Goal: Task Accomplishment & Management: Manage account settings

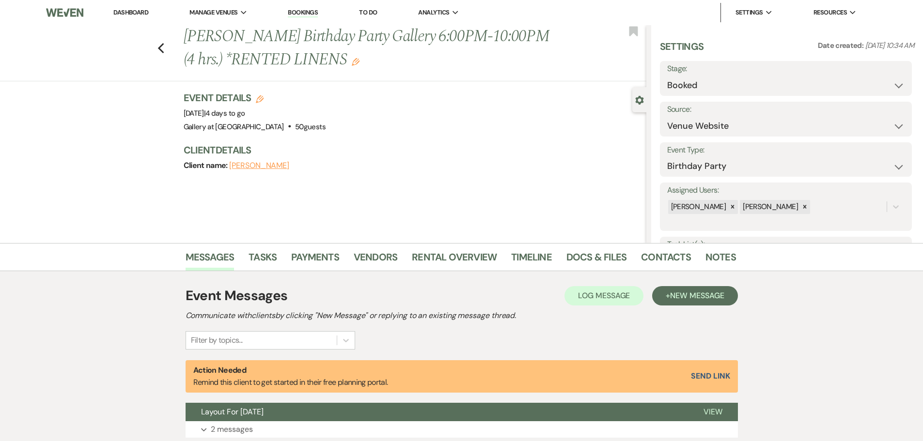
select select "5"
select select "4"
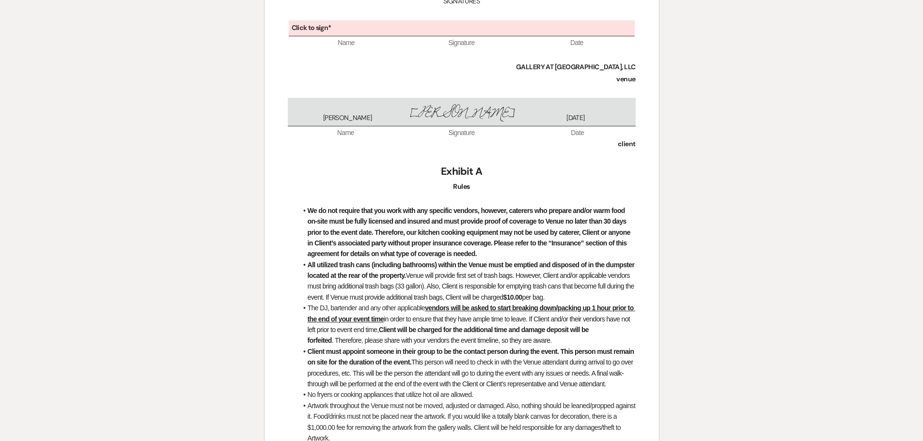
scroll to position [2809, 0]
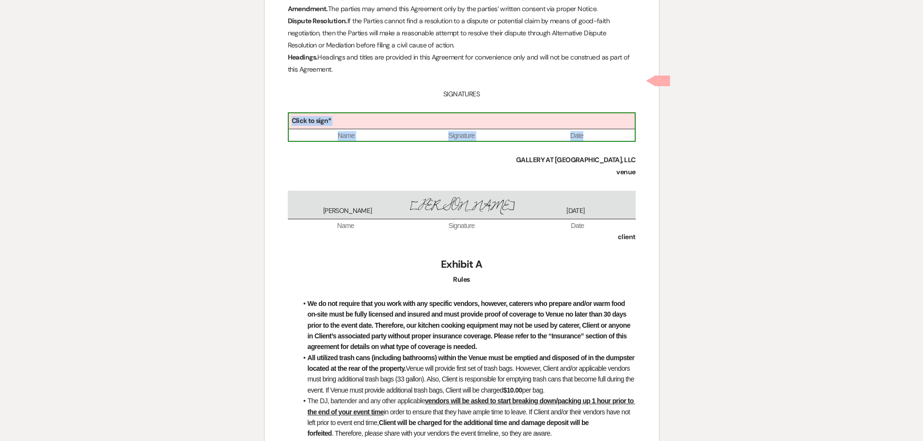
click at [323, 116] on b "Click to sign*" at bounding box center [312, 120] width 40 height 9
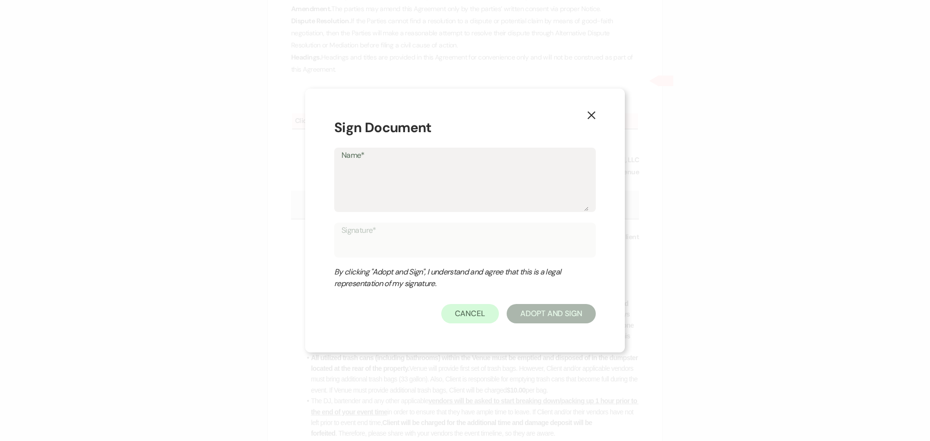
type textarea "J"
type input "J"
type textarea "Ju"
type input "Ju"
type textarea "Jul"
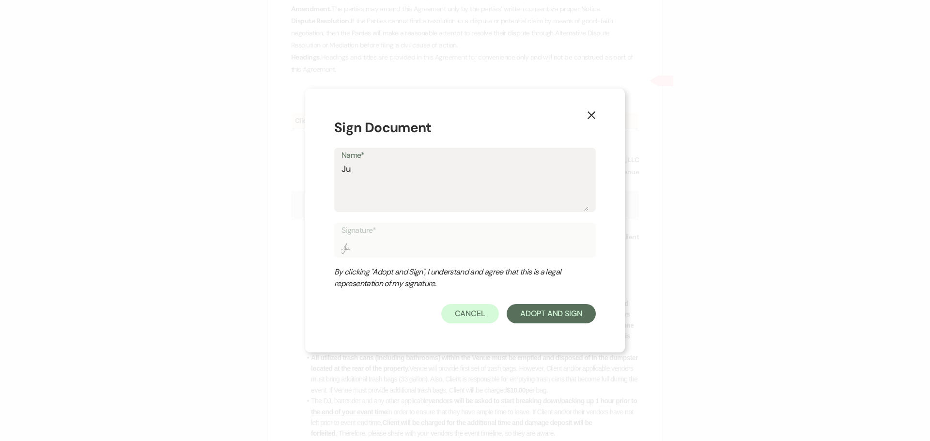
type input "Jul"
type textarea "Juli"
type input "Juli"
type textarea "[PERSON_NAME]"
type input "[PERSON_NAME]"
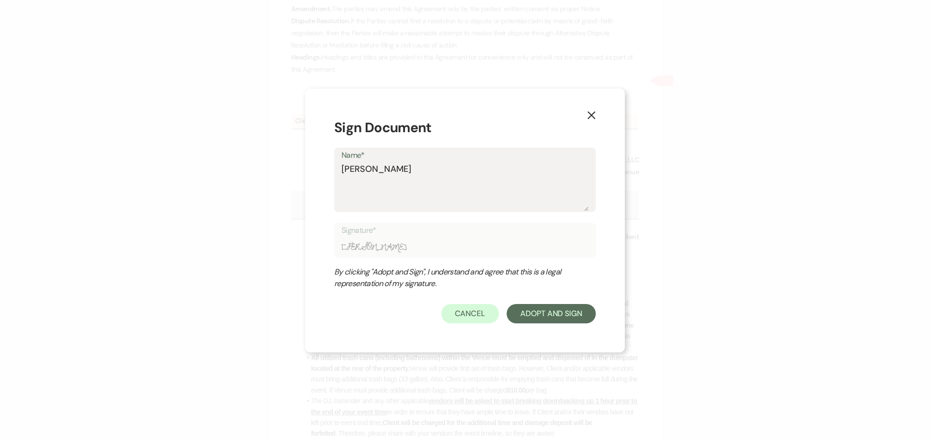
type textarea "[PERSON_NAME]"
type input "[PERSON_NAME]"
type textarea "Julie K"
type input "Julie K"
type textarea "Julie Ke"
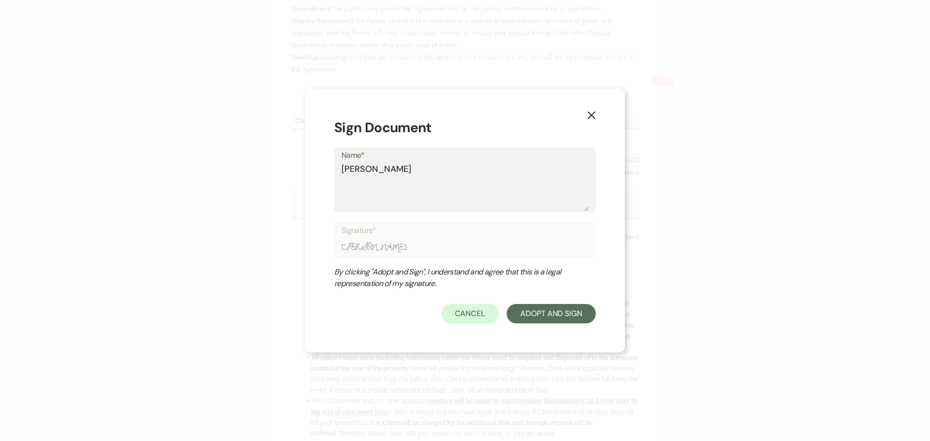
type input "Julie Ke"
type textarea "Julie Kel"
type input "Julie Kel"
type textarea "Julie Kell"
type input "Julie Kell"
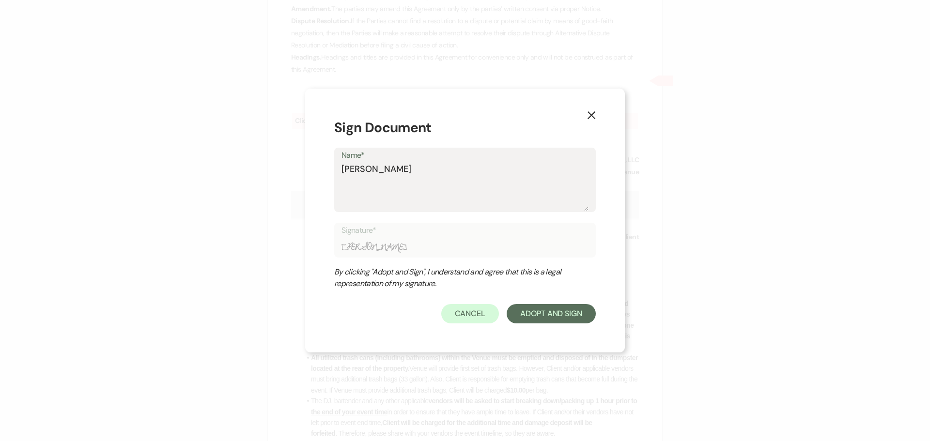
type textarea "Julie Kelle"
type input "Julie Kelle"
type textarea "[PERSON_NAME]"
type input "[PERSON_NAME]"
type textarea "[PERSON_NAME]"
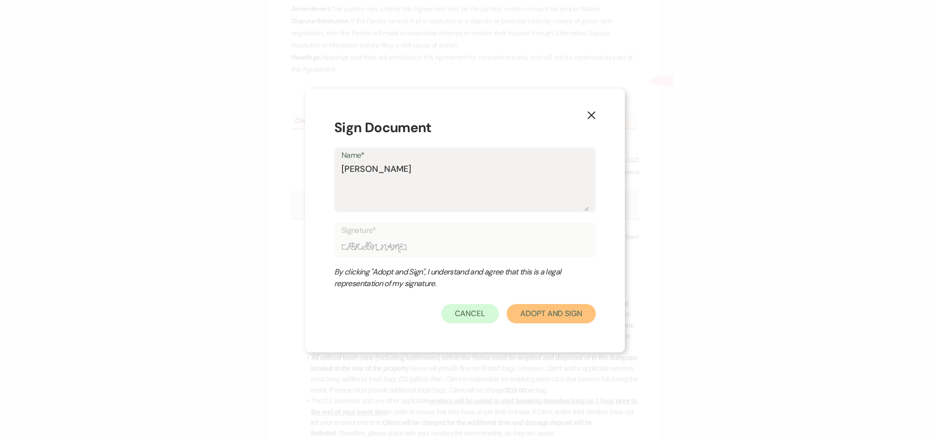
click at [542, 310] on button "Adopt And Sign" at bounding box center [551, 313] width 89 height 19
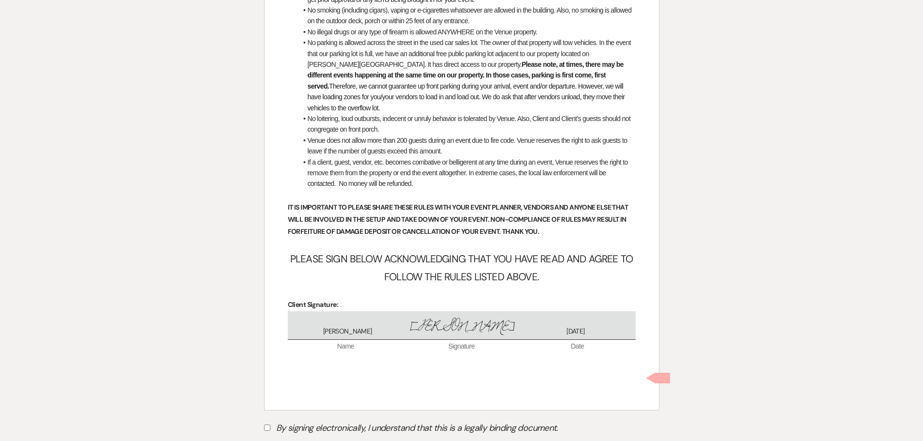
scroll to position [3840, 0]
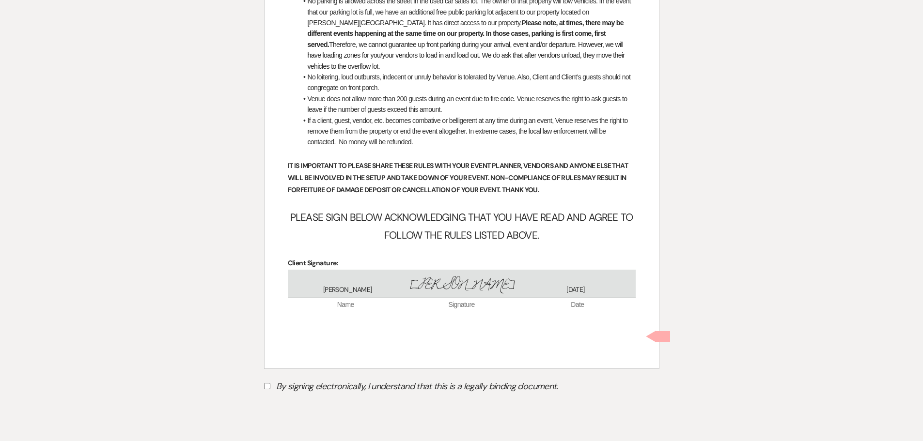
click at [268, 383] on input "By signing electronically, I understand that this is a legally binding document." at bounding box center [267, 386] width 6 height 6
checkbox input "true"
click at [290, 402] on button "Submit" at bounding box center [298, 410] width 68 height 17
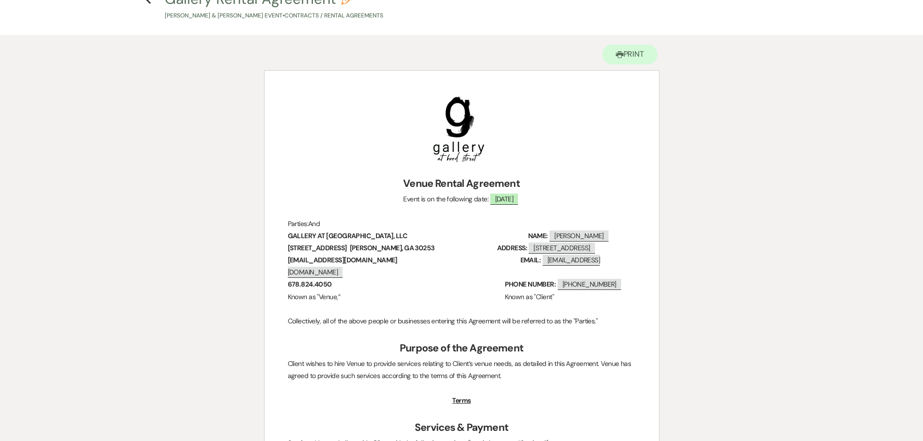
scroll to position [0, 0]
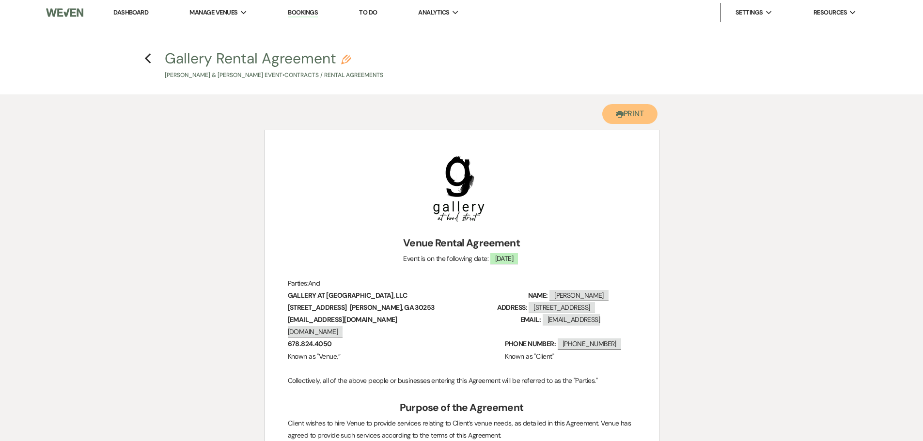
click at [642, 115] on button "Printer Print" at bounding box center [630, 114] width 56 height 20
click at [148, 56] on use "button" at bounding box center [148, 58] width 6 height 11
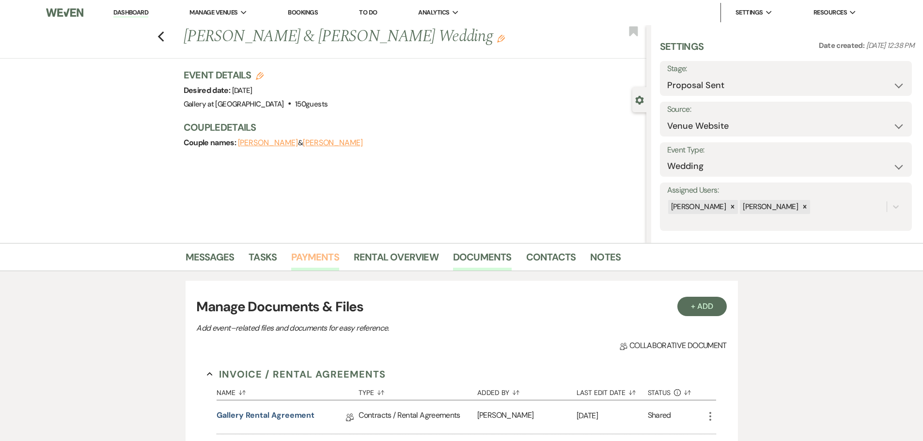
click at [301, 255] on link "Payments" at bounding box center [315, 259] width 48 height 21
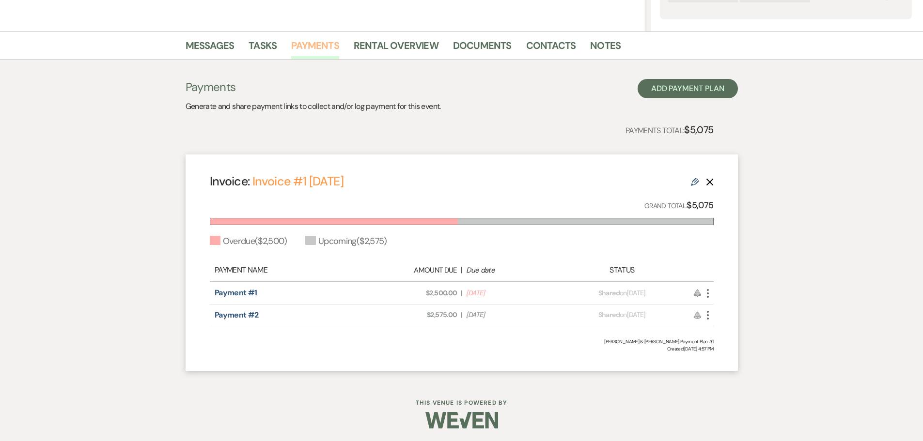
scroll to position [214, 0]
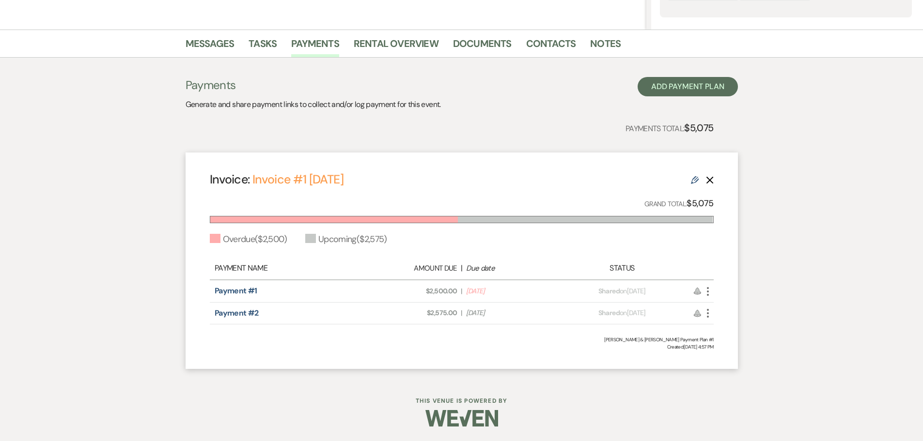
click at [706, 290] on icon "More" at bounding box center [708, 292] width 12 height 12
click at [732, 347] on button "Check Mark Mark as Paid" at bounding box center [751, 343] width 98 height 16
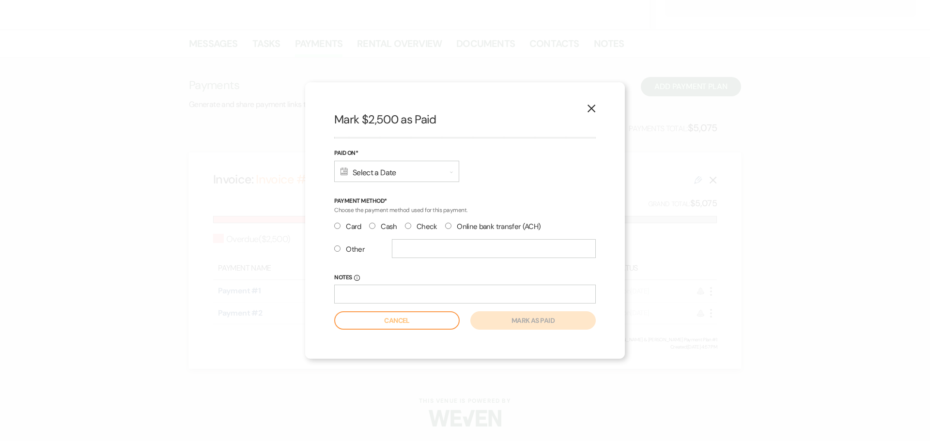
click at [374, 224] on input "Cash" at bounding box center [372, 226] width 6 height 6
radio input "true"
click at [369, 170] on div "Calendar Select a Date Expand" at bounding box center [396, 171] width 125 height 21
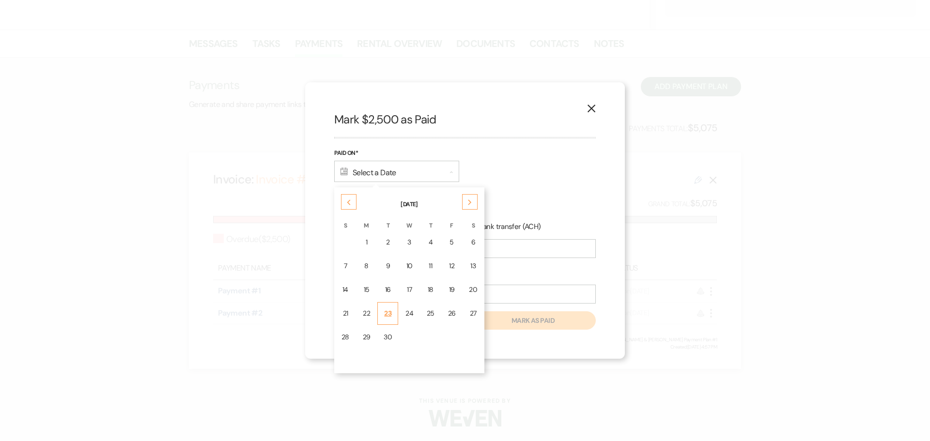
click at [384, 315] on div "23" at bounding box center [388, 314] width 8 height 10
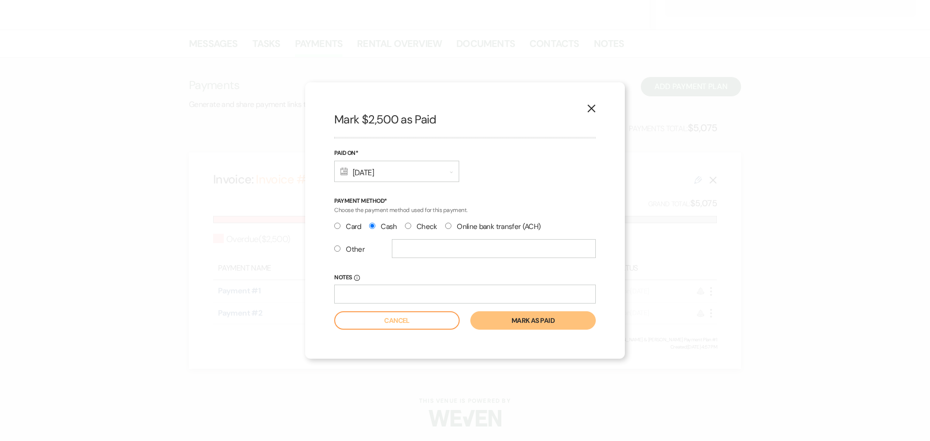
click at [524, 327] on button "Mark as paid" at bounding box center [532, 320] width 125 height 18
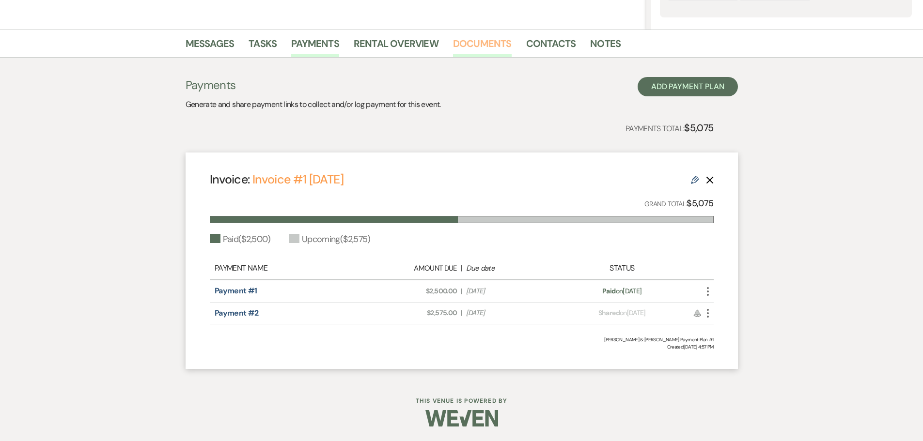
click at [484, 42] on link "Documents" at bounding box center [482, 46] width 59 height 21
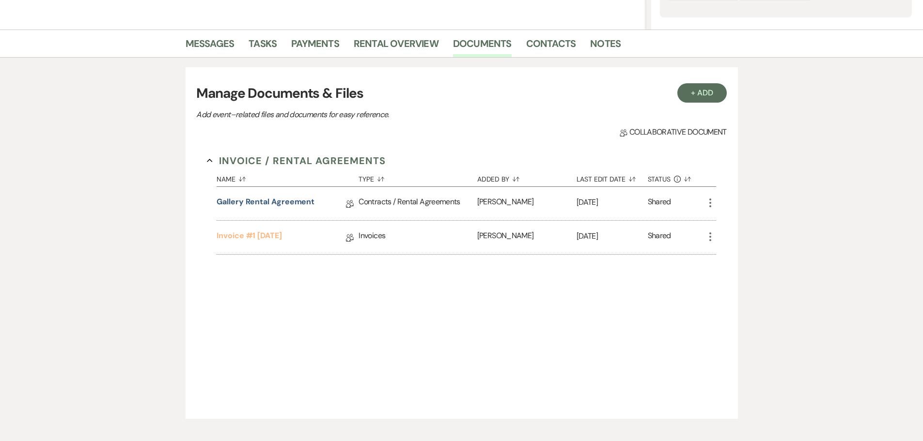
click at [282, 235] on link "Invoice #1 9-22-2025" at bounding box center [248, 237] width 65 height 15
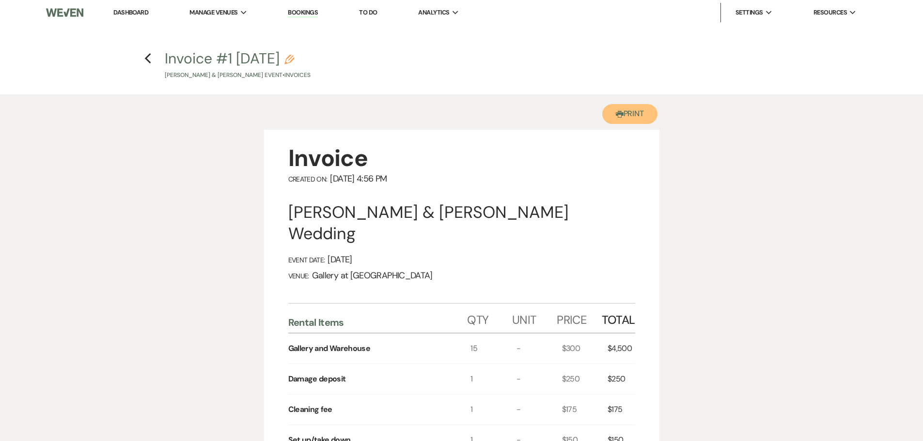
click at [624, 117] on button "Printer Print" at bounding box center [630, 114] width 56 height 20
click at [147, 60] on use "button" at bounding box center [148, 58] width 6 height 11
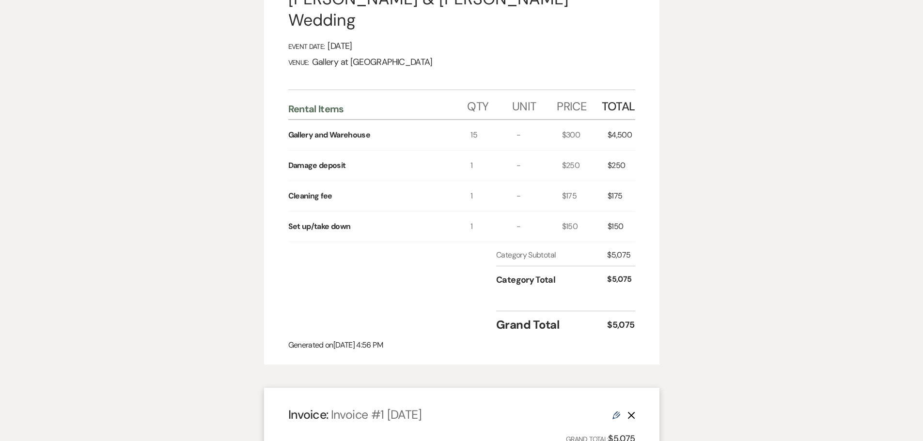
select select "6"
select select "5"
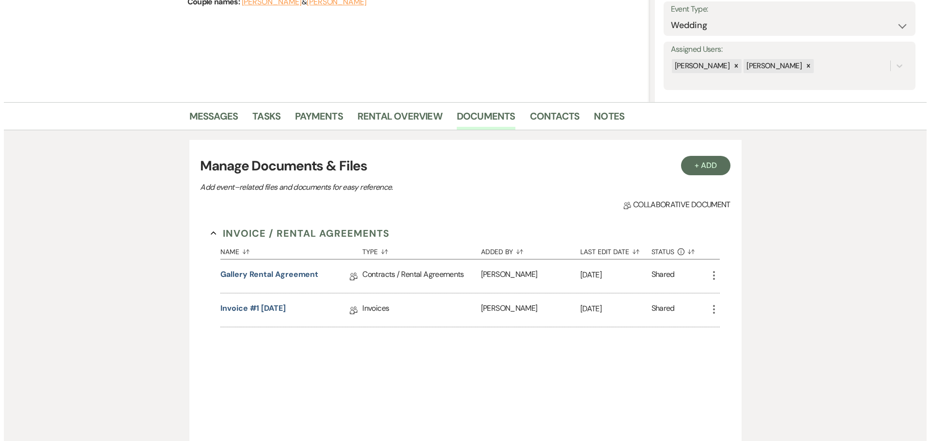
scroll to position [0, 0]
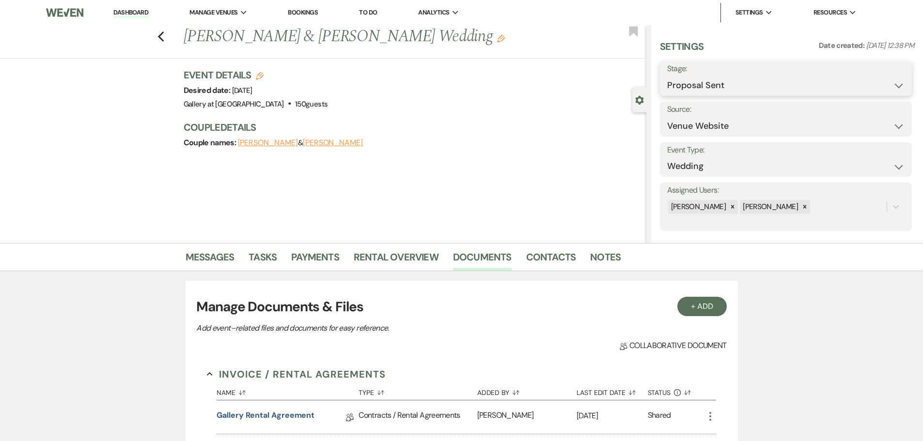
click at [739, 90] on select "Inquiry Follow Up Tour Requested Tour Confirmed Toured Proposal Sent Booked Lost" at bounding box center [785, 85] width 237 height 19
select select "7"
click at [667, 76] on select "Inquiry Follow Up Tour Requested Tour Confirmed Toured Proposal Sent Booked Lost" at bounding box center [785, 85] width 237 height 19
click at [871, 77] on button "Save" at bounding box center [884, 78] width 55 height 19
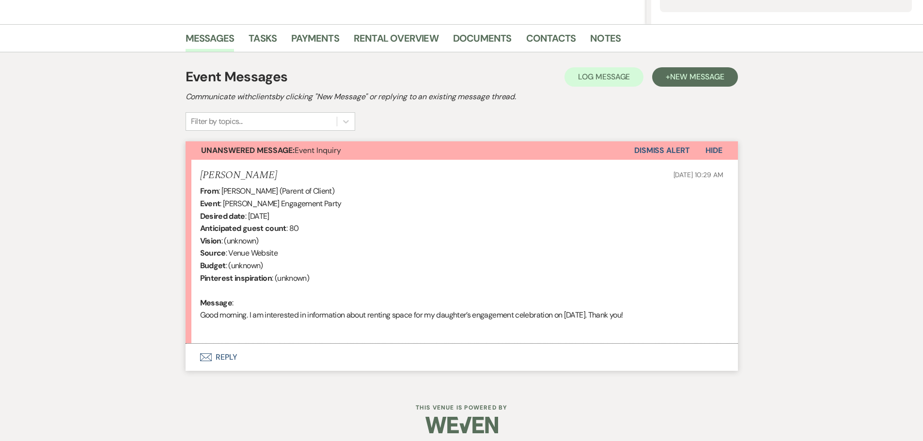
scroll to position [25, 0]
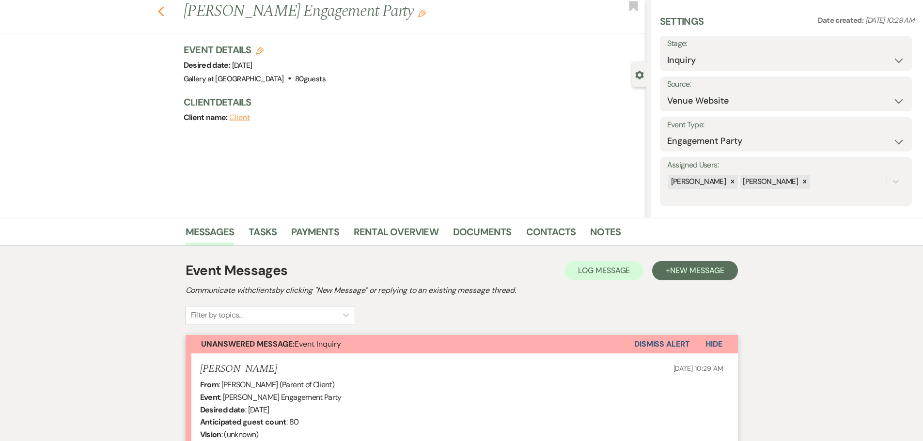
click at [162, 13] on use "button" at bounding box center [160, 11] width 6 height 11
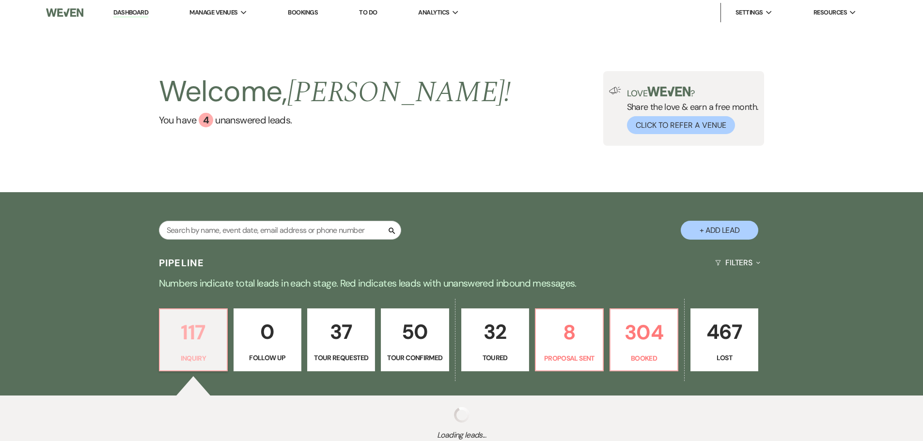
click at [193, 325] on p "117" at bounding box center [193, 332] width 55 height 32
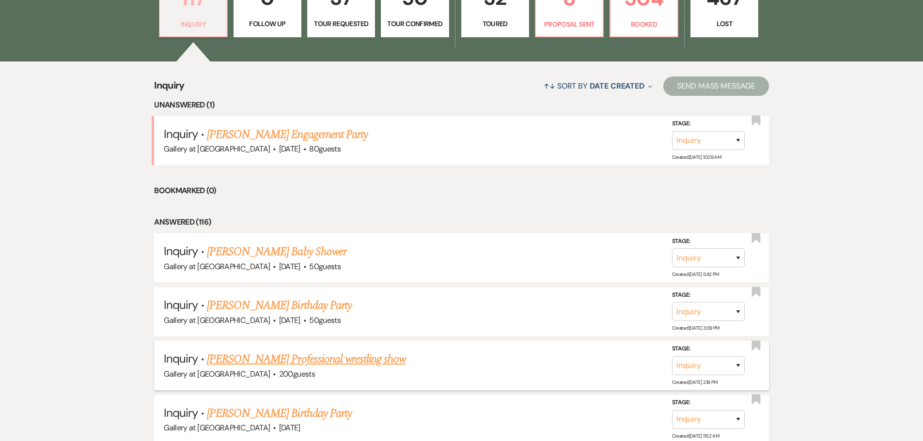
scroll to position [339, 0]
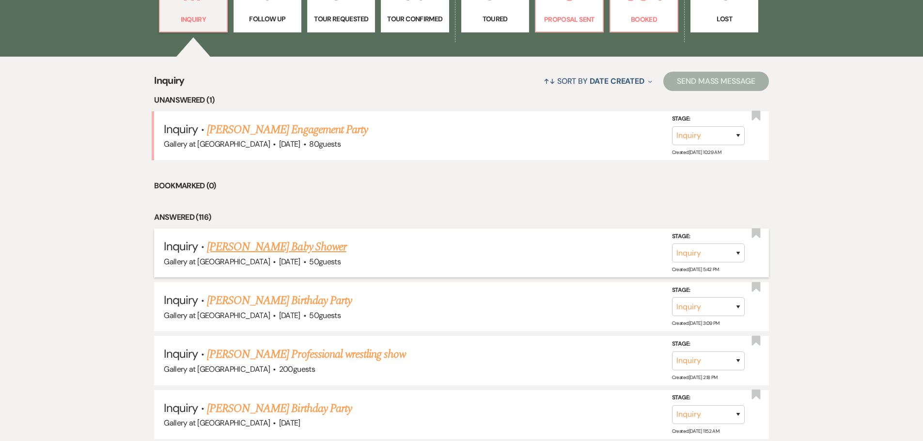
click at [260, 247] on link "Shenita Jackson's Baby Shower" at bounding box center [276, 246] width 139 height 17
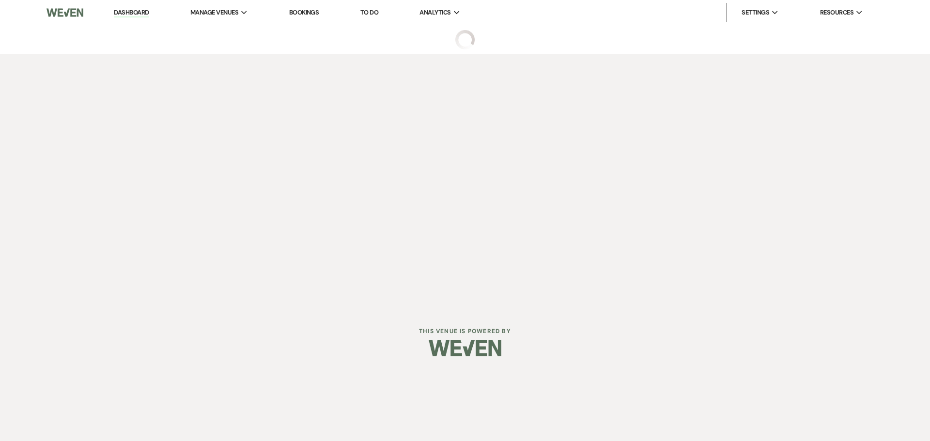
select select "5"
select select "3"
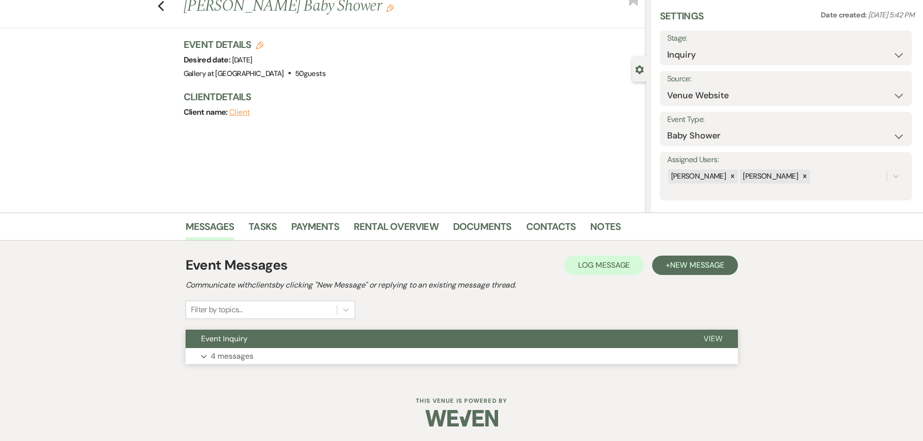
click at [246, 353] on p "4 messages" at bounding box center [232, 356] width 43 height 13
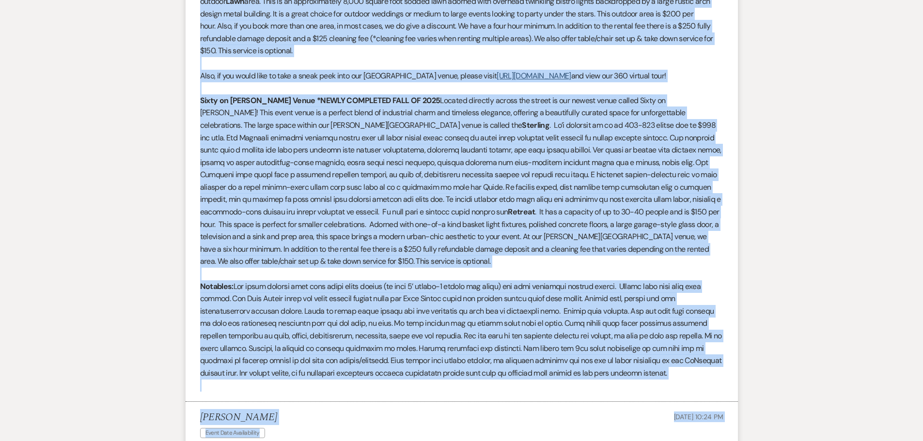
scroll to position [951, 0]
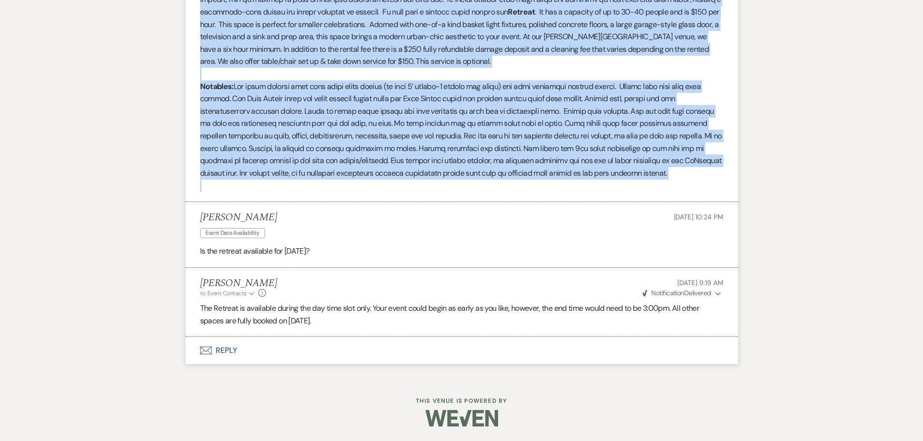
drag, startPoint x: 201, startPoint y: 187, endPoint x: 583, endPoint y: 185, distance: 381.2
copy div "In the meantime, please find information about our venues below. Gallery at Hoo…"
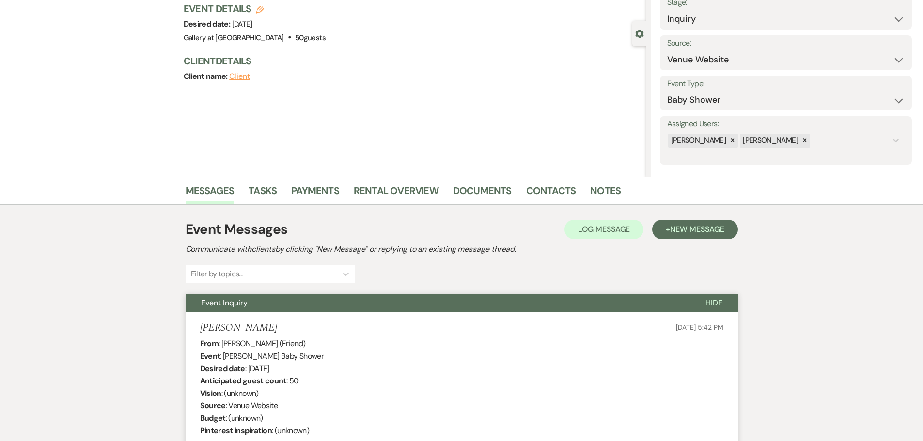
scroll to position [0, 0]
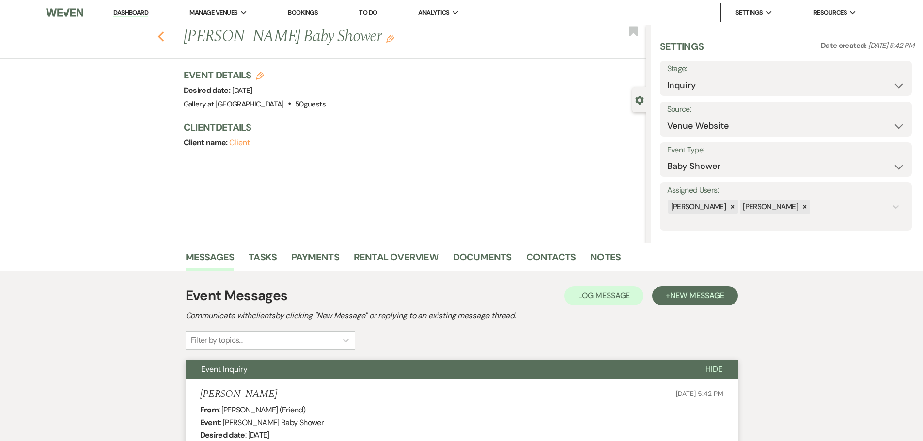
click at [165, 33] on icon "Previous" at bounding box center [160, 37] width 7 height 12
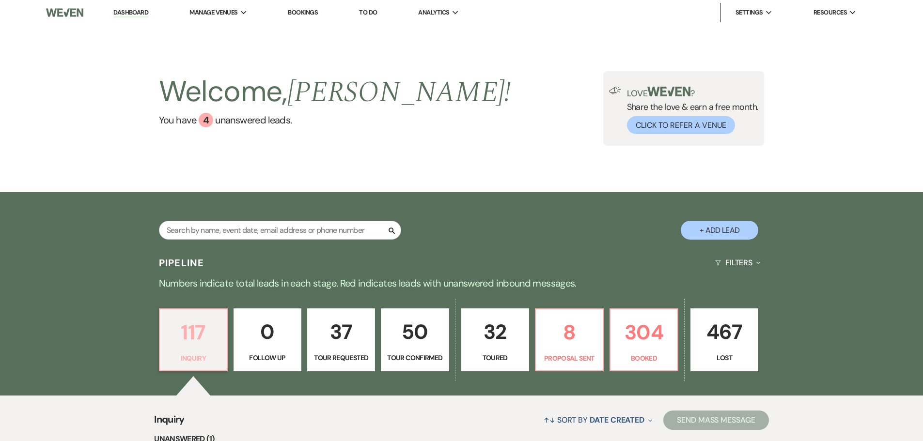
click at [187, 340] on p "117" at bounding box center [193, 332] width 55 height 32
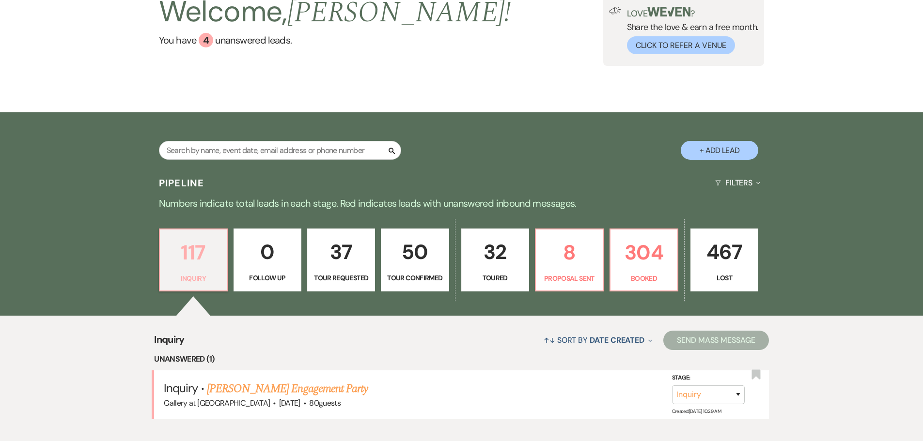
scroll to position [194, 0]
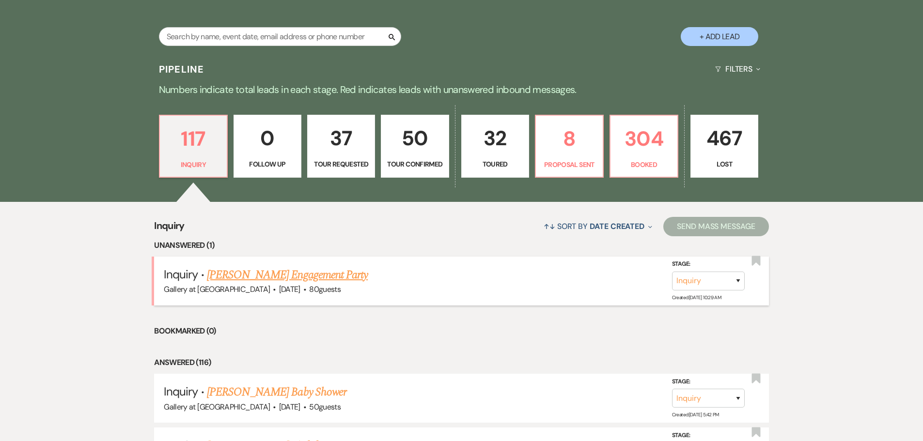
click at [228, 285] on span "Gallery at [GEOGRAPHIC_DATA]" at bounding box center [217, 289] width 106 height 10
click at [229, 274] on link "[PERSON_NAME] Engagement Party" at bounding box center [287, 274] width 161 height 17
select select "5"
select select "10"
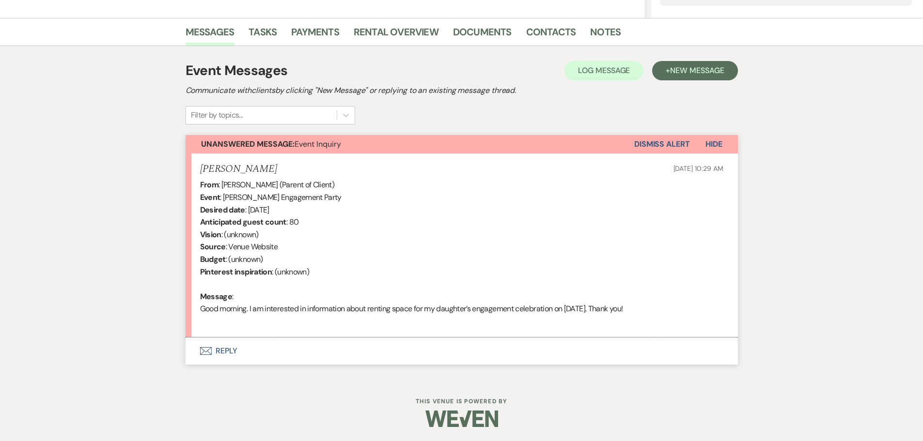
scroll to position [226, 0]
click at [225, 352] on button "Envelope Reply" at bounding box center [461, 350] width 552 height 27
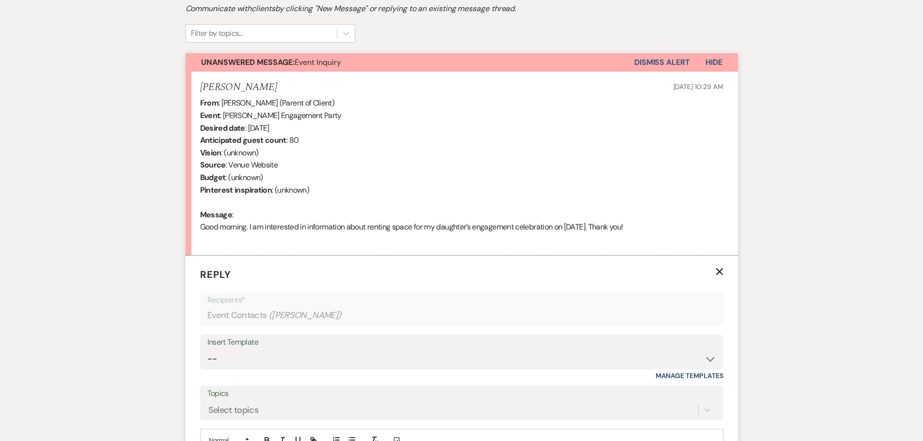
scroll to position [323, 0]
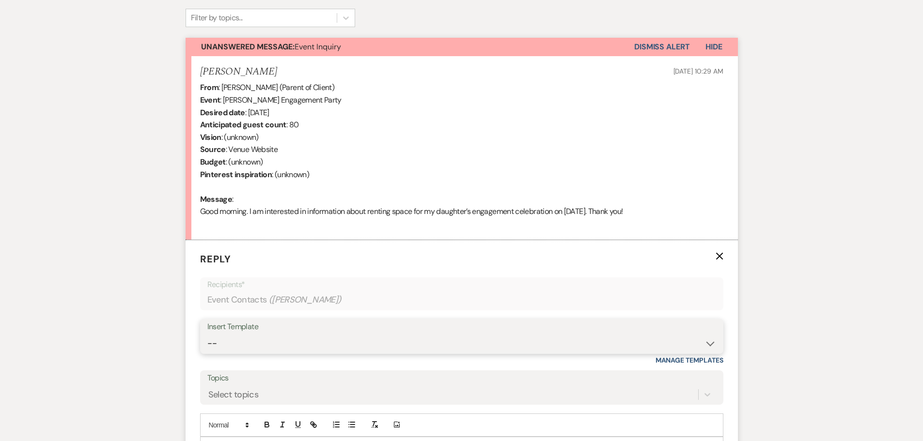
click at [230, 340] on select "-- Initial Inquiry Response-DATE IS AVAILABLE Initial Inquiry Response-DATE NOT…" at bounding box center [461, 343] width 509 height 19
select select "2560"
click at [207, 334] on select "-- Initial Inquiry Response-DATE IS AVAILABLE Initial Inquiry Response-DATE NOT…" at bounding box center [461, 343] width 509 height 19
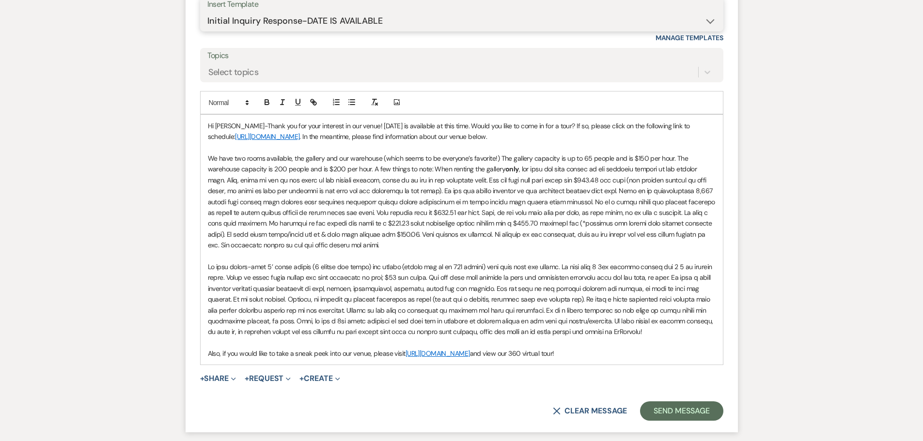
scroll to position [662, 0]
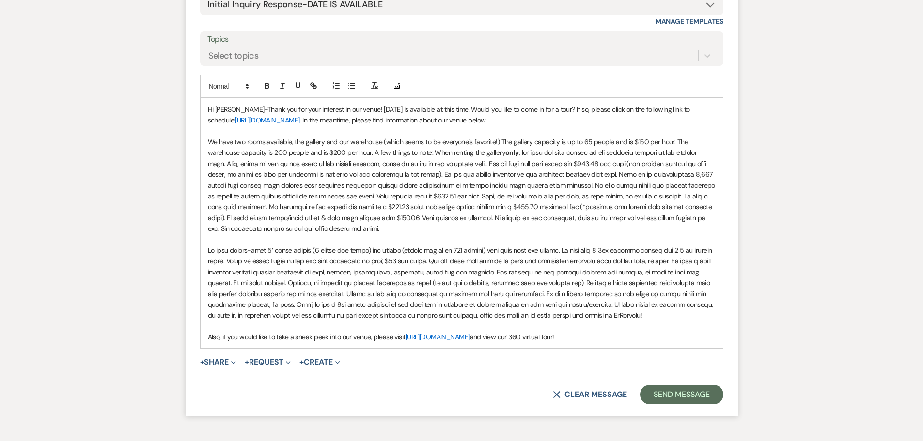
drag, startPoint x: 208, startPoint y: 141, endPoint x: 767, endPoint y: 350, distance: 596.6
click at [767, 350] on div "Messages Tasks Payments Rental Overview Documents Contacts Notes Event Messages…" at bounding box center [461, 12] width 923 height 861
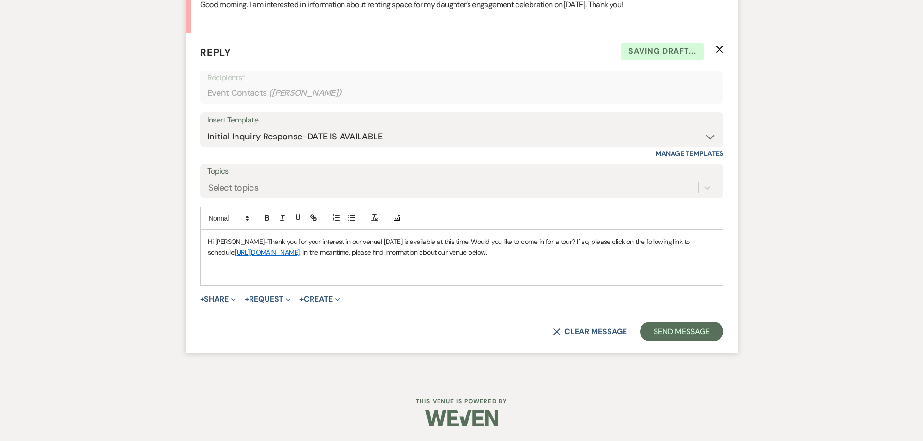
click at [357, 242] on p "Hi Shauna-Thank you for your interest in our venue! 10/26/2025 is available at …" at bounding box center [462, 247] width 508 height 22
click at [555, 248] on p "Hi Shauna-Thank you for your interest in our venue! Sunday, October 26, 2025 is…" at bounding box center [462, 247] width 508 height 22
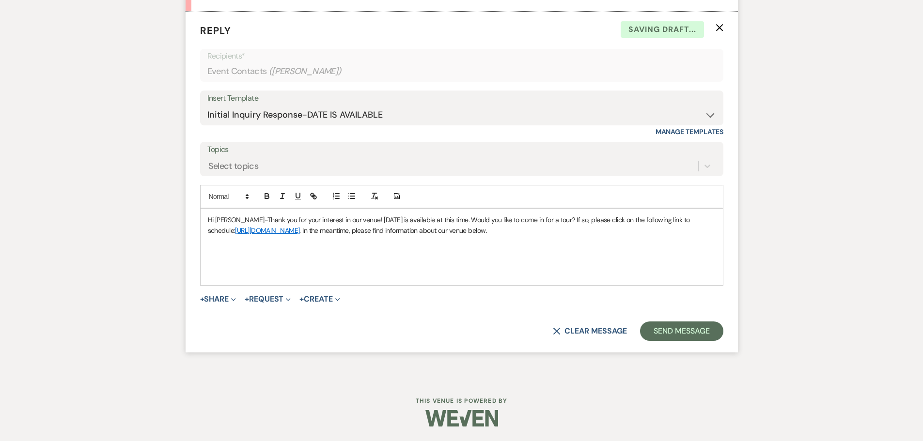
scroll to position [662, 0]
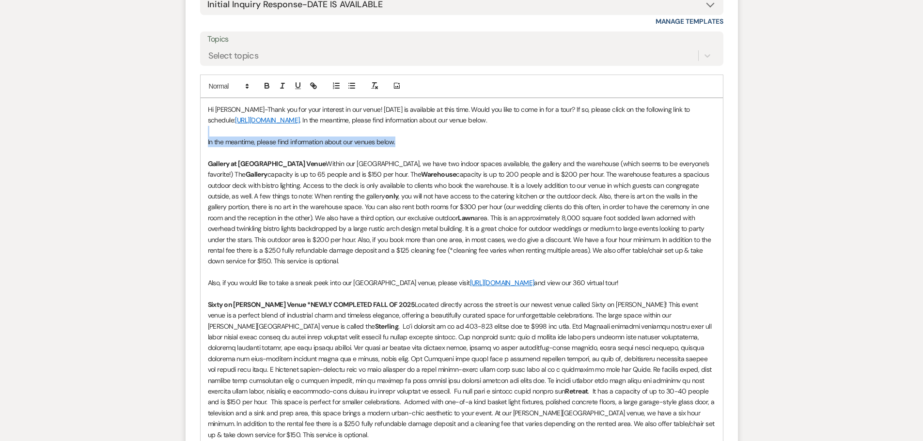
drag, startPoint x: 407, startPoint y: 142, endPoint x: 190, endPoint y: 136, distance: 217.1
click at [190, 136] on form "Reply X Saving draft... Recipients* Event Contacts ( Shauna Spear ) Insert Temp…" at bounding box center [461, 272] width 552 height 742
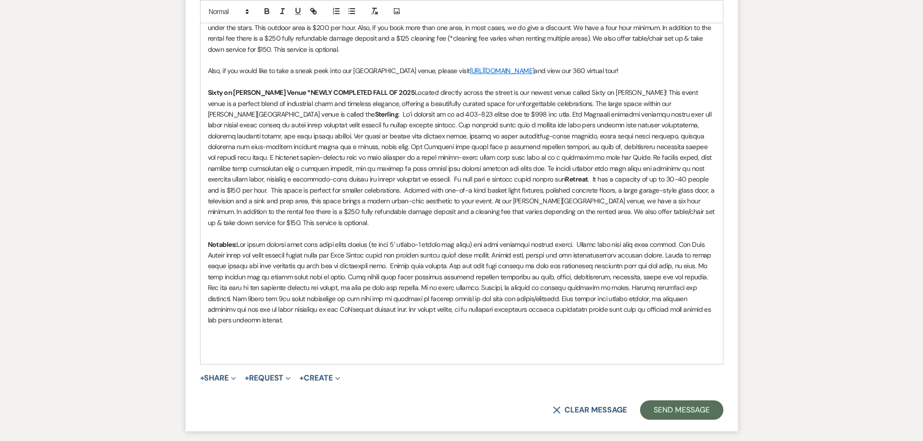
scroll to position [855, 0]
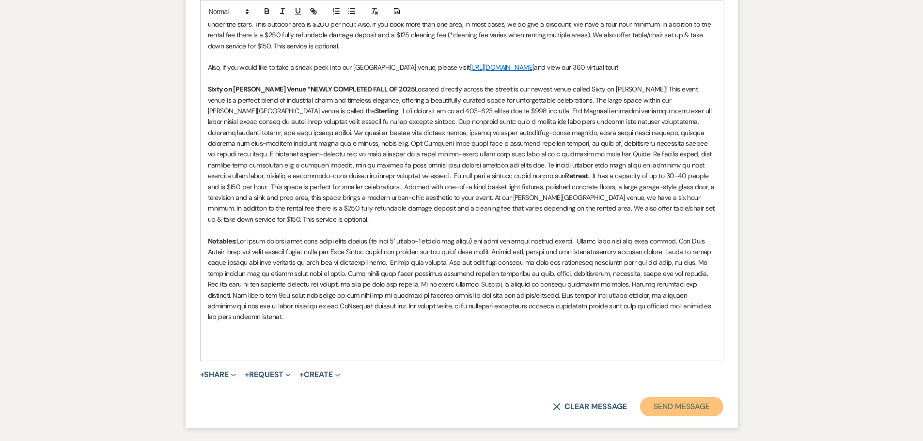
click at [667, 397] on button "Send Message" at bounding box center [681, 406] width 83 height 19
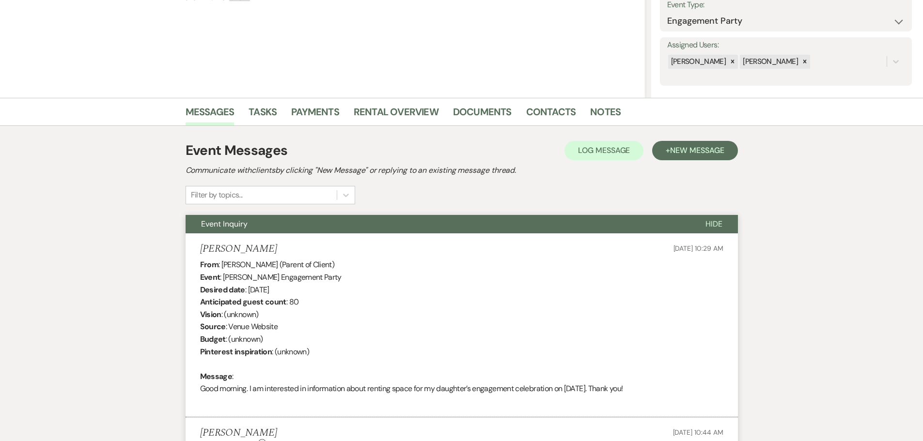
scroll to position [0, 0]
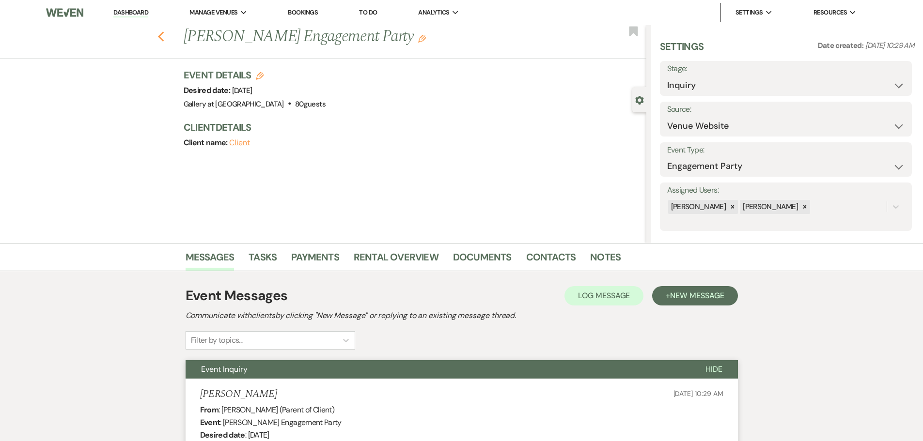
click at [165, 36] on icon "Previous" at bounding box center [160, 37] width 7 height 12
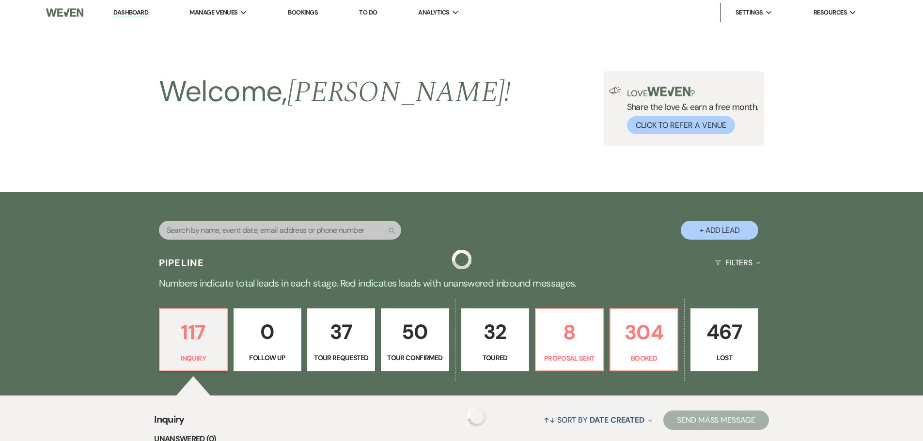
scroll to position [194, 0]
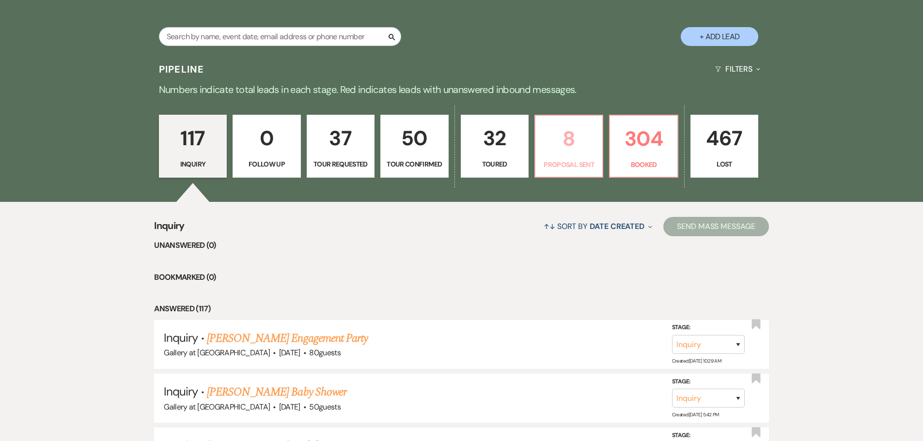
click at [559, 149] on p "8" at bounding box center [568, 139] width 55 height 32
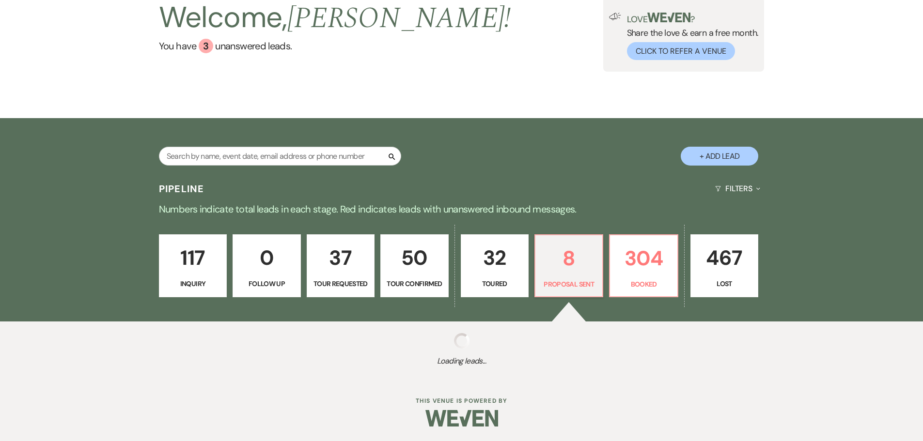
select select "6"
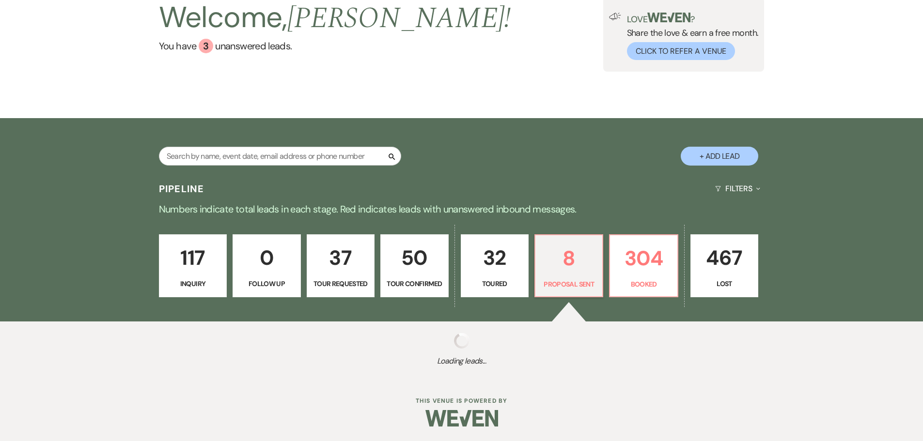
select select "6"
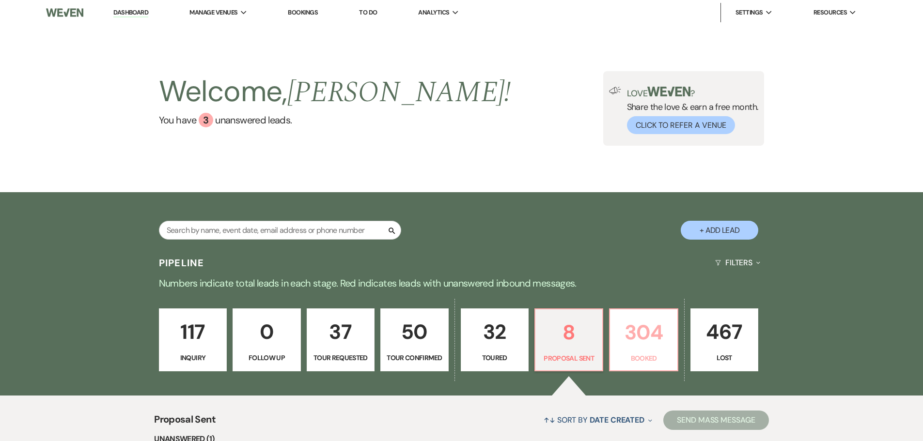
click at [628, 355] on p "Booked" at bounding box center [643, 358] width 55 height 11
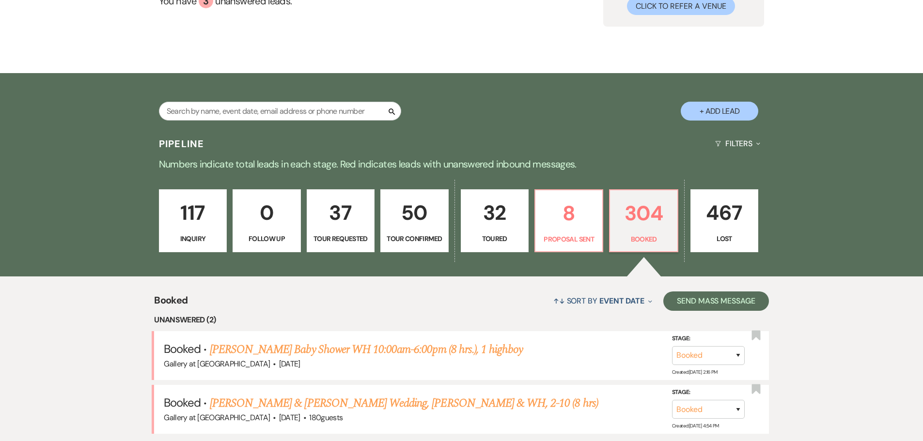
scroll to position [171, 0]
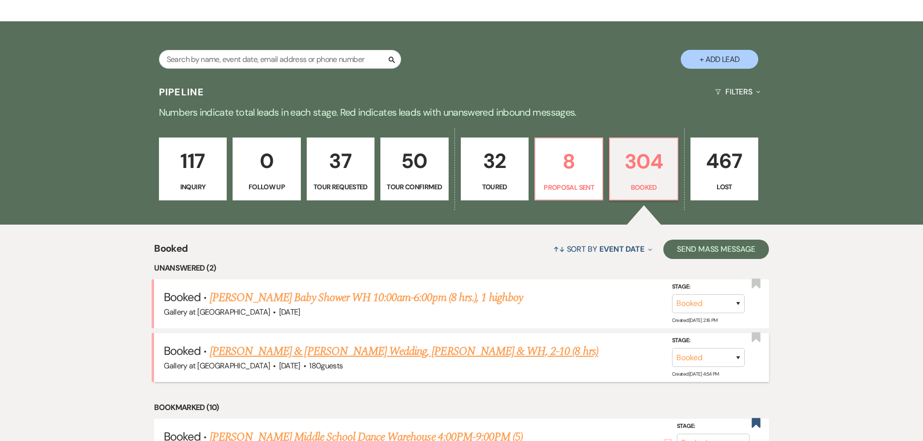
click at [354, 350] on link "Matthew Sullivan & Leslie DeWeese's Wedding, Gall & WH, 2-10 (8 hrs)" at bounding box center [404, 351] width 388 height 17
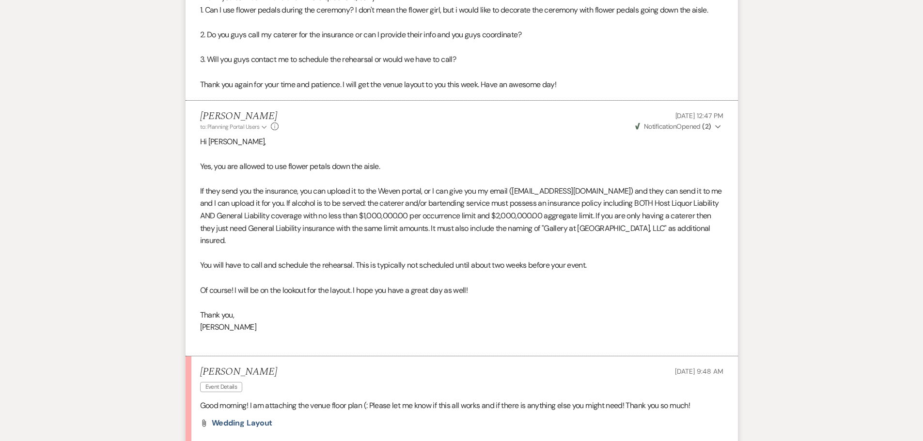
scroll to position [971, 0]
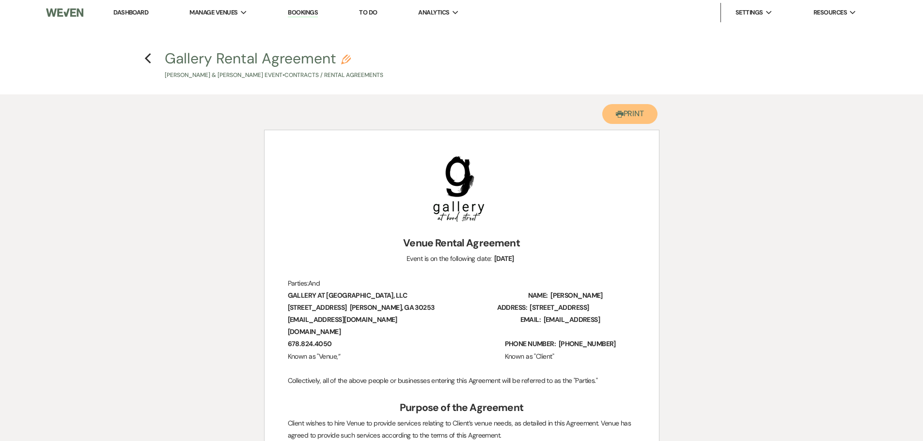
click at [633, 120] on button "Printer Print" at bounding box center [630, 114] width 56 height 20
click at [148, 62] on icon "Previous" at bounding box center [147, 59] width 7 height 12
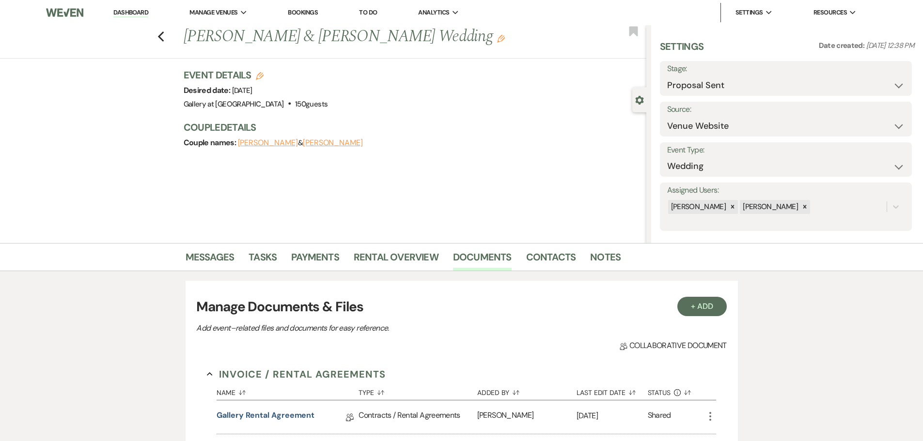
scroll to position [145, 0]
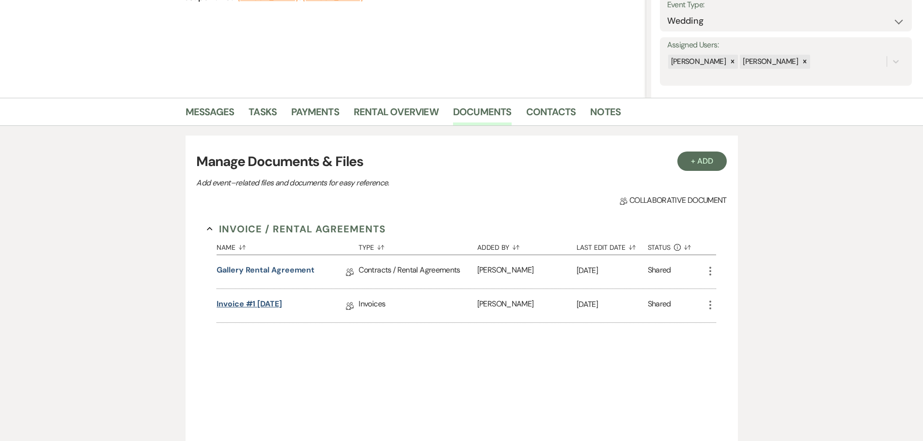
click at [263, 306] on link "Invoice #1 [DATE]" at bounding box center [248, 305] width 65 height 15
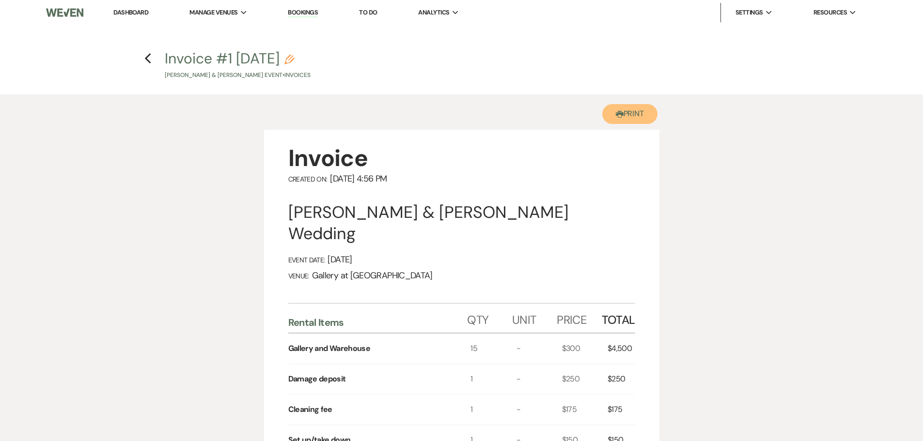
click at [626, 115] on button "Printer Print" at bounding box center [630, 114] width 56 height 20
click at [146, 55] on icon "Previous" at bounding box center [147, 59] width 7 height 12
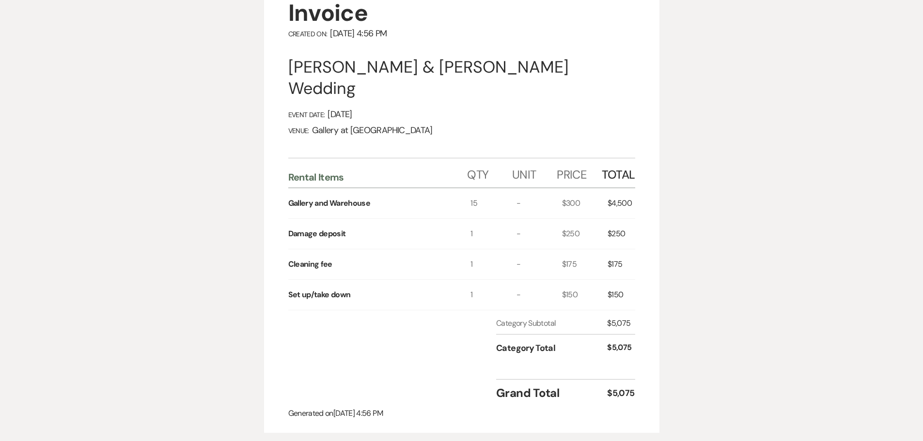
select select "6"
select select "5"
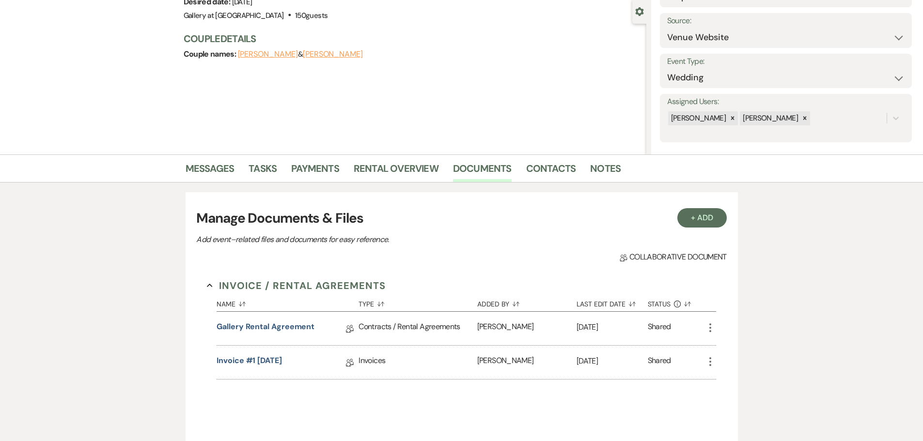
scroll to position [0, 0]
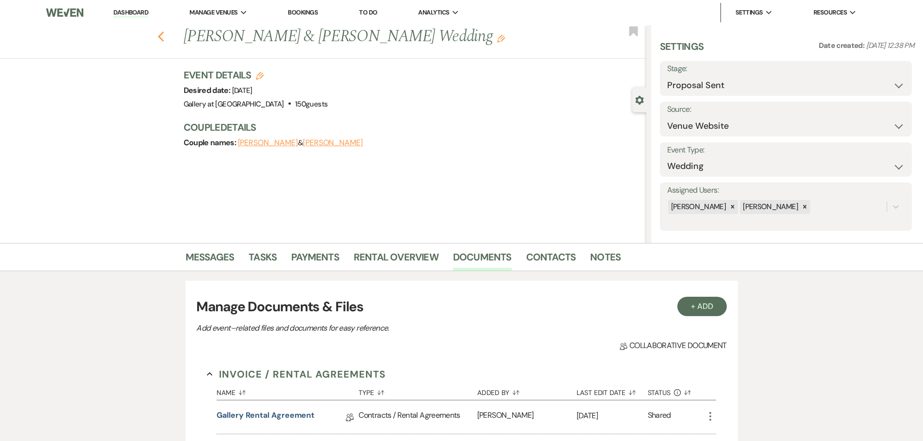
click at [165, 37] on icon "Previous" at bounding box center [160, 37] width 7 height 12
click at [840, 92] on select "Inquiry Follow Up Tour Requested Tour Confirmed Toured Proposal Sent Booked Lost" at bounding box center [785, 85] width 237 height 19
click at [667, 76] on select "Inquiry Follow Up Tour Requested Tour Confirmed Toured Proposal Sent Booked Lost" at bounding box center [785, 85] width 237 height 19
click at [642, 99] on use "button" at bounding box center [639, 100] width 8 height 9
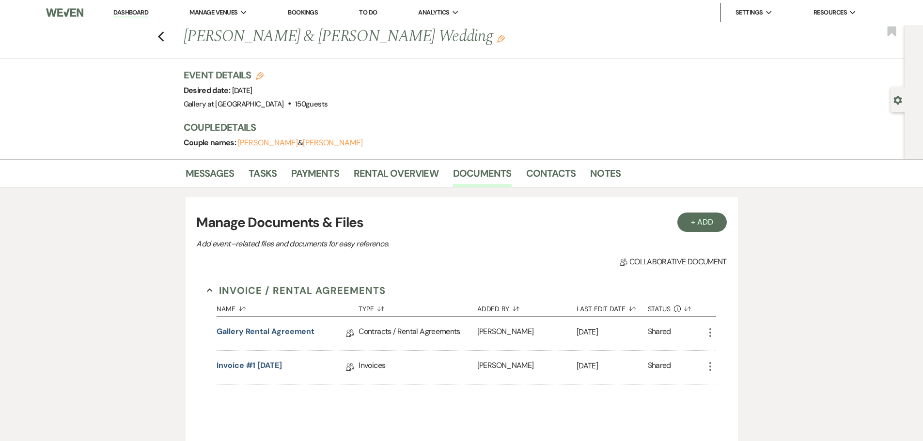
click at [897, 101] on icon "Gear" at bounding box center [897, 100] width 9 height 9
select select "6"
select select "5"
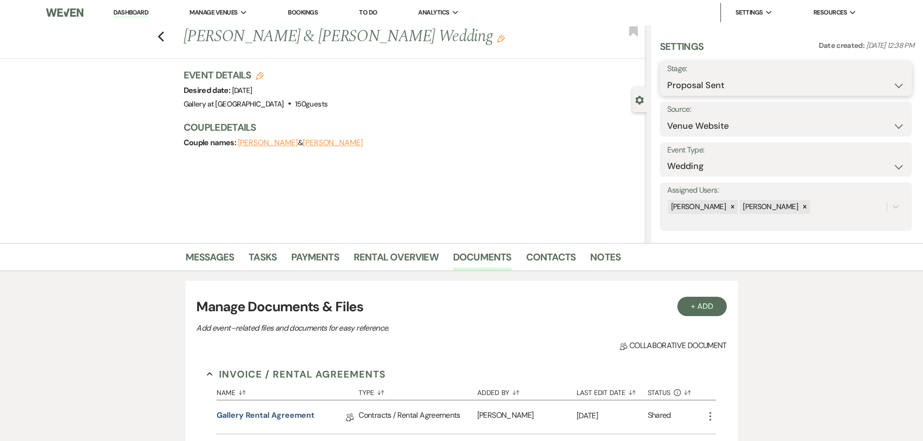
click at [750, 85] on select "Inquiry Follow Up Tour Requested Tour Confirmed Toured Proposal Sent Booked Lost" at bounding box center [785, 85] width 237 height 19
click at [667, 76] on select "Inquiry Follow Up Tour Requested Tour Confirmed Toured Proposal Sent Booked Lost" at bounding box center [785, 85] width 237 height 19
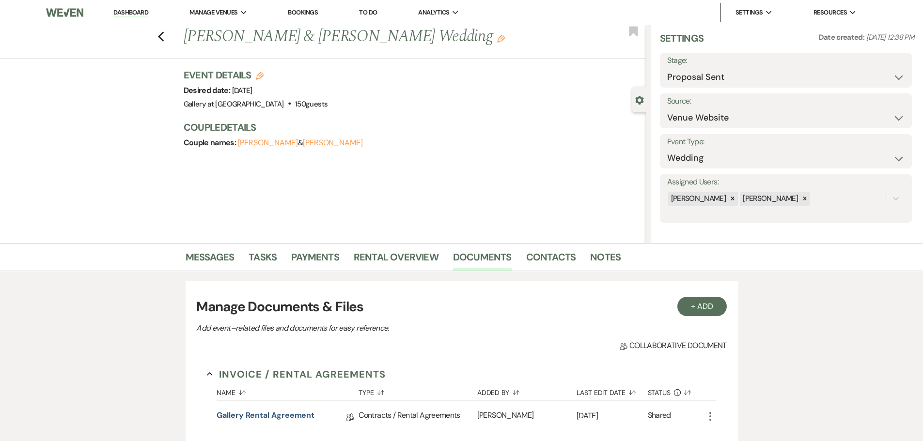
click at [831, 350] on div "Messages Tasks Payments Rental Overview Documents Contacts Notes + Add Manage D…" at bounding box center [461, 442] width 923 height 399
click at [163, 35] on use "button" at bounding box center [160, 36] width 6 height 11
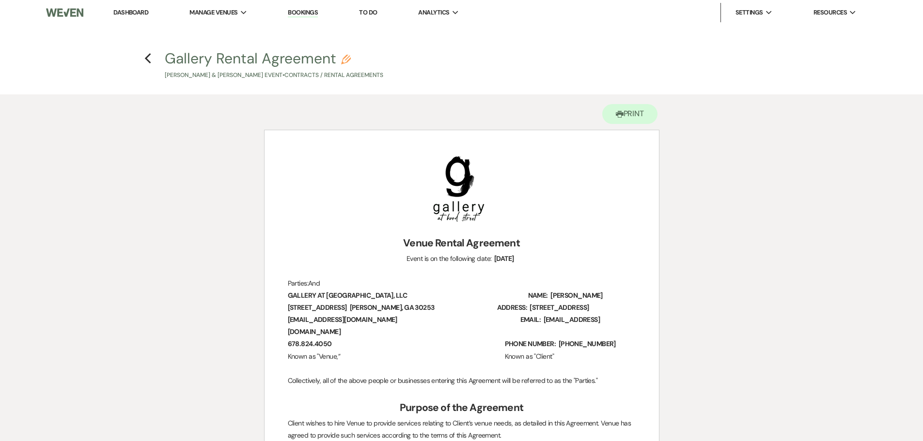
click at [123, 10] on link "Dashboard" at bounding box center [130, 12] width 35 height 8
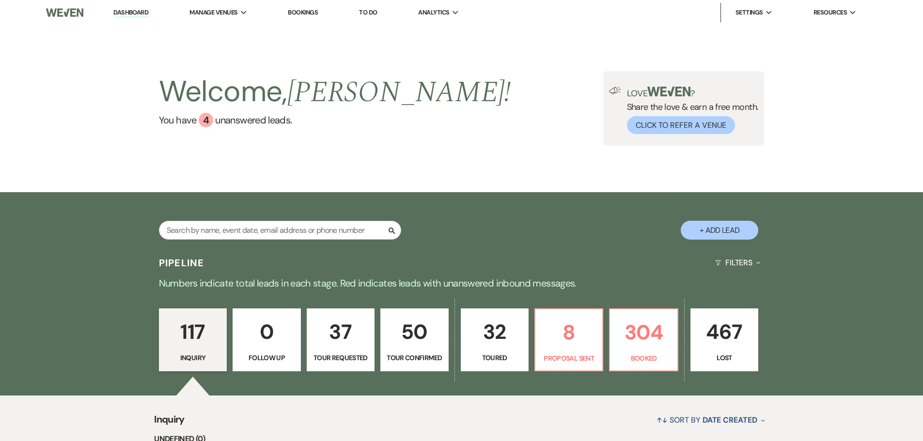
click at [264, 78] on h2 "Welcome, [PERSON_NAME] !" at bounding box center [335, 92] width 352 height 42
click at [264, 82] on h2 "Welcome, [PERSON_NAME] !" at bounding box center [335, 92] width 352 height 42
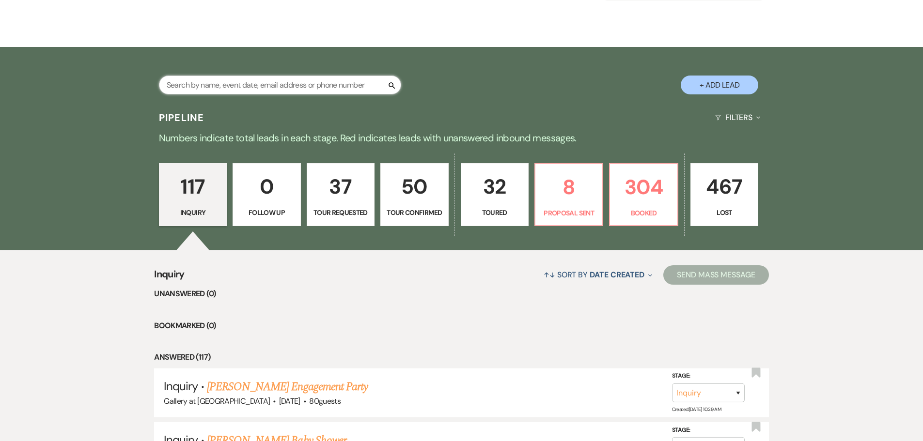
click at [198, 85] on input "text" at bounding box center [280, 85] width 242 height 19
type input "madison"
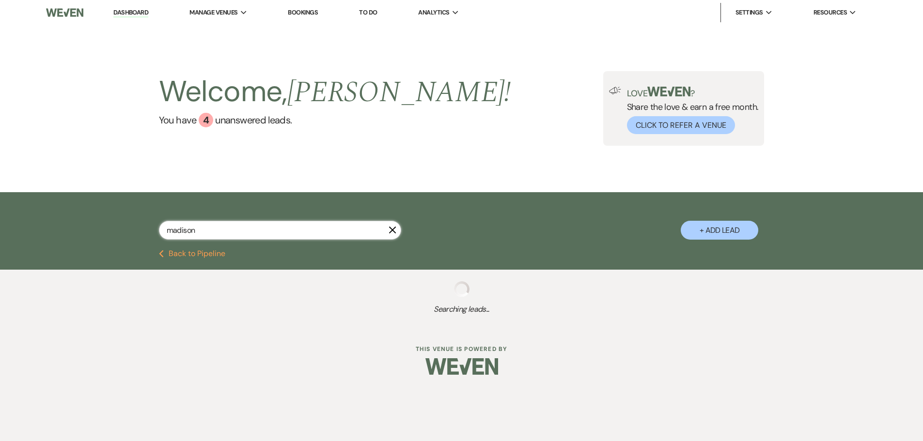
select select "6"
select select "8"
select select "4"
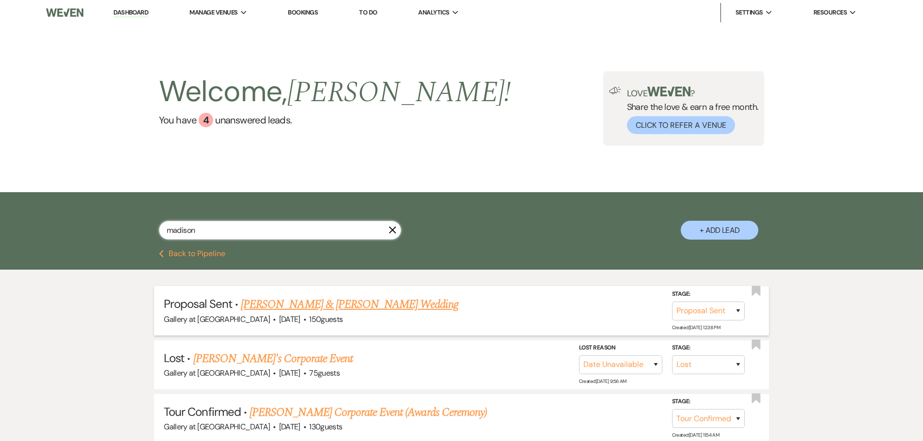
type input "madison"
click at [355, 307] on link "[PERSON_NAME] & [PERSON_NAME] Wedding" at bounding box center [349, 304] width 217 height 17
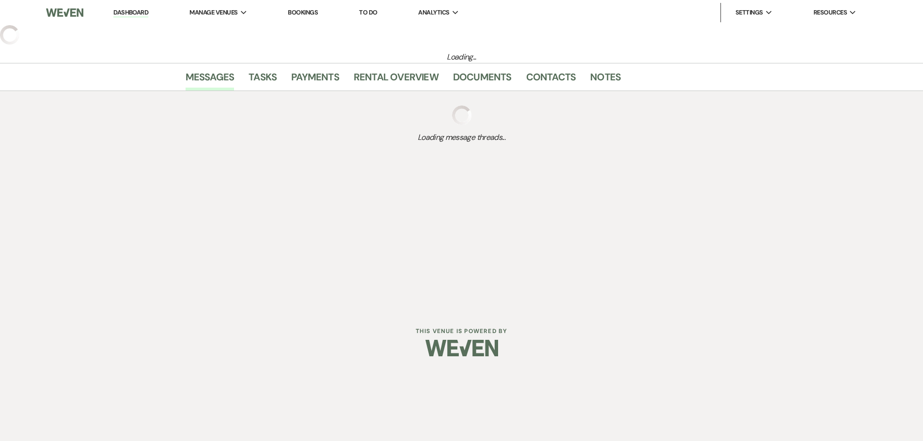
select select "6"
select select "5"
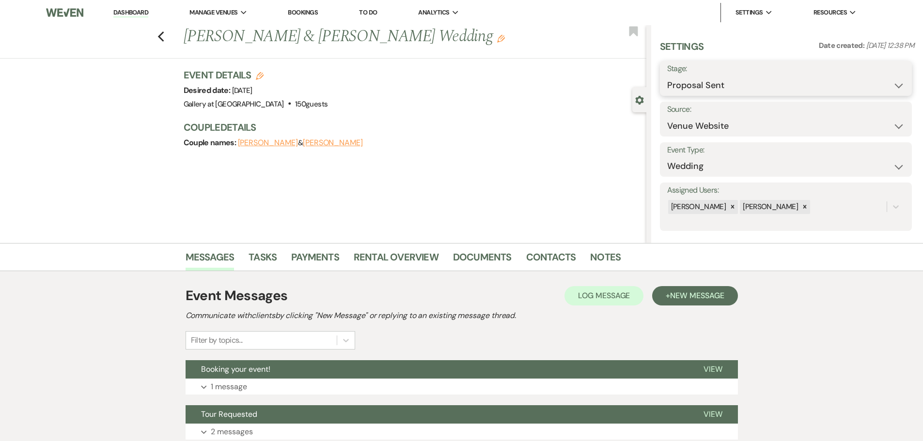
click at [771, 89] on select "Inquiry Follow Up Tour Requested Tour Confirmed Toured Proposal Sent Booked Lost" at bounding box center [785, 85] width 237 height 19
select select "7"
click at [667, 76] on select "Inquiry Follow Up Tour Requested Tour Confirmed Toured Proposal Sent Booked Lost" at bounding box center [785, 85] width 237 height 19
click at [892, 80] on button "Save" at bounding box center [884, 78] width 55 height 19
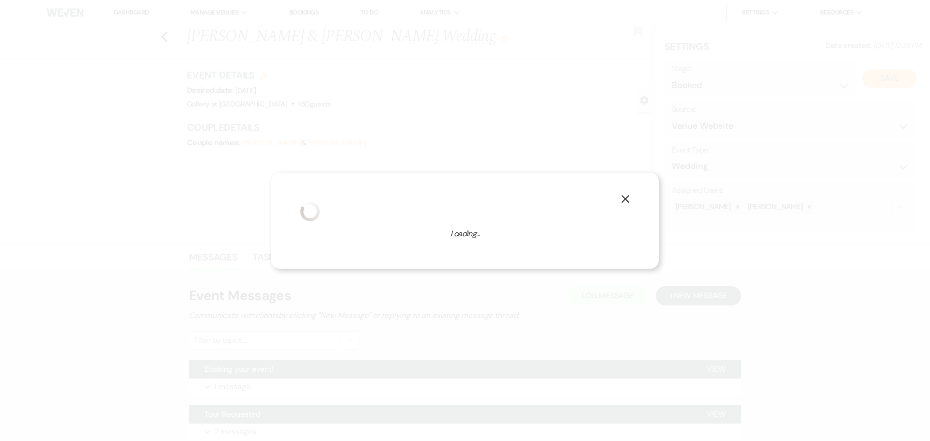
select select "1"
select select "733"
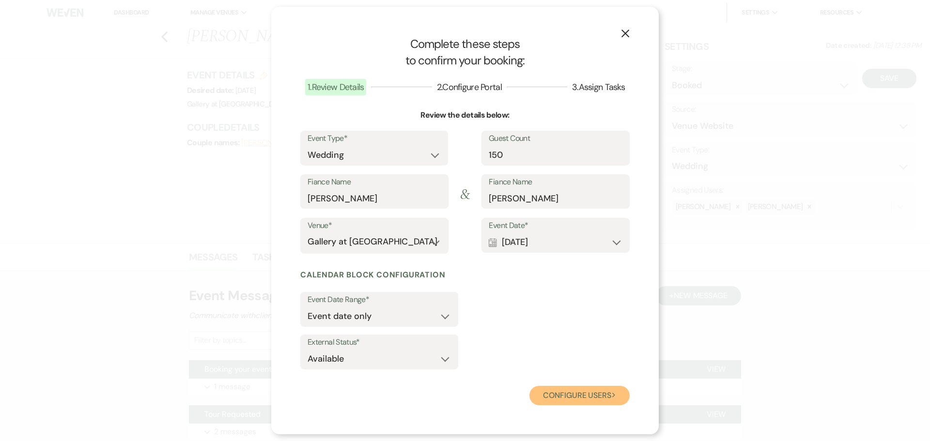
click at [585, 400] on button "Configure users Next" at bounding box center [579, 395] width 100 height 19
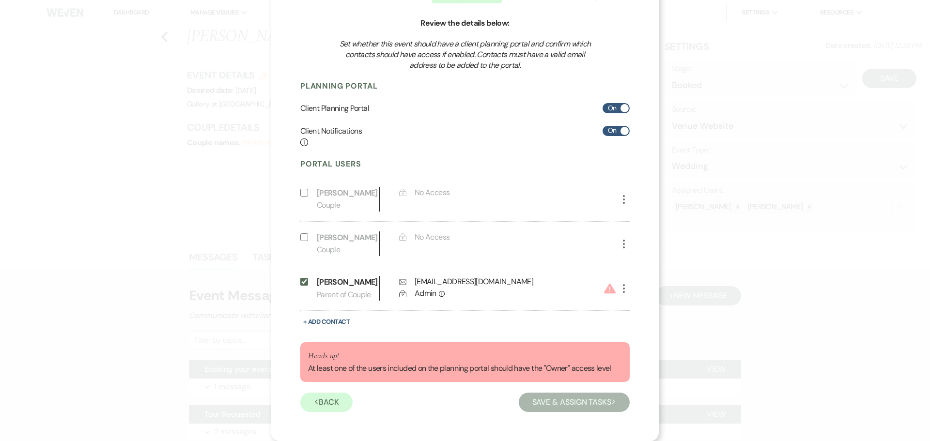
scroll to position [97, 0]
click at [610, 285] on use at bounding box center [610, 288] width 12 height 10
click at [623, 285] on icon "More" at bounding box center [624, 289] width 12 height 12
click at [637, 302] on button "Pencil Edit" at bounding box center [640, 308] width 45 height 16
select select "3"
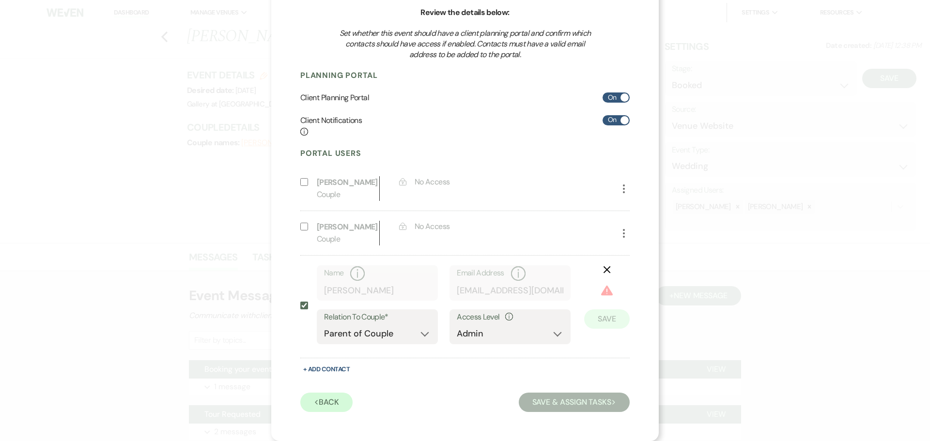
scroll to position [96, 0]
click at [520, 330] on select "No Access Owner Admin Supporter Financier" at bounding box center [510, 333] width 107 height 19
select select "6"
click at [457, 324] on select "No Access Owner Admin Supporter Financier" at bounding box center [510, 333] width 107 height 19
click at [592, 305] on button "Save" at bounding box center [607, 304] width 46 height 19
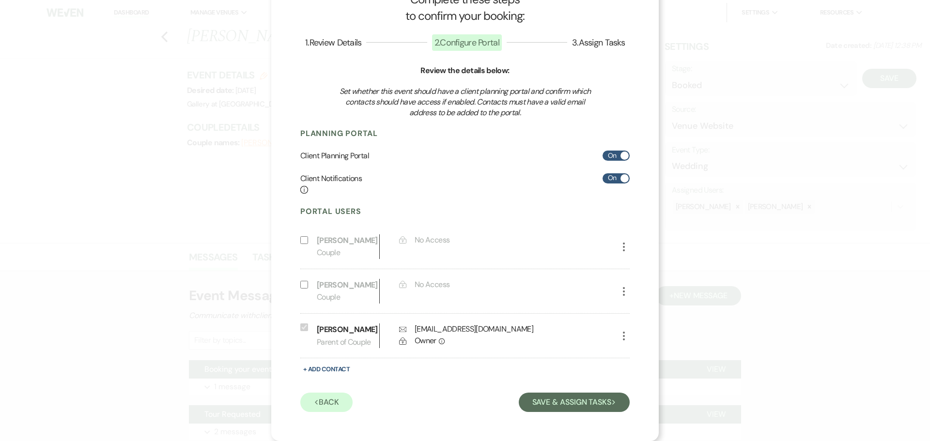
scroll to position [50, 0]
click at [568, 400] on button "Save & Assign Tasks Next" at bounding box center [574, 402] width 111 height 19
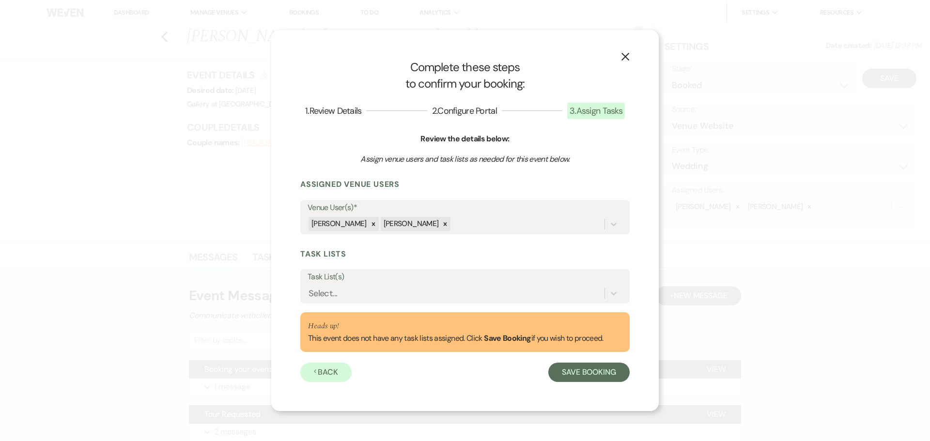
scroll to position [0, 0]
click at [347, 293] on div "Select..." at bounding box center [456, 293] width 297 height 17
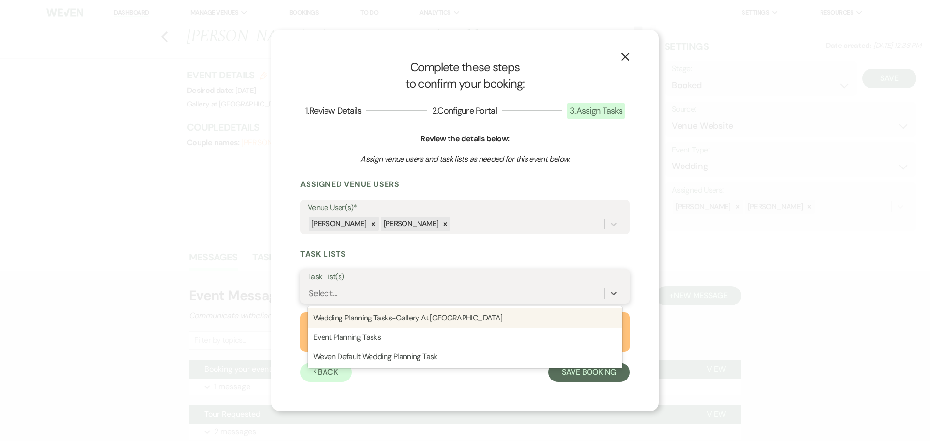
click at [368, 316] on div "Wedding Planning Tasks-Gallery At [GEOGRAPHIC_DATA]" at bounding box center [465, 318] width 315 height 19
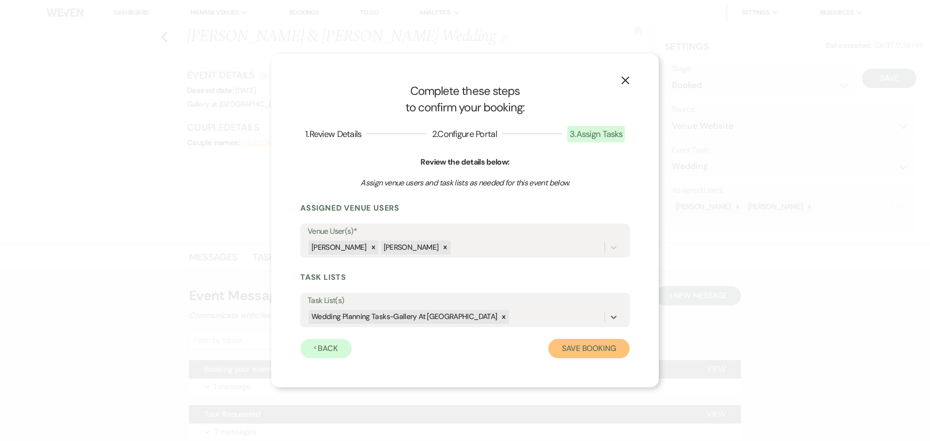
click at [593, 351] on button "Save Booking" at bounding box center [588, 348] width 81 height 19
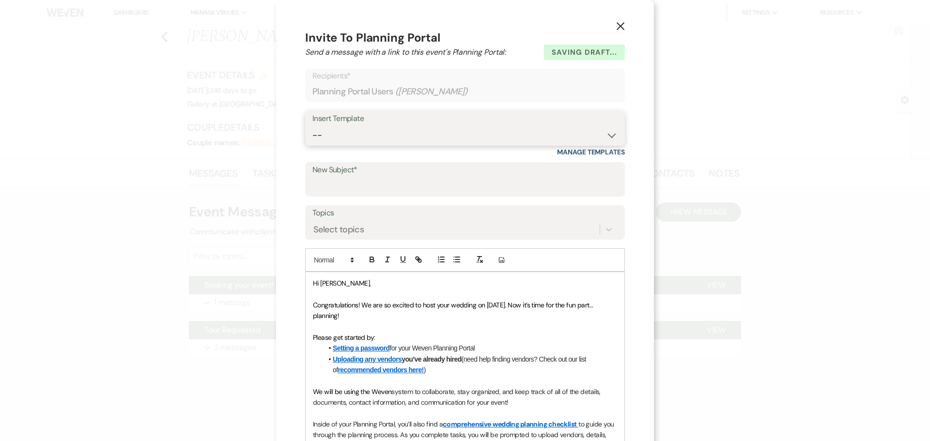
click at [348, 138] on select "-- Initial Inquiry Response-DATE IS AVAILABLE Initial Inquiry Response-DATE NOT…" at bounding box center [464, 135] width 305 height 19
select select "2650"
click at [312, 126] on select "-- Initial Inquiry Response-DATE IS AVAILABLE Initial Inquiry Response-DATE NOT…" at bounding box center [464, 135] width 305 height 19
type input "Weven Planning Portal Introduction"
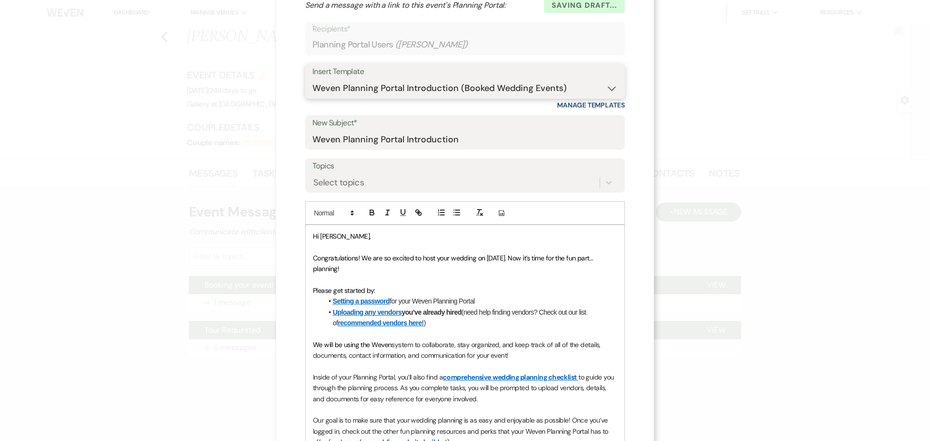
scroll to position [145, 0]
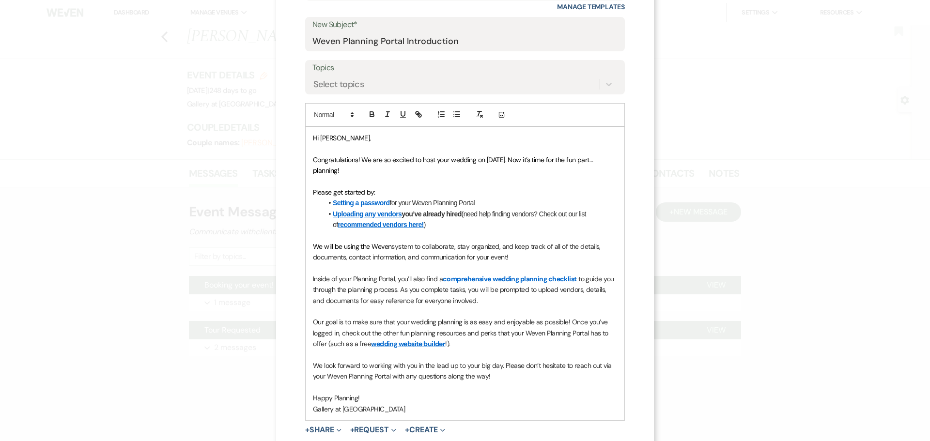
click at [484, 158] on span "Congratulations! We are so excited to host your wedding on [DATE]. Now it’s tim…" at bounding box center [454, 164] width 282 height 19
click at [490, 158] on span "Congratulations! We are so excited to host your wedding on [DATE]. Now it’s tim…" at bounding box center [454, 164] width 282 height 19
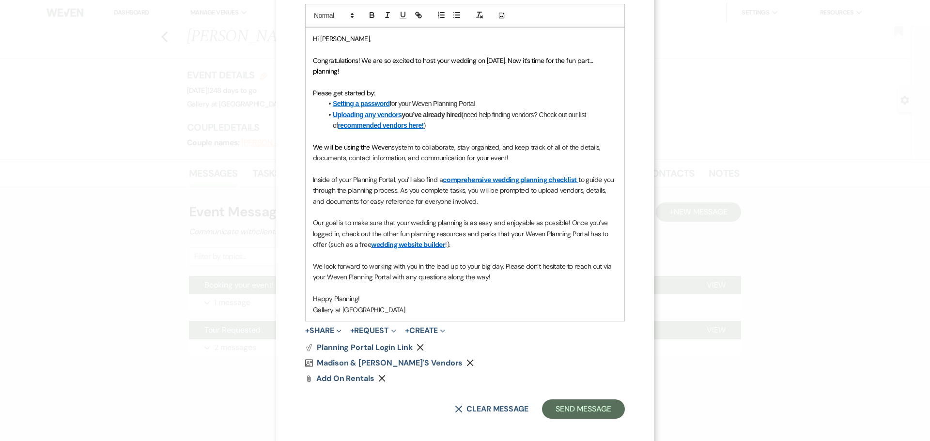
scroll to position [251, 0]
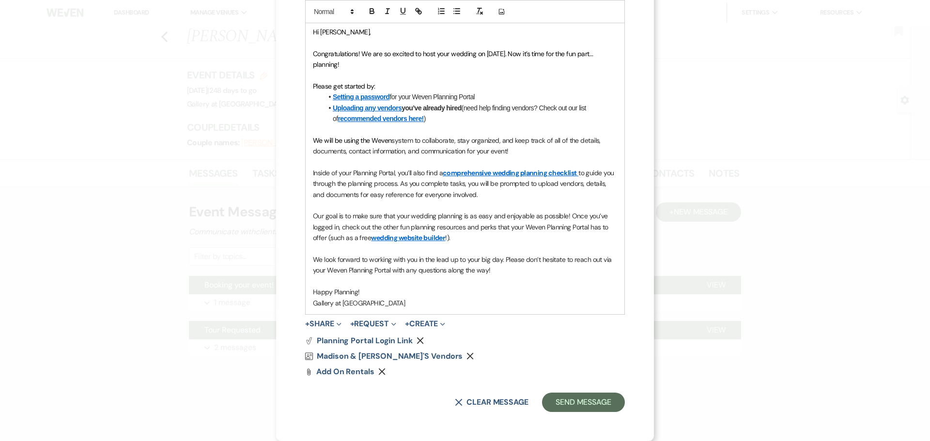
click at [466, 354] on icon "Remove" at bounding box center [469, 356] width 7 height 7
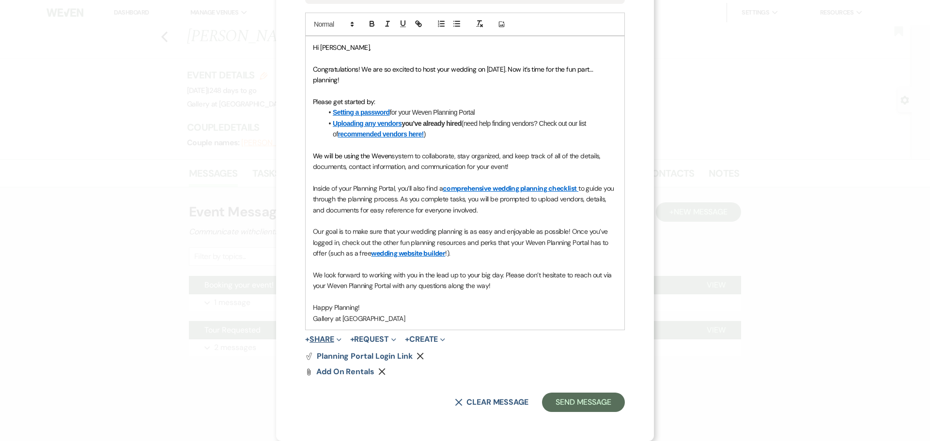
click at [324, 336] on button "+ Share Expand" at bounding box center [323, 340] width 36 height 8
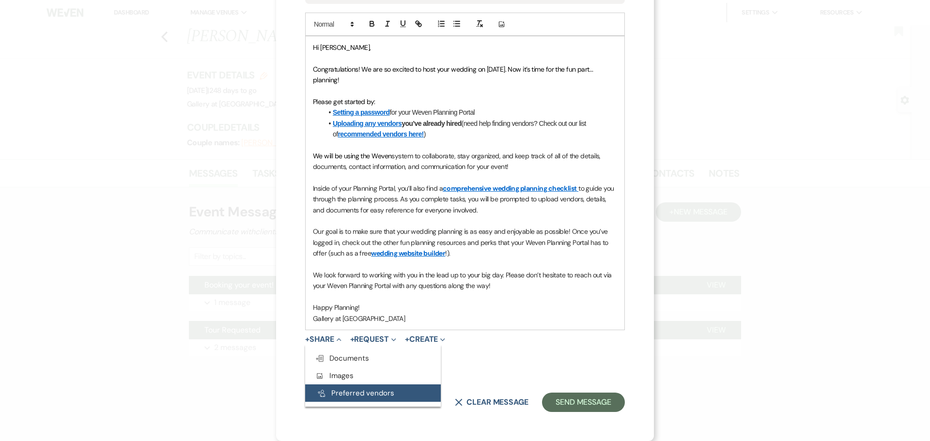
click at [367, 391] on button "Pref Vendors Preferred vendors" at bounding box center [373, 393] width 136 height 17
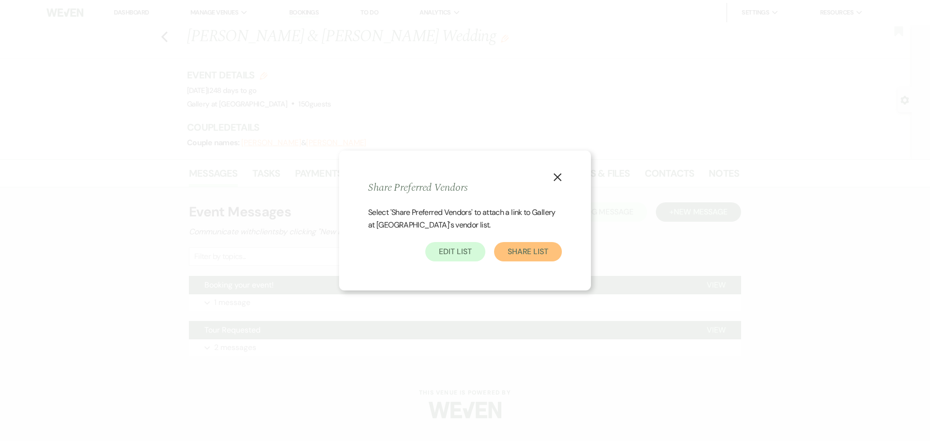
click at [526, 254] on button "Share List" at bounding box center [528, 251] width 68 height 19
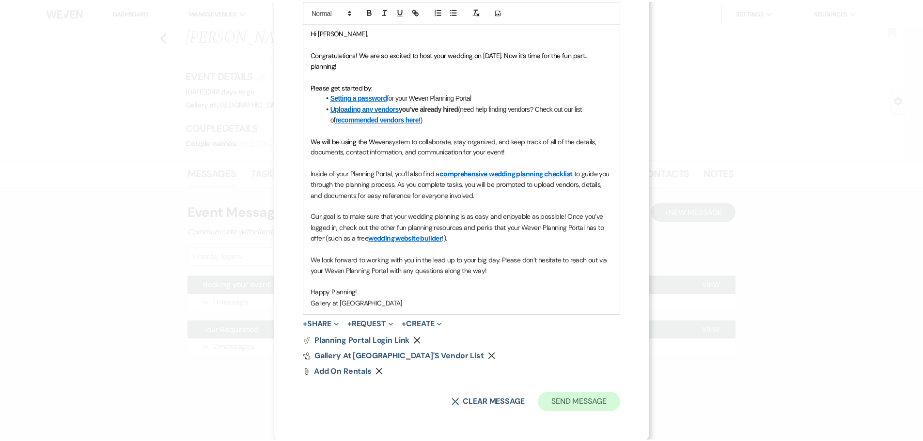
scroll to position [251, 0]
click at [598, 405] on button "Send Message" at bounding box center [583, 402] width 83 height 19
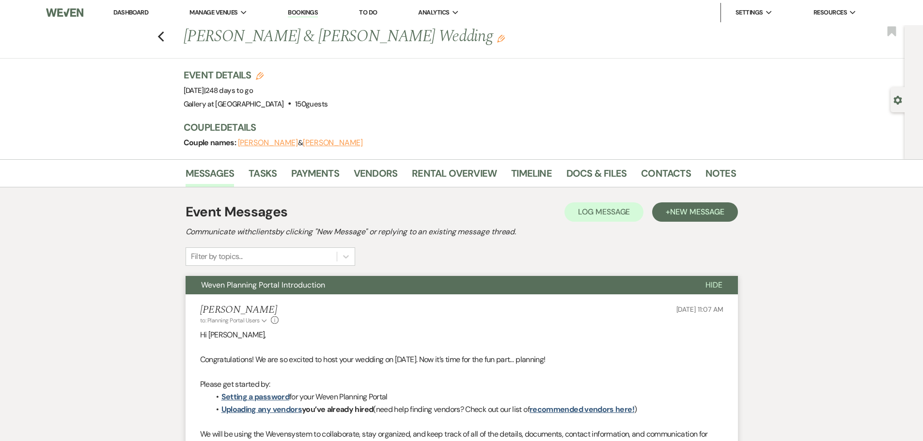
click at [895, 105] on div "Gear Settings" at bounding box center [899, 99] width 18 height 25
click at [895, 103] on use "button" at bounding box center [898, 100] width 8 height 9
select select "5"
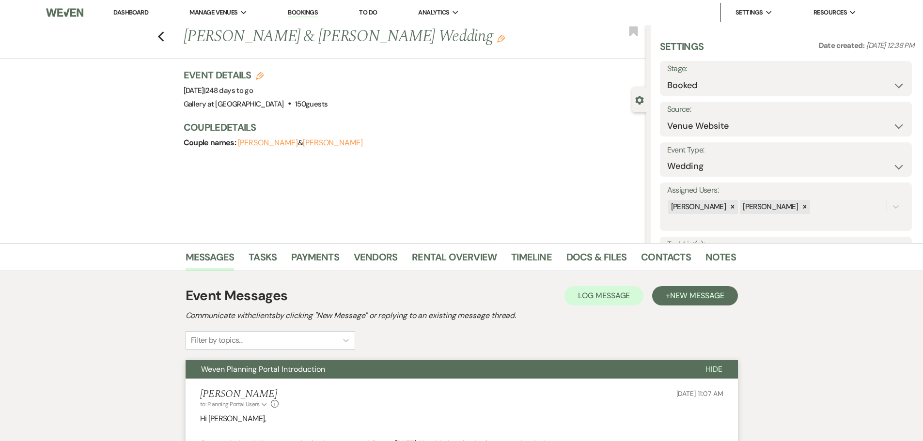
click at [638, 102] on use "button" at bounding box center [639, 100] width 8 height 9
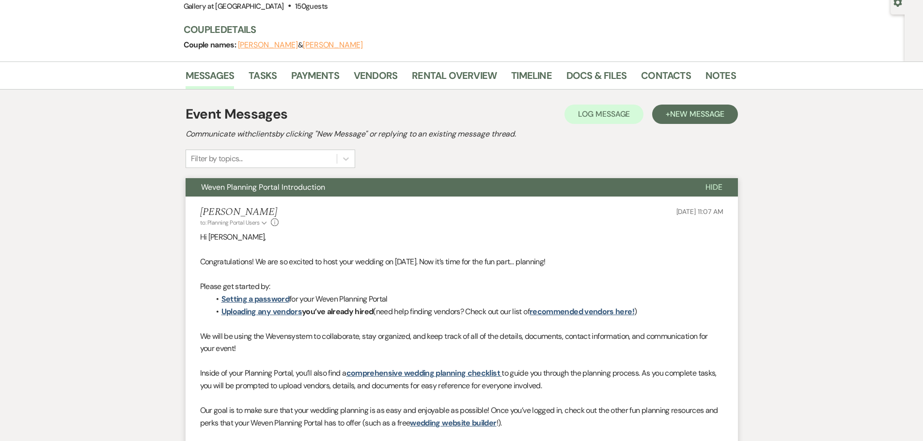
scroll to position [0, 0]
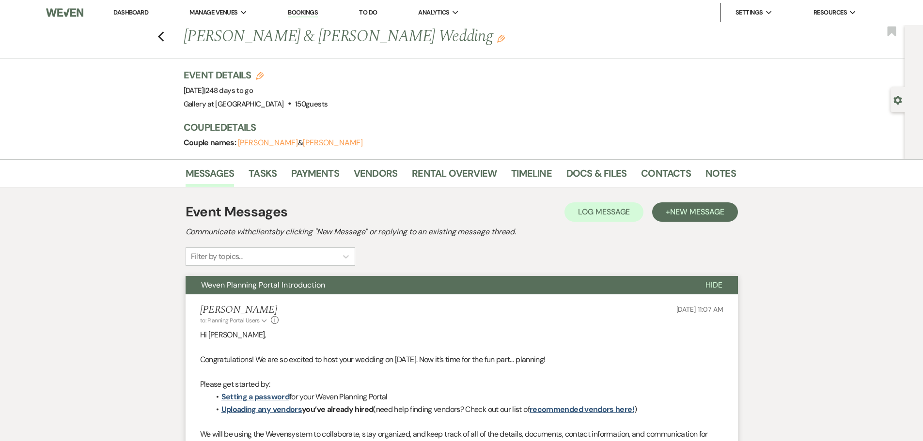
click at [497, 41] on icon "Edit" at bounding box center [501, 39] width 8 height 8
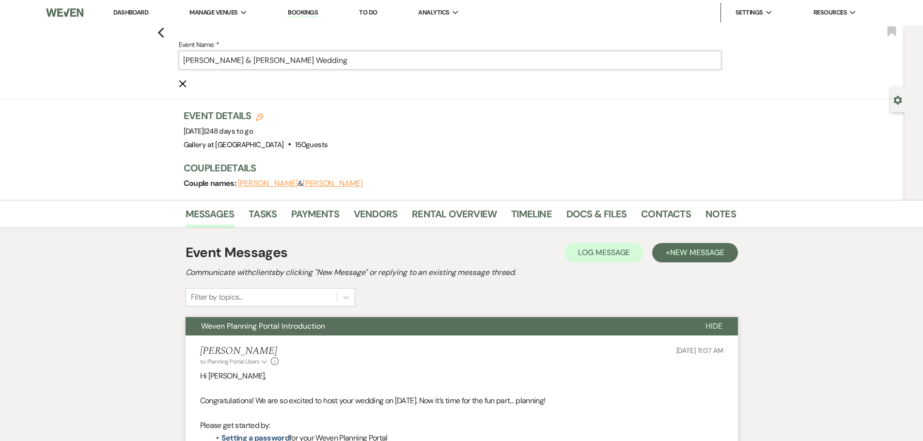
click at [345, 56] on input "[PERSON_NAME] & [PERSON_NAME] Wedding" at bounding box center [450, 60] width 542 height 19
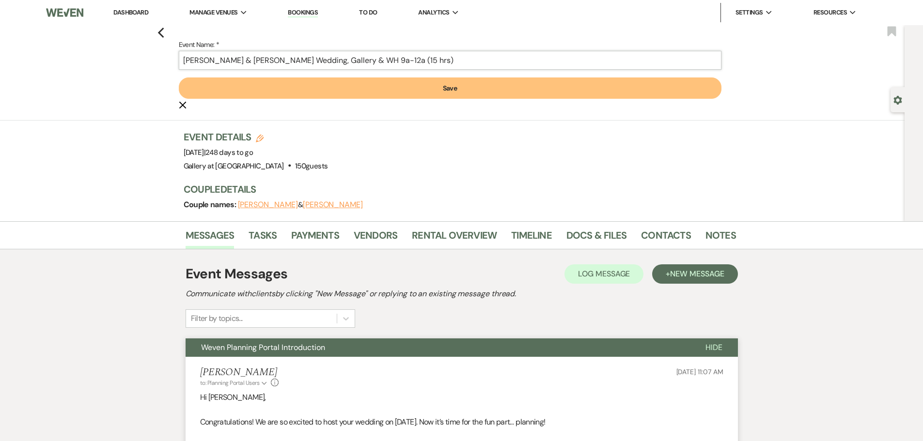
type input "[PERSON_NAME] & [PERSON_NAME] Wedding, Gallery & WH 9a-12a (15 hrs)"
click at [430, 89] on button "Save" at bounding box center [450, 87] width 542 height 21
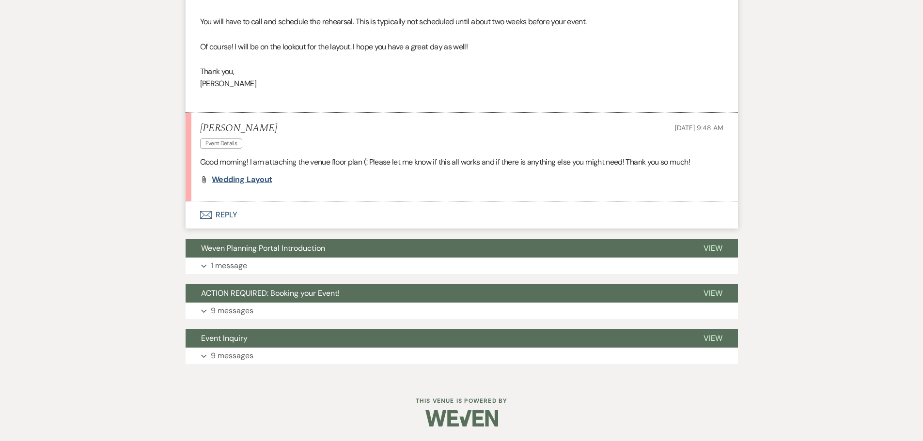
click at [220, 182] on span "Wedding Layout" at bounding box center [242, 179] width 61 height 10
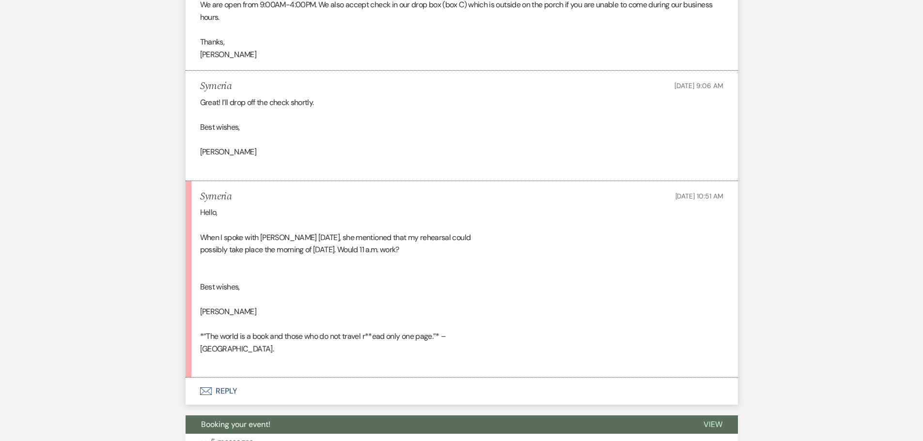
scroll to position [3789, 0]
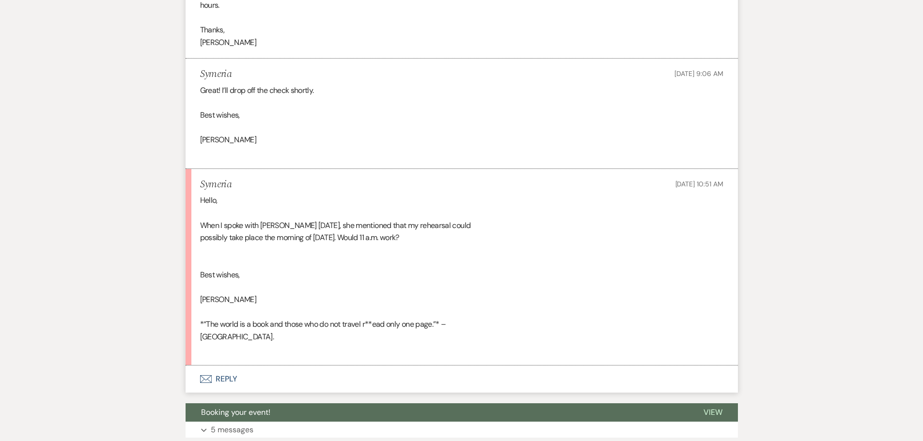
click at [216, 366] on button "Envelope Reply" at bounding box center [461, 379] width 552 height 27
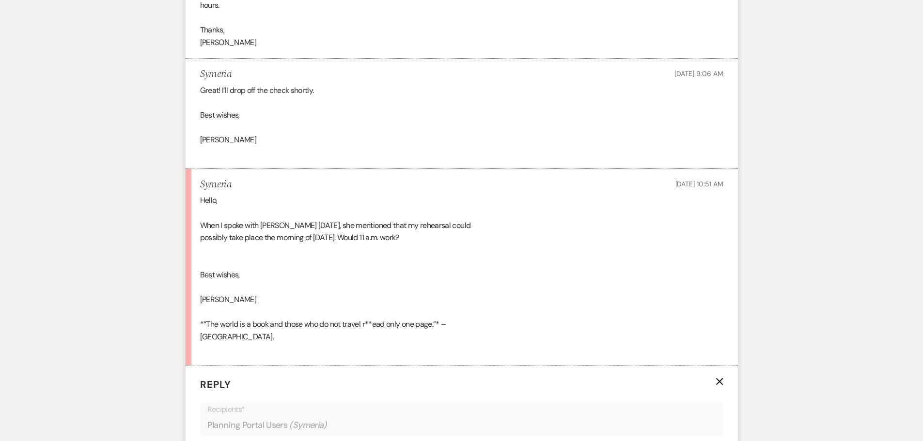
scroll to position [4031, 0]
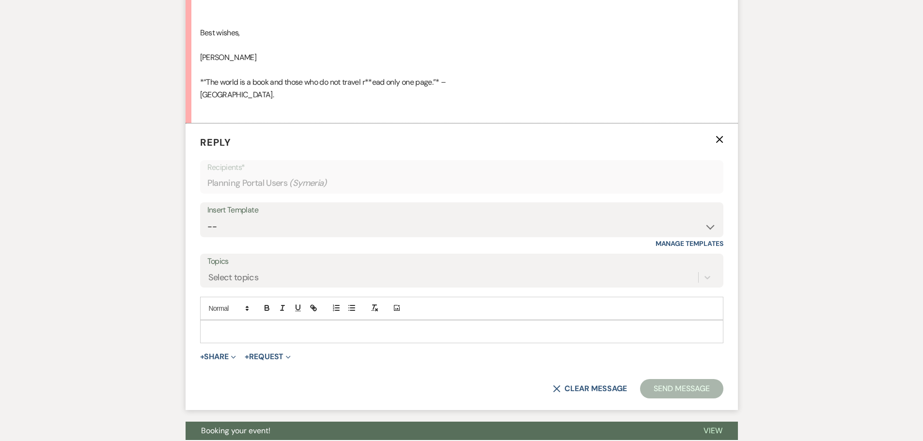
click at [255, 326] on p at bounding box center [462, 331] width 508 height 11
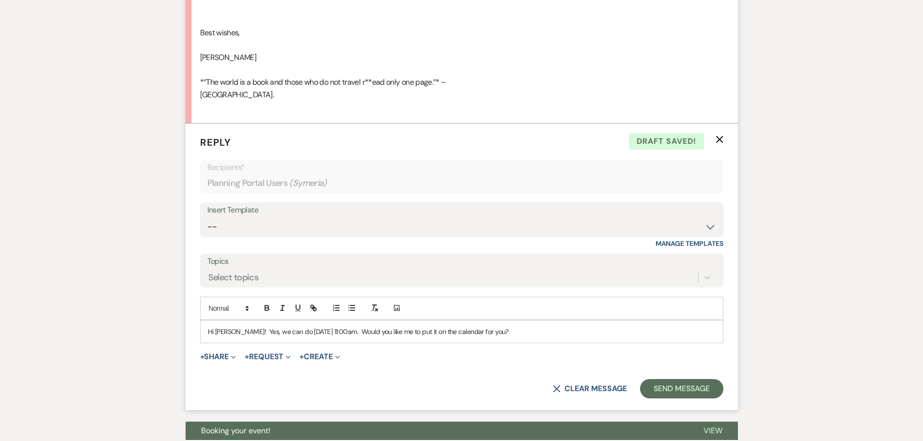
click at [352, 326] on p "Hi Symeria! Yes, we can do Friday, October 17th at 11:00am. Would you like me t…" at bounding box center [462, 331] width 508 height 11
click at [572, 326] on p "Hi Symeria! Yes, we can do Friday, October 17th from 11:00am-12:00pm. Would you…" at bounding box center [462, 331] width 508 height 11
click at [705, 379] on button "Send Message" at bounding box center [681, 388] width 83 height 19
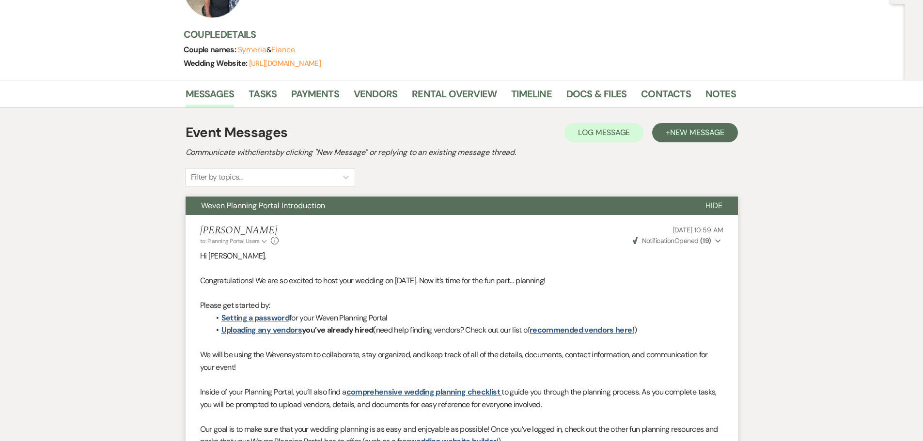
scroll to position [0, 0]
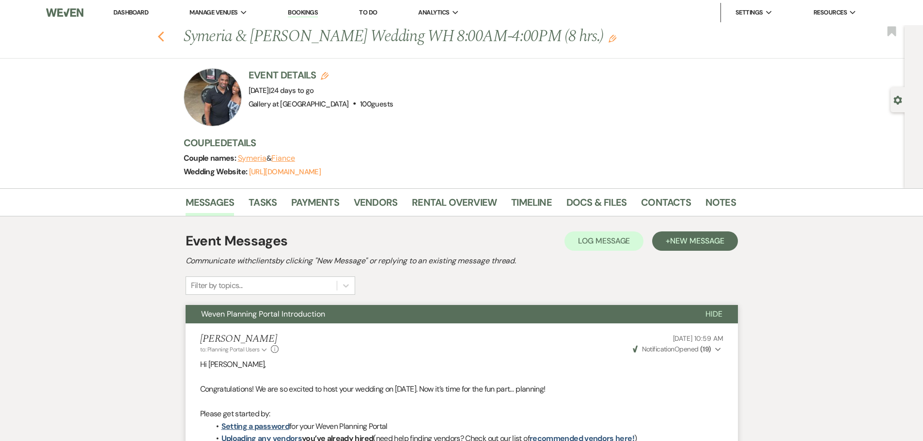
click at [164, 38] on use "button" at bounding box center [160, 36] width 6 height 11
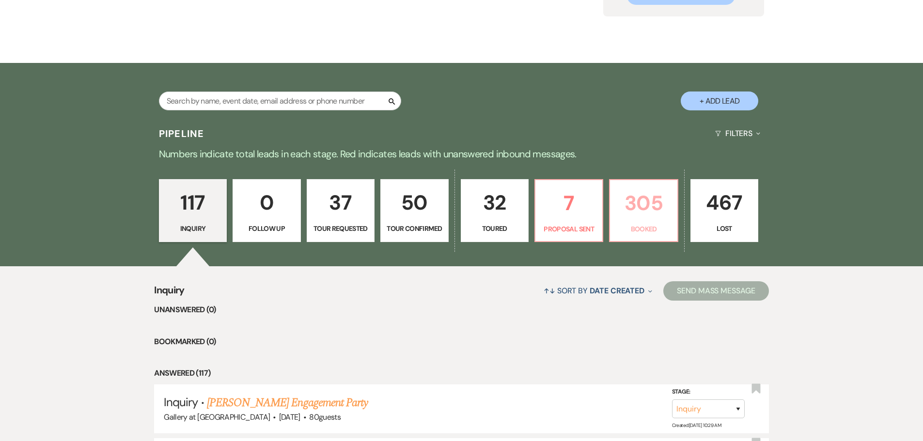
scroll to position [194, 0]
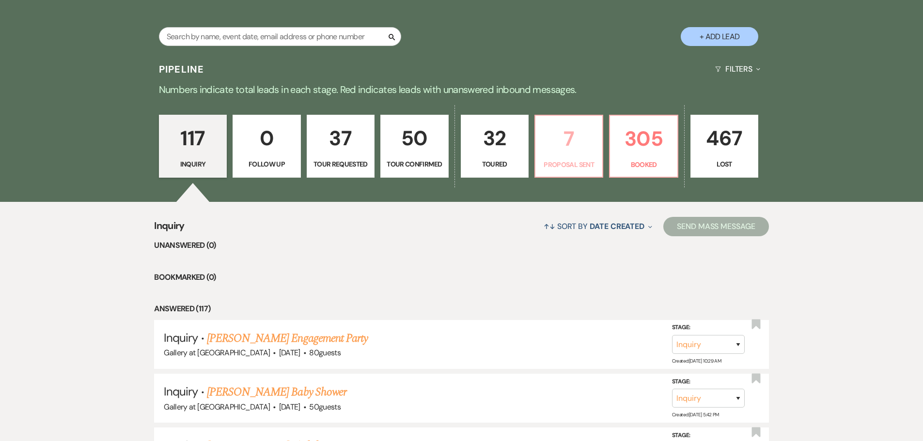
click at [571, 149] on p "7" at bounding box center [568, 139] width 55 height 32
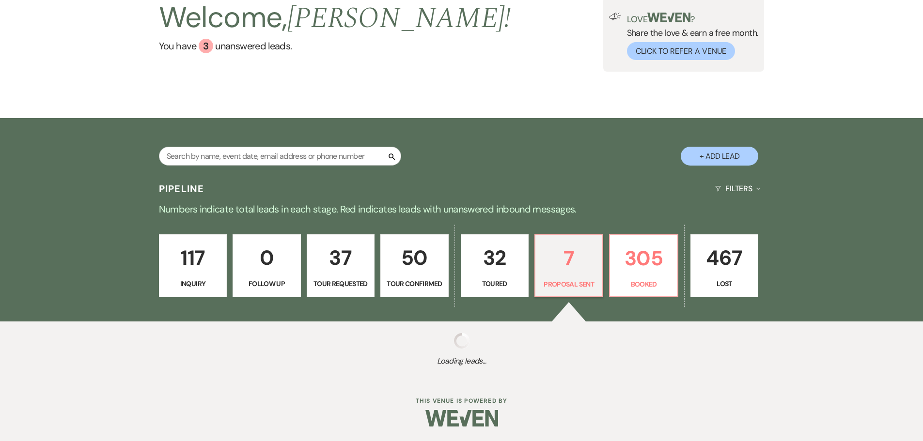
select select "6"
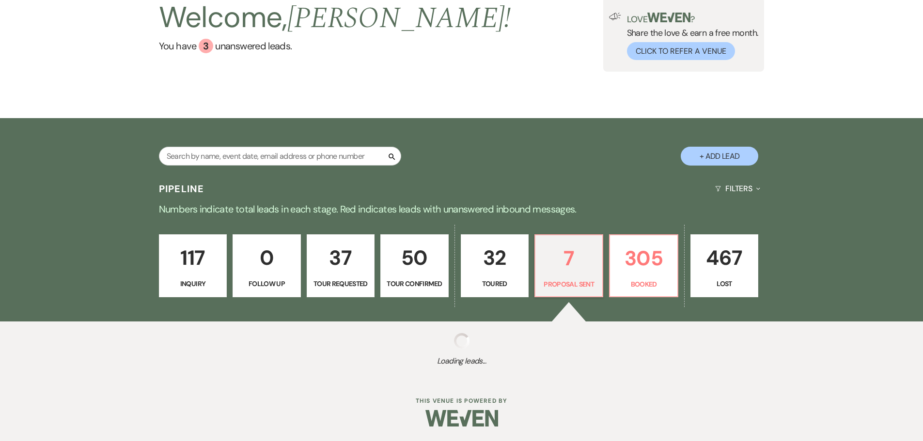
select select "6"
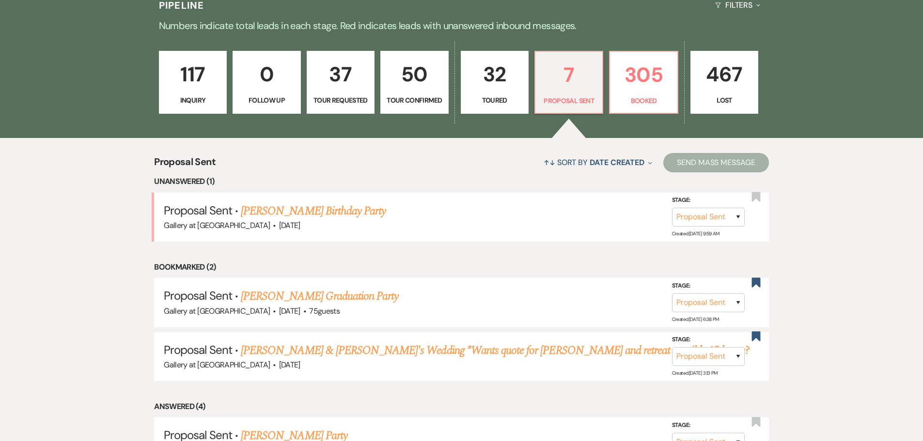
scroll to position [339, 0]
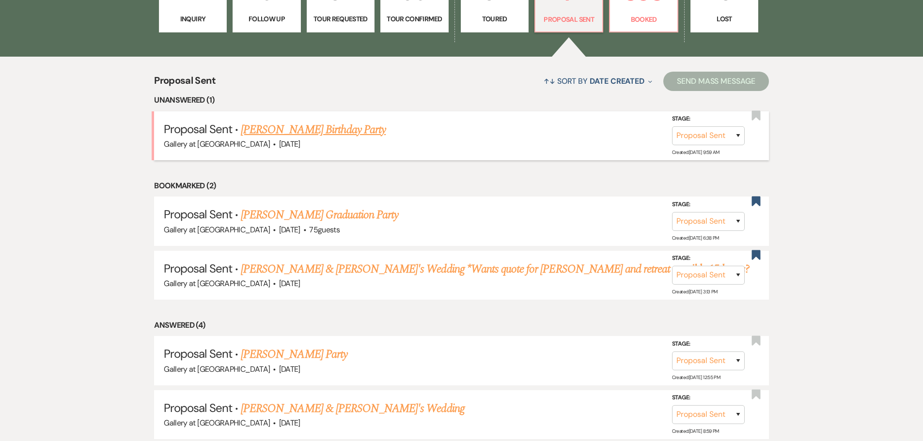
click at [286, 129] on link "Stephanie Adams's Birthday Party" at bounding box center [313, 129] width 145 height 17
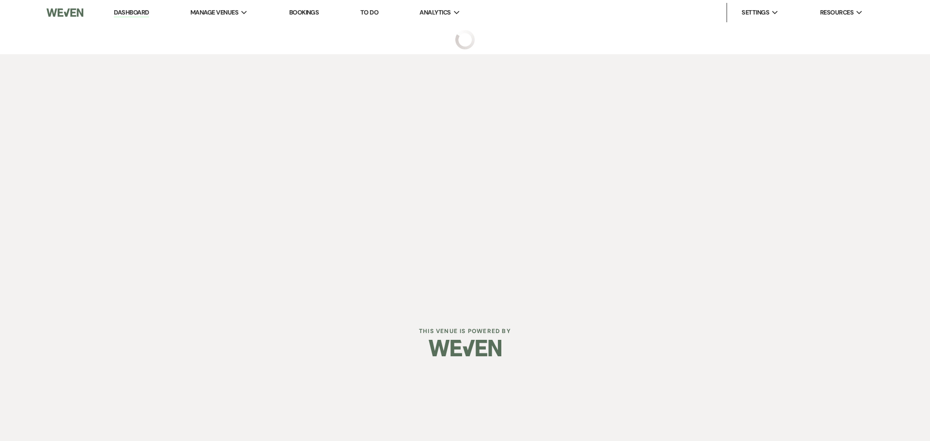
select select "6"
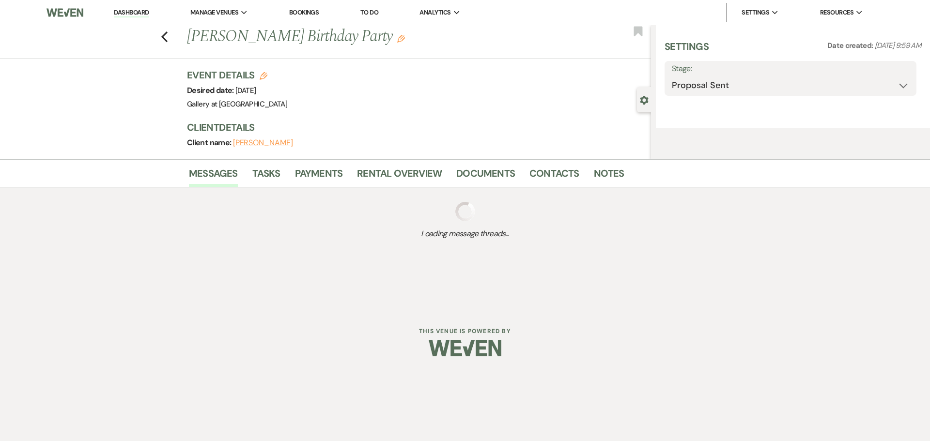
select select "22"
select select "4"
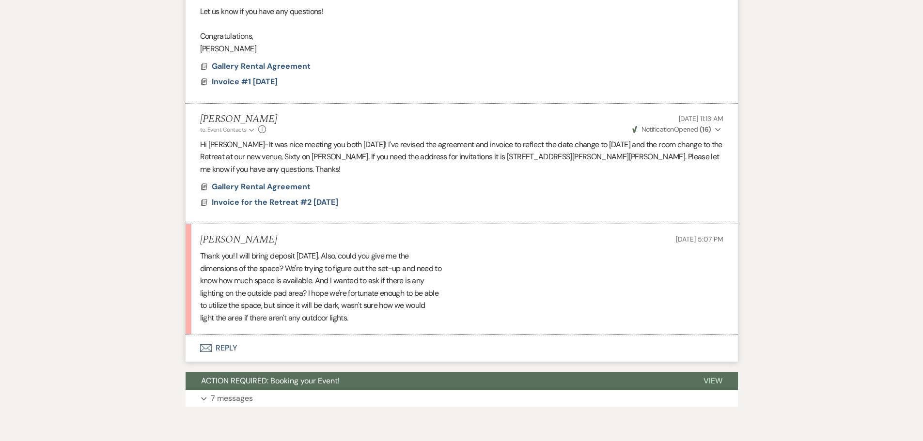
scroll to position [550, 0]
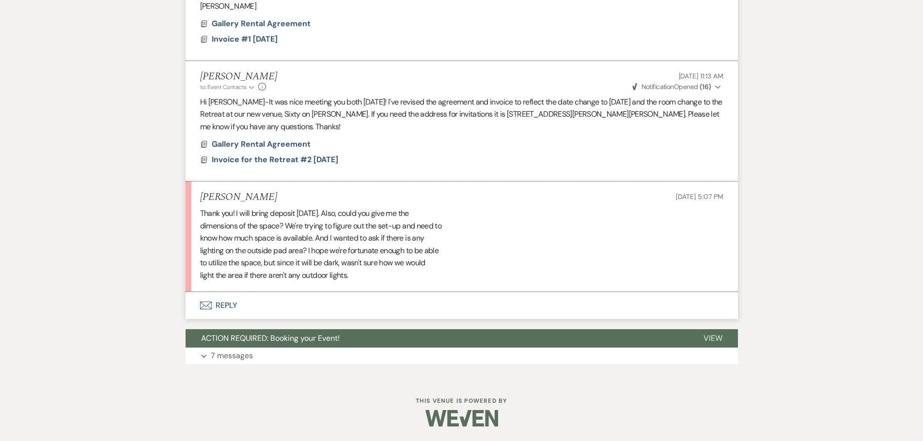
click at [212, 303] on button "Envelope Reply" at bounding box center [461, 305] width 552 height 27
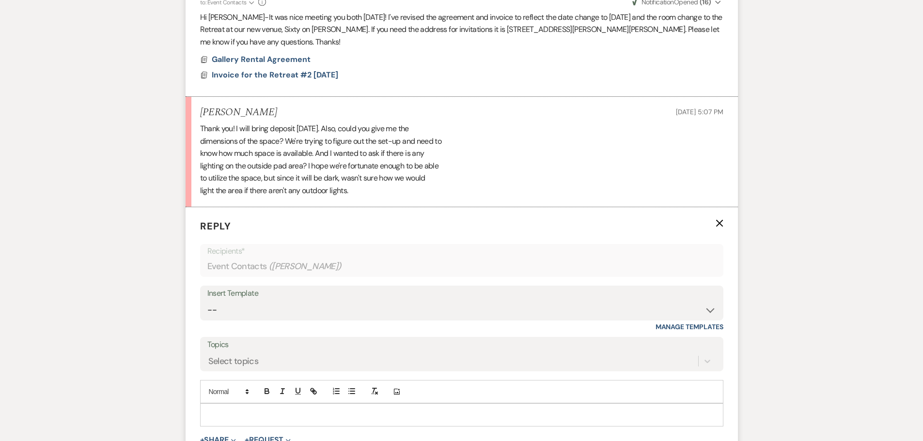
scroll to position [743, 0]
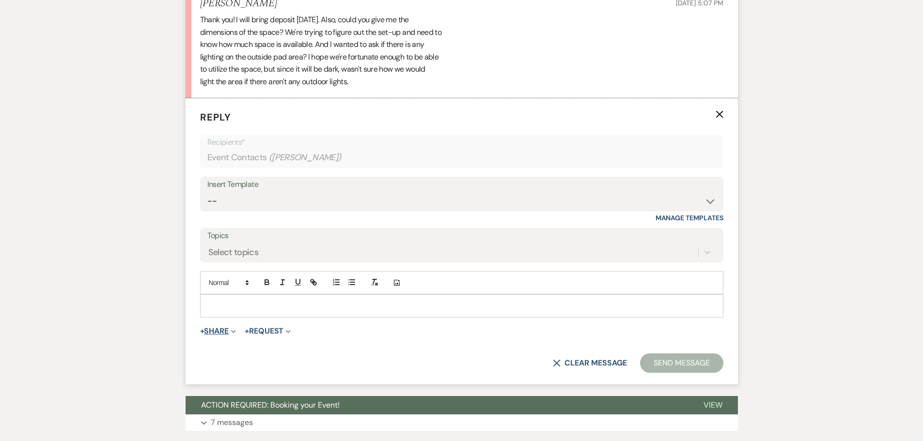
click at [221, 332] on button "+ Share Expand" at bounding box center [218, 331] width 36 height 8
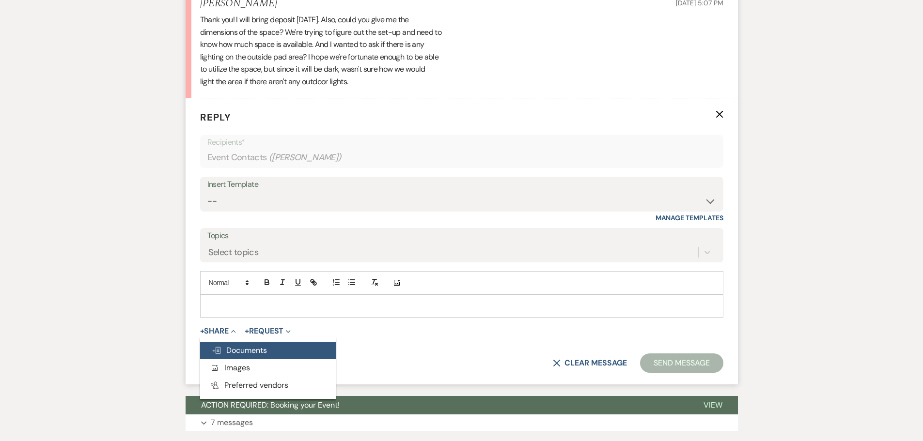
click at [241, 355] on span "Doc Upload Documents" at bounding box center [239, 350] width 55 height 10
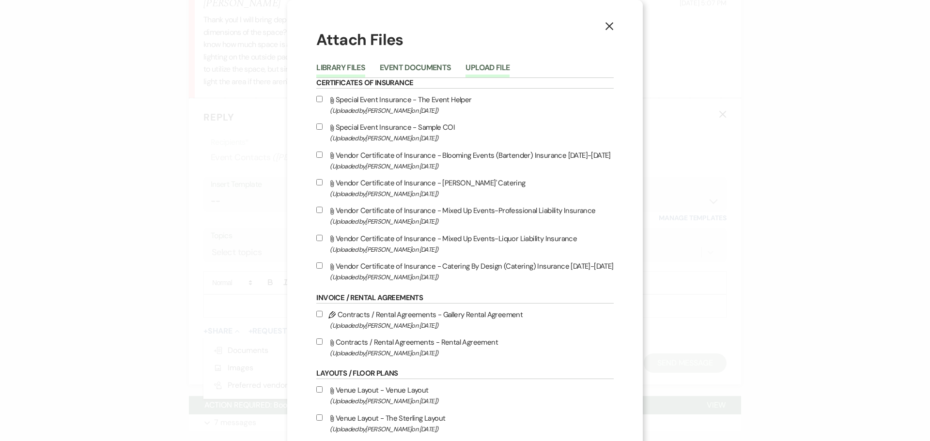
click at [478, 69] on button "Upload File" at bounding box center [487, 71] width 44 height 14
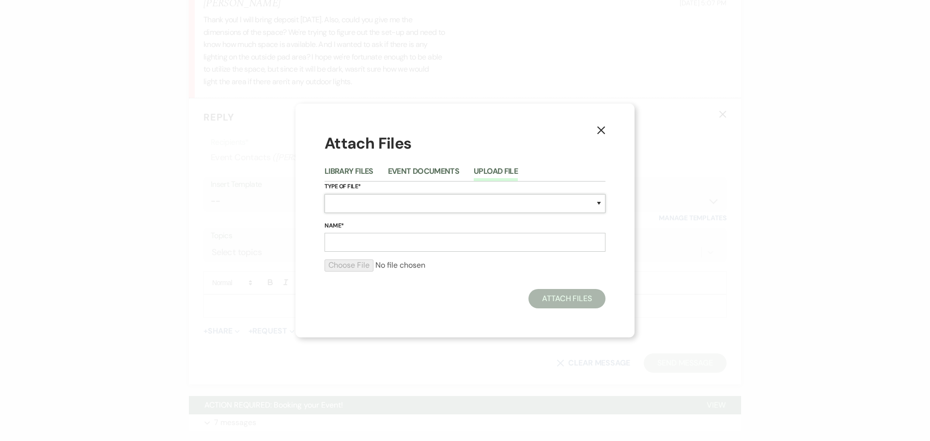
click at [345, 207] on select "Special Event Insurance Vendor Certificate of Insurance Contracts / Rental Agre…" at bounding box center [464, 203] width 281 height 19
select select "25"
click at [324, 194] on select "Special Event Insurance Vendor Certificate of Insurance Contracts / Rental Agre…" at bounding box center [464, 203] width 281 height 19
click at [385, 246] on input "Name*" at bounding box center [464, 242] width 281 height 19
type input "The Retreat"
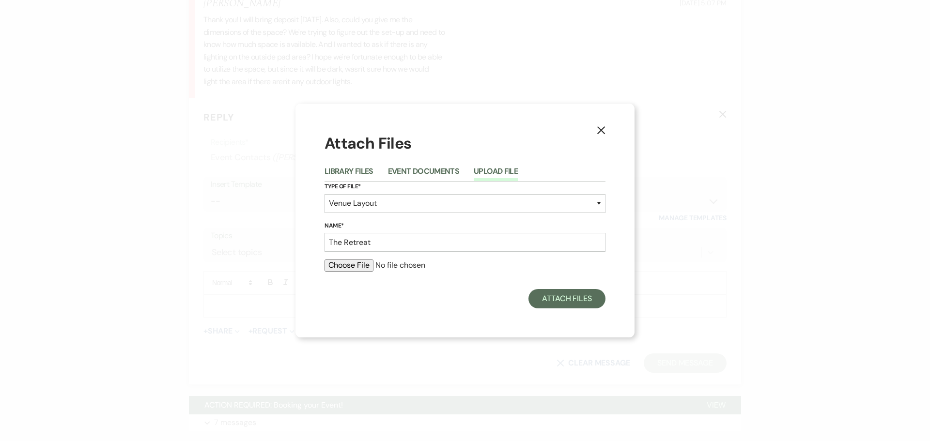
click at [360, 262] on input "file" at bounding box center [464, 266] width 281 height 12
type input "C:\fakepath\Retreat layout.jpg"
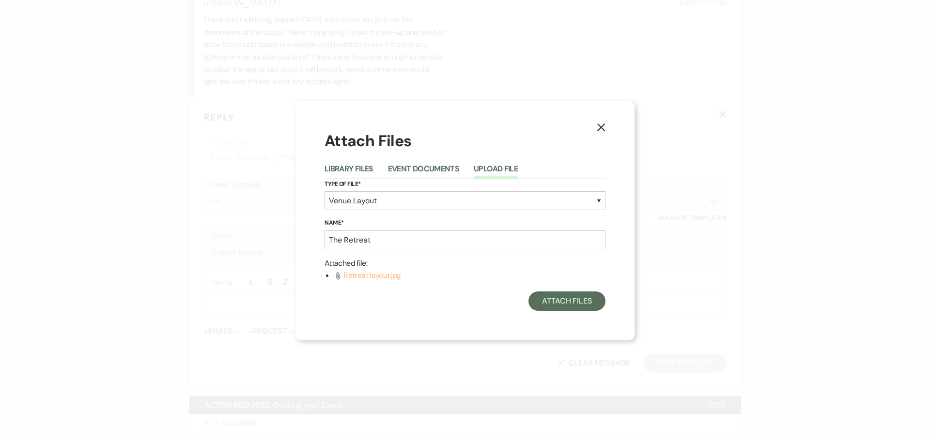
click at [353, 276] on span "Retreat layout.jpg" at bounding box center [371, 275] width 57 height 10
click at [338, 276] on icon "Attach File" at bounding box center [338, 276] width 8 height 8
click at [564, 305] on button "Attach Files" at bounding box center [566, 301] width 77 height 19
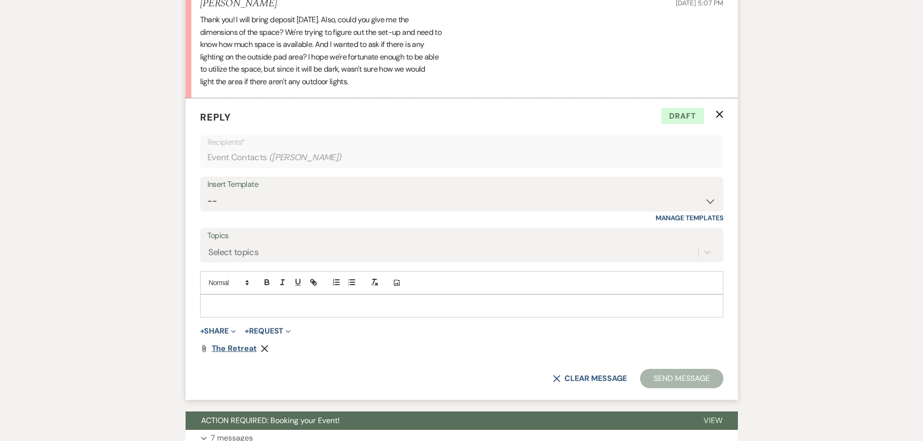
click at [238, 352] on span "The Retreat" at bounding box center [234, 348] width 45 height 10
click at [215, 309] on p at bounding box center [462, 306] width 508 height 11
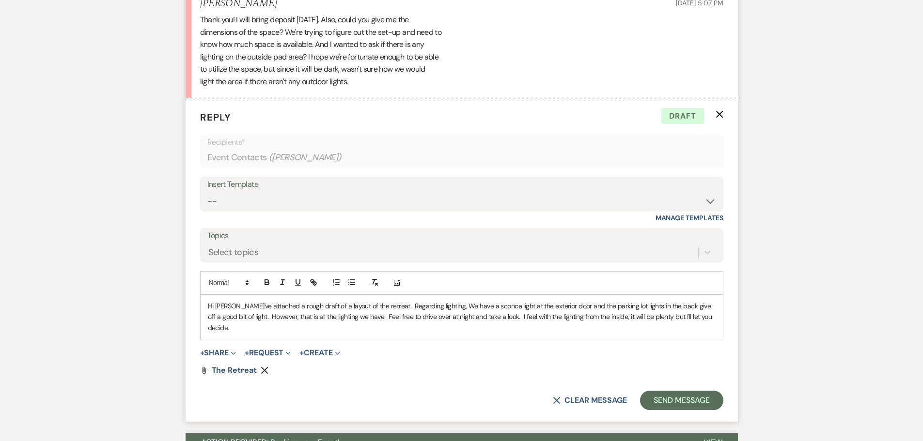
click at [376, 304] on p "Hi Stephanie-I've attached a rough draft of a layout of the retreat. Regarding …" at bounding box center [462, 317] width 508 height 32
click at [654, 315] on p "Hi Stephanie-I've attached a rough draft of a layout of the Retreat. Regarding …" at bounding box center [462, 317] width 508 height 32
click at [237, 333] on p "Hi Stephanie-I've attached a rough draft of a layout of the Retreat. Regarding …" at bounding box center [462, 317] width 508 height 32
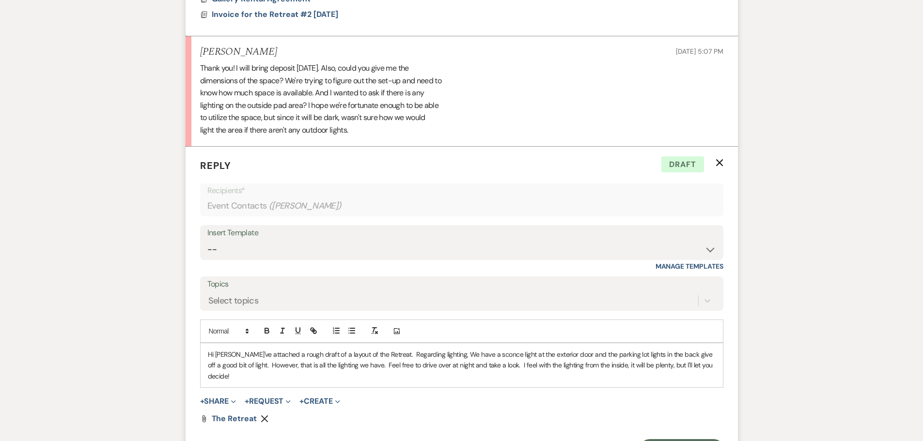
scroll to position [792, 0]
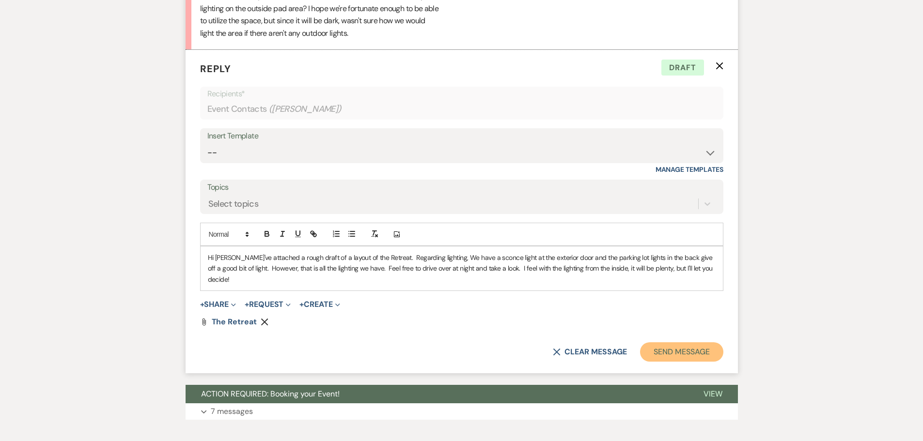
click at [662, 354] on button "Send Message" at bounding box center [681, 351] width 83 height 19
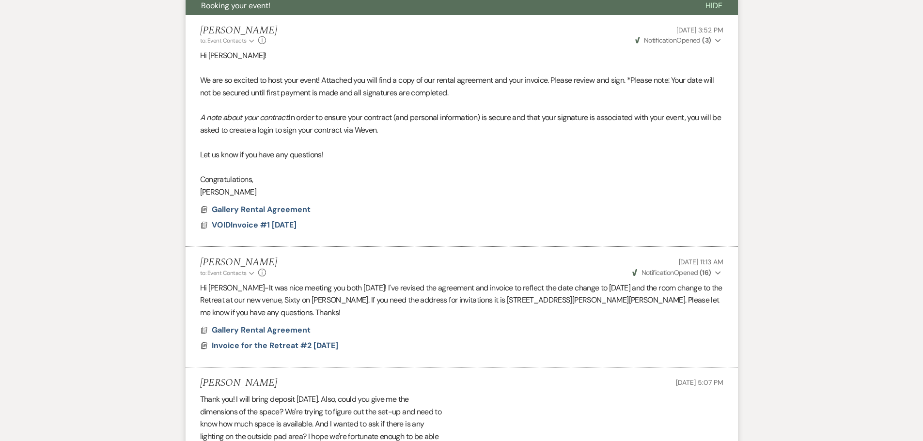
scroll to position [0, 0]
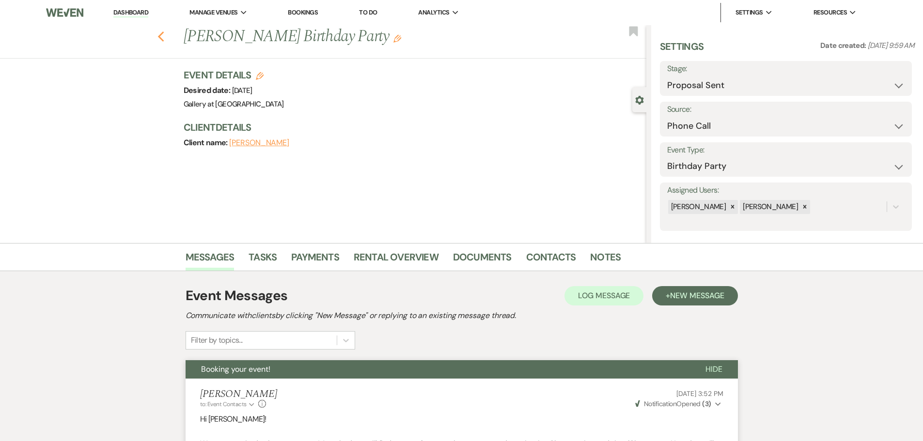
click at [165, 33] on icon "Previous" at bounding box center [160, 37] width 7 height 12
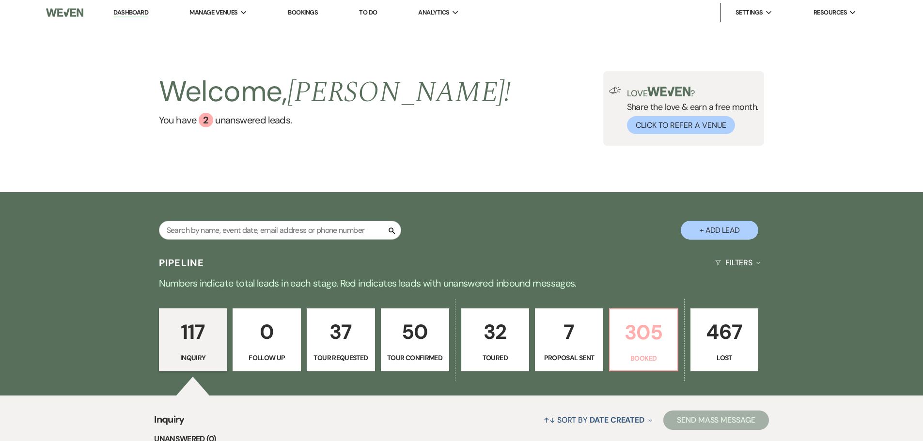
click at [669, 349] on p "305" at bounding box center [644, 332] width 56 height 32
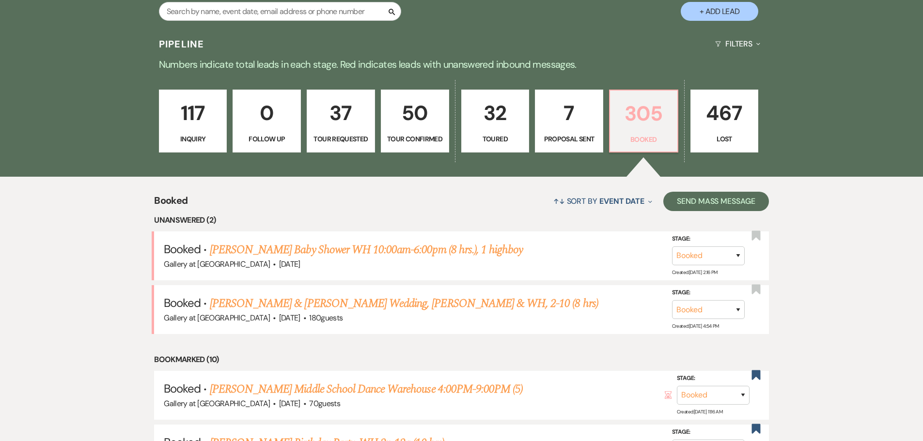
scroll to position [219, 0]
click at [404, 309] on link "Matthew Sullivan & Leslie DeWeese's Wedding, Gall & WH, 2-10 (8 hrs)" at bounding box center [404, 302] width 388 height 17
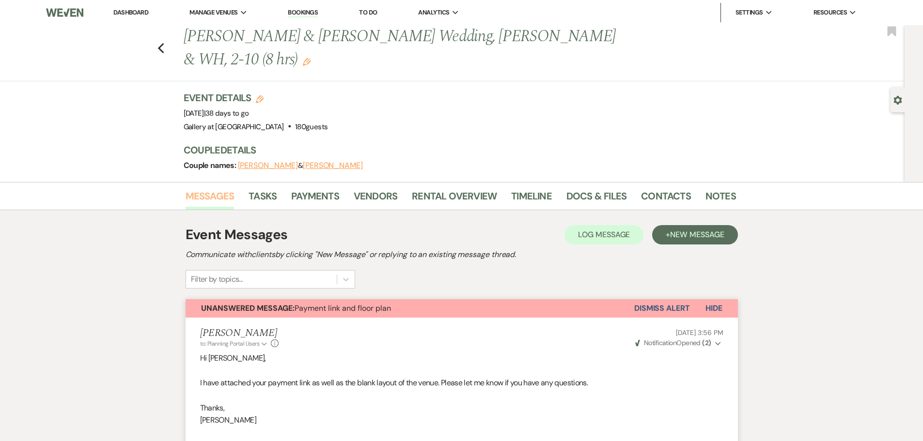
click at [206, 198] on link "Messages" at bounding box center [209, 198] width 49 height 21
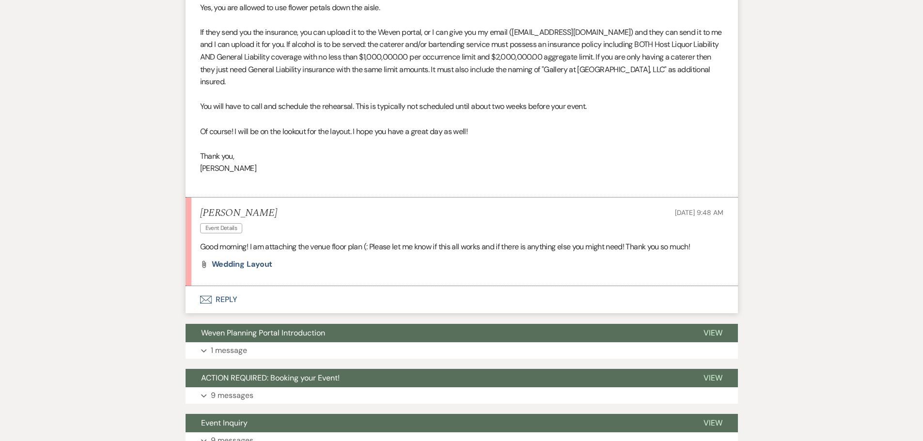
scroll to position [971, 0]
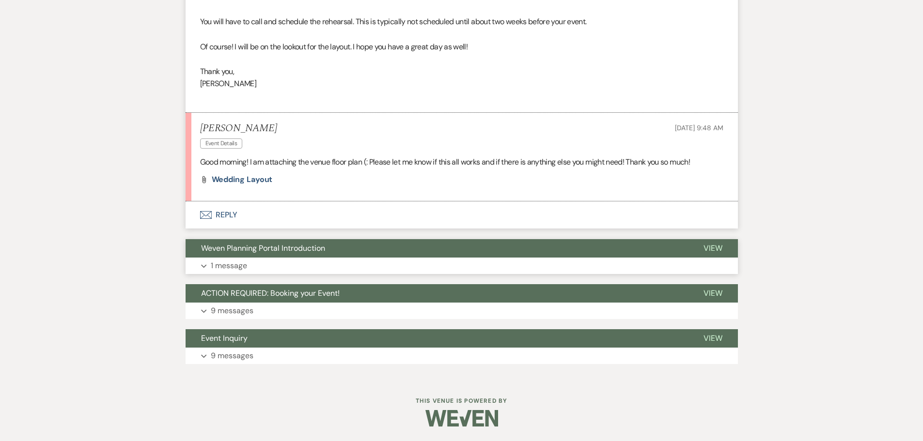
click at [226, 260] on p "1 message" at bounding box center [229, 266] width 36 height 13
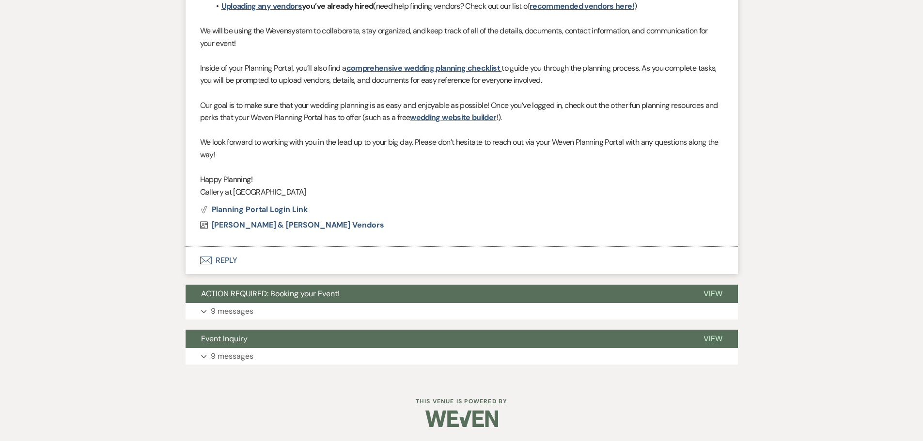
scroll to position [1338, 0]
click at [223, 305] on p "9 messages" at bounding box center [232, 311] width 43 height 13
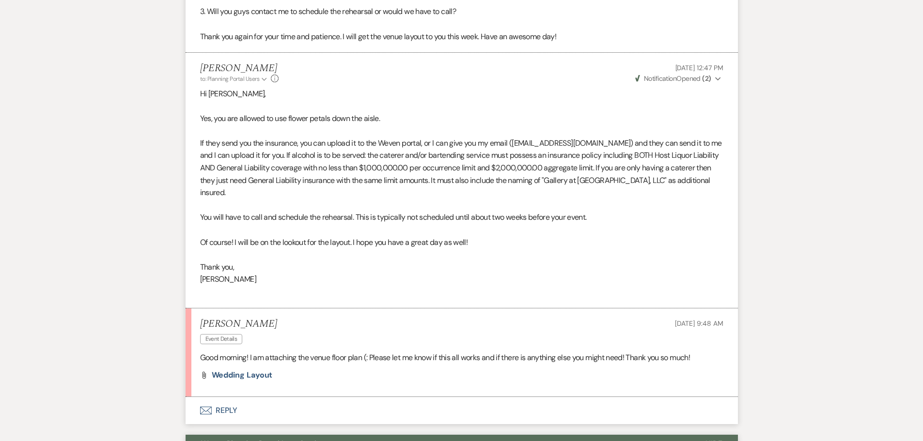
scroll to position [872, 0]
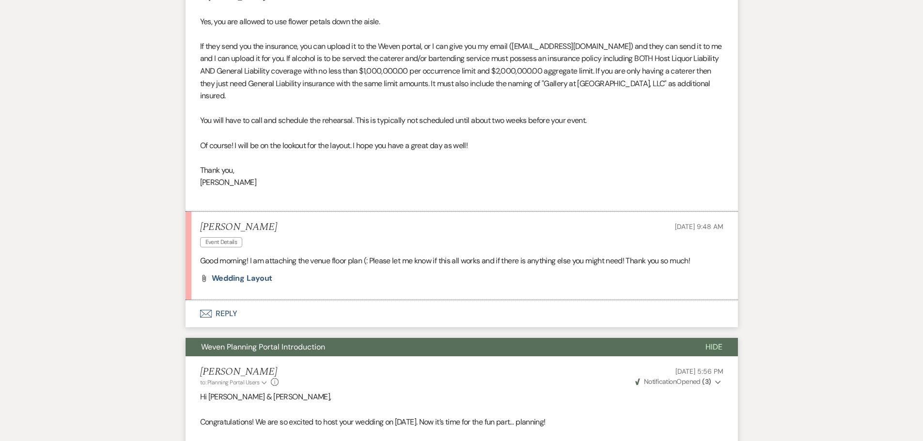
click at [222, 310] on button "Envelope Reply" at bounding box center [461, 313] width 552 height 27
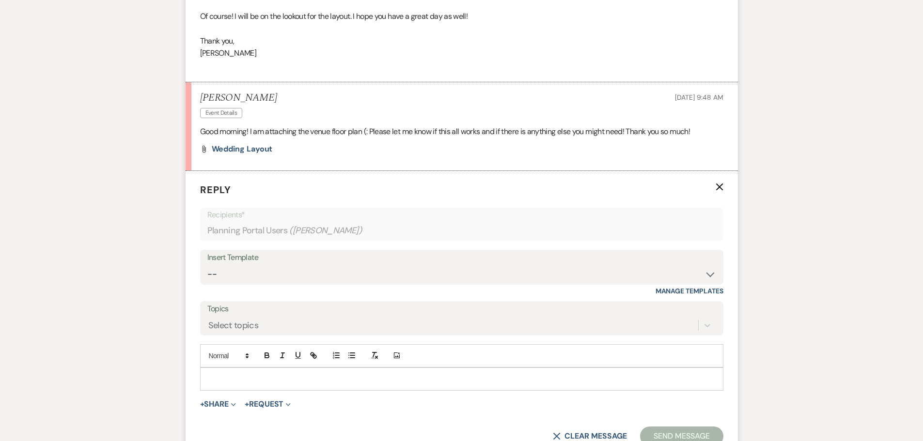
scroll to position [1017, 0]
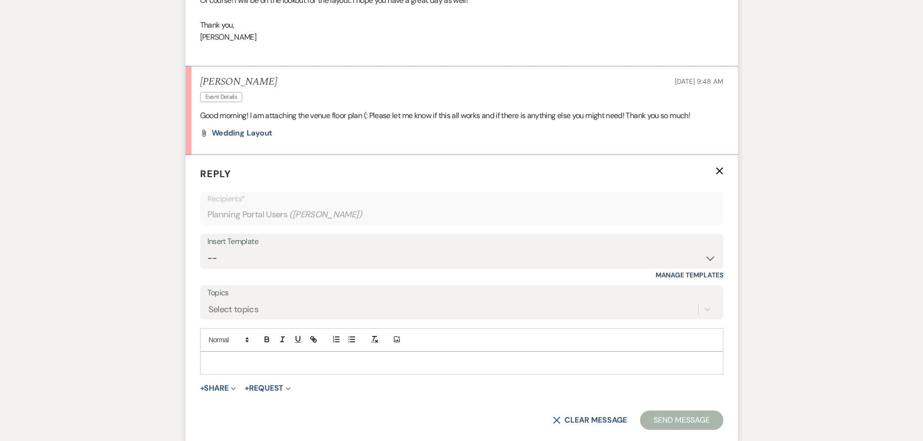
click at [248, 368] on p at bounding box center [462, 363] width 508 height 11
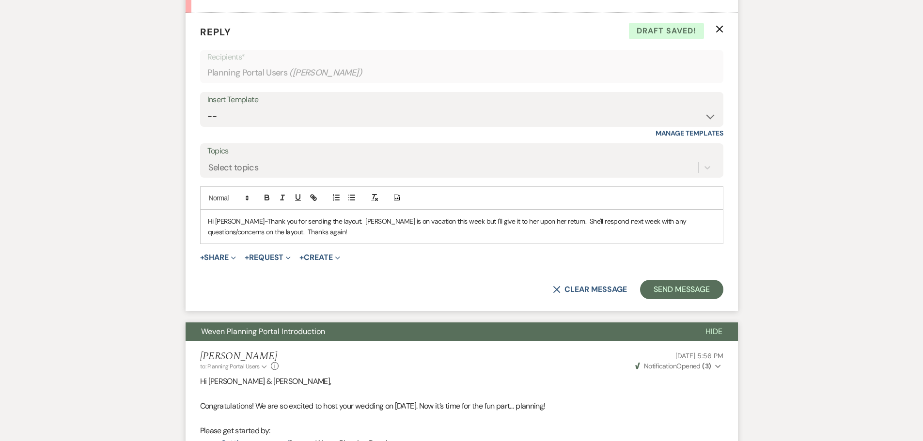
scroll to position [1162, 0]
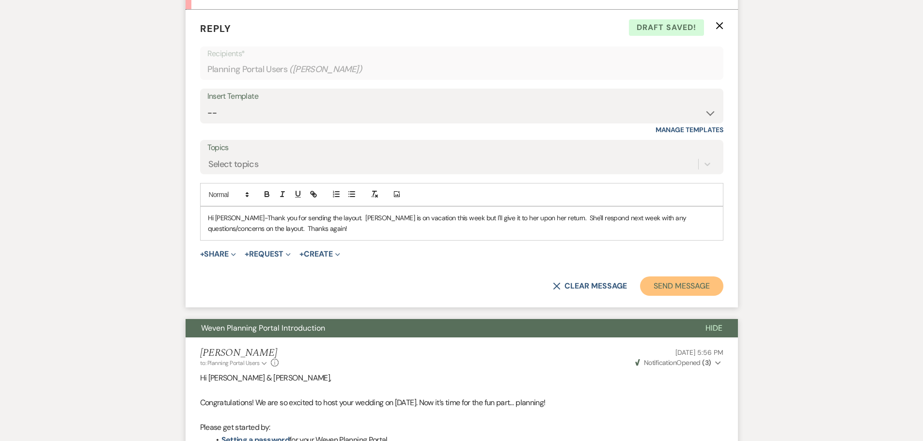
click at [683, 278] on button "Send Message" at bounding box center [681, 286] width 83 height 19
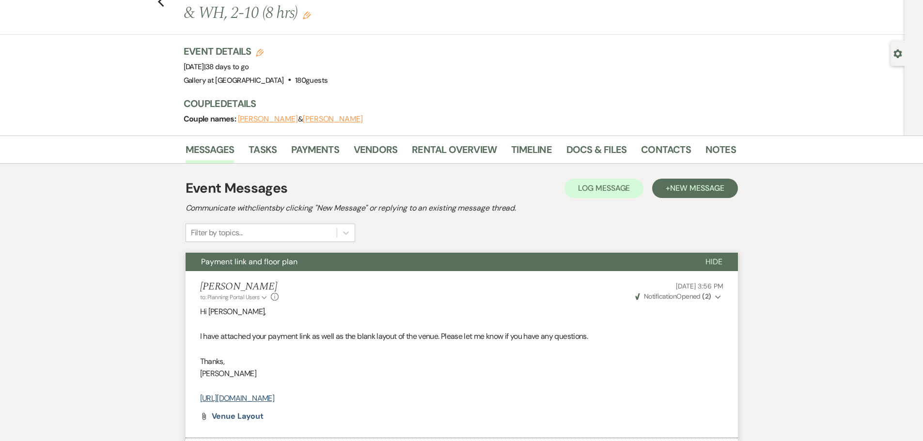
scroll to position [0, 0]
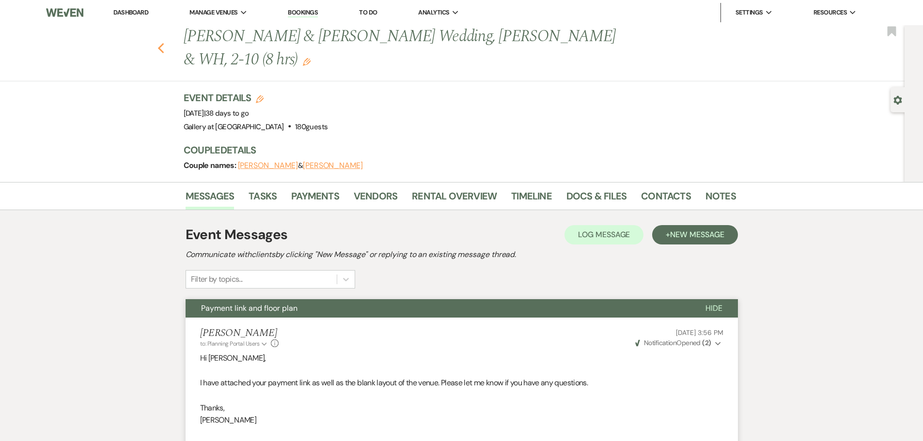
click at [164, 48] on icon "Previous" at bounding box center [160, 49] width 7 height 12
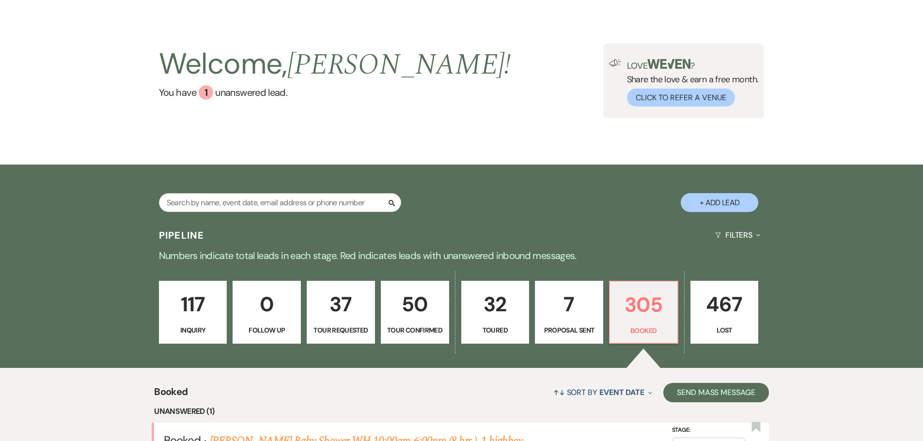
scroll to position [26, 0]
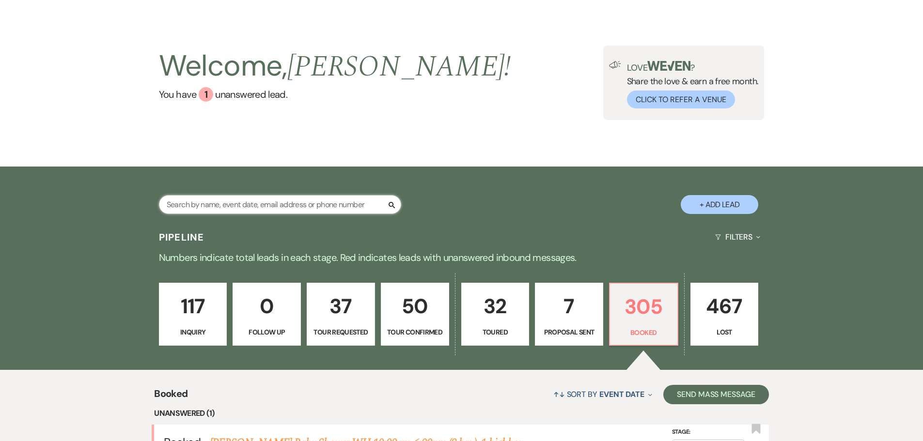
click at [216, 201] on input "text" at bounding box center [280, 204] width 242 height 19
type input "christopher"
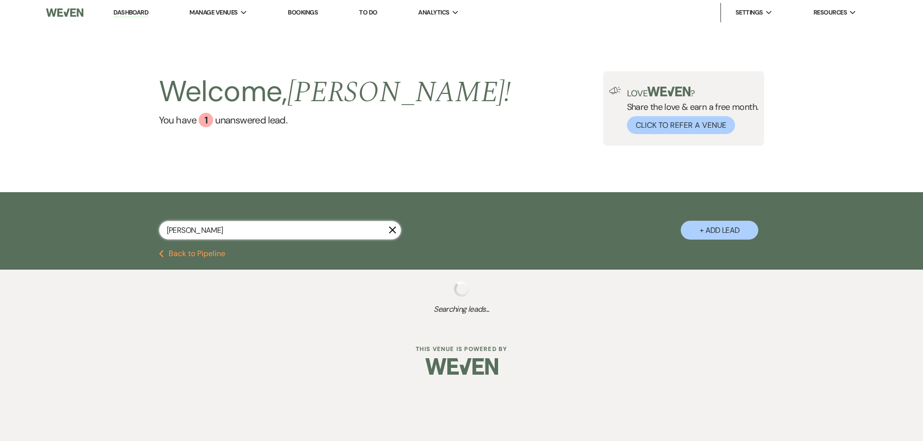
select select "8"
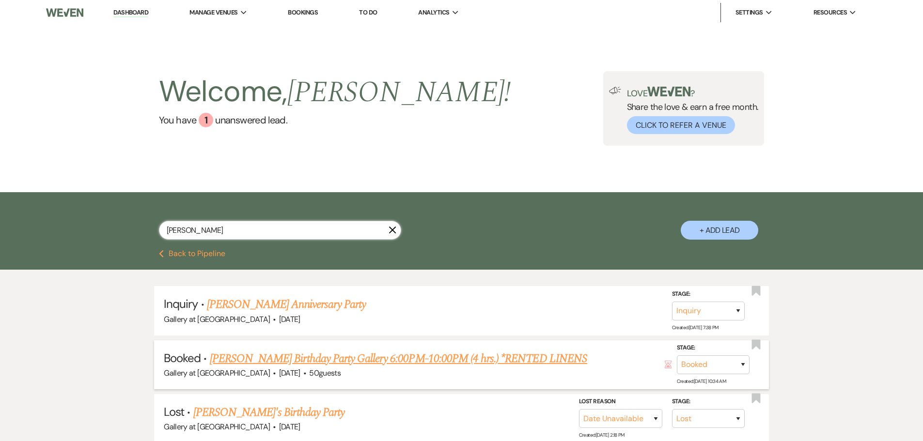
type input "christopher"
click at [422, 351] on link "CHRISTOPHER ADENIYI's Birthday Party Gallery 6:00PM-10:00PM (4 hrs.) *RENTED LI…" at bounding box center [398, 358] width 377 height 17
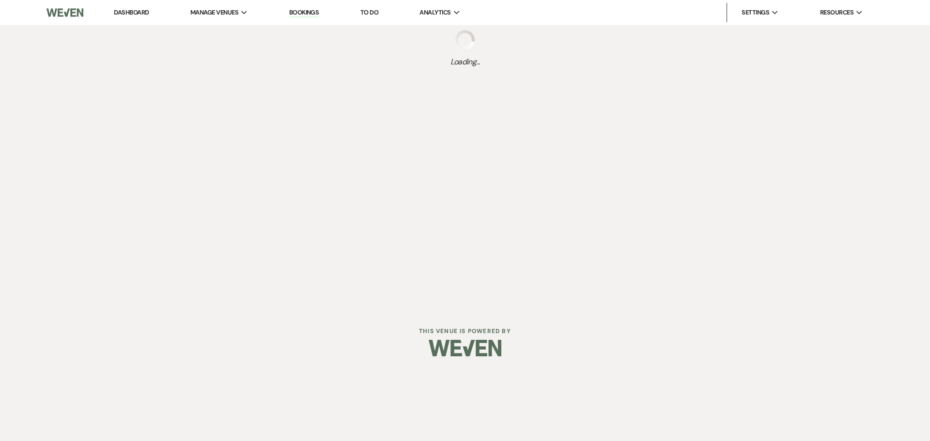
select select "5"
select select "4"
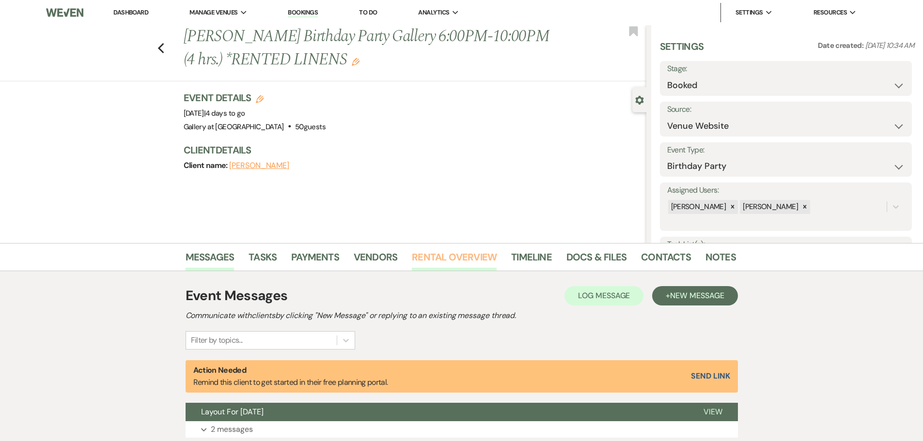
click at [431, 258] on link "Rental Overview" at bounding box center [454, 259] width 85 height 21
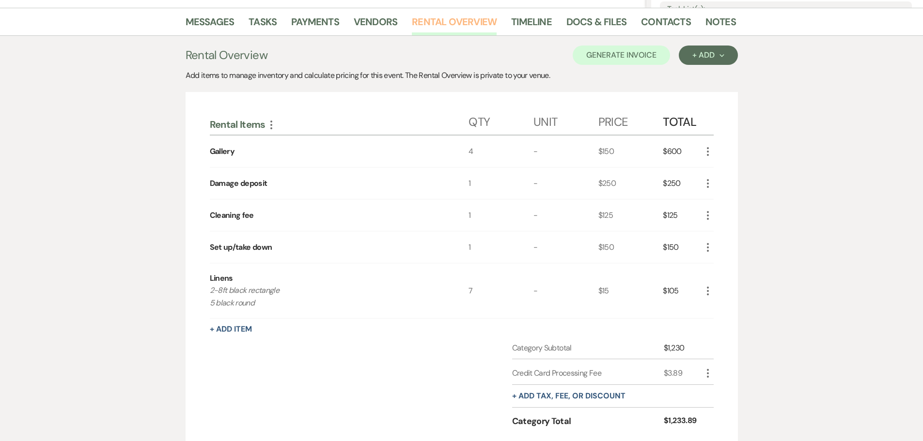
scroll to position [339, 0]
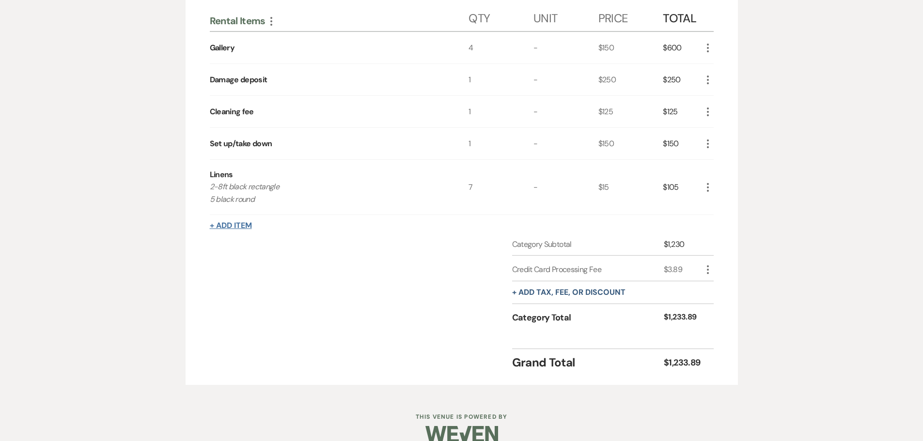
click at [231, 223] on button "+ Add Item" at bounding box center [231, 226] width 42 height 8
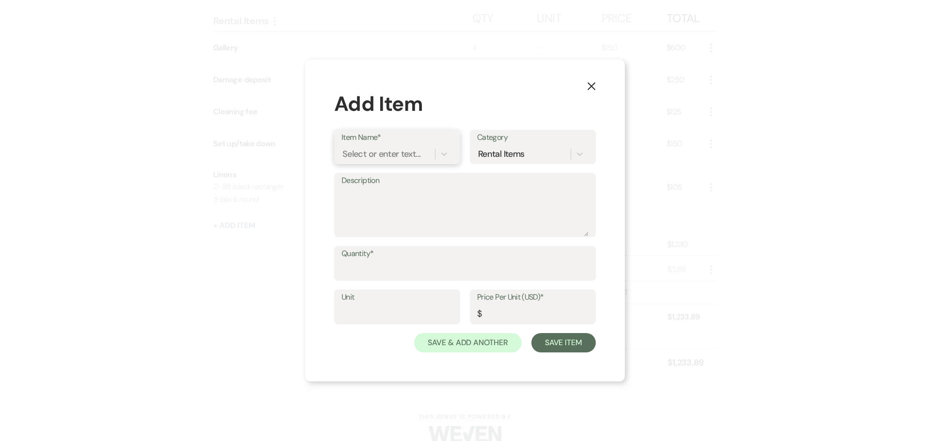
click at [378, 157] on div "Select or enter text..." at bounding box center [381, 154] width 78 height 13
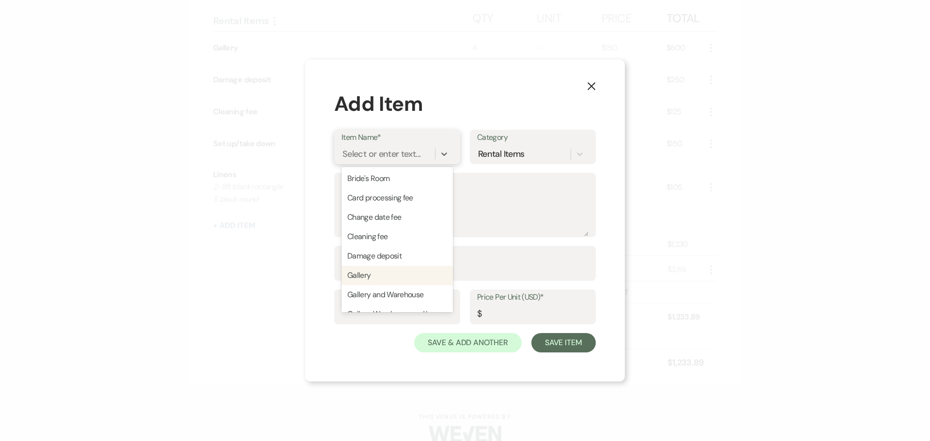
click at [370, 275] on div "Gallery" at bounding box center [396, 275] width 111 height 19
type input "150"
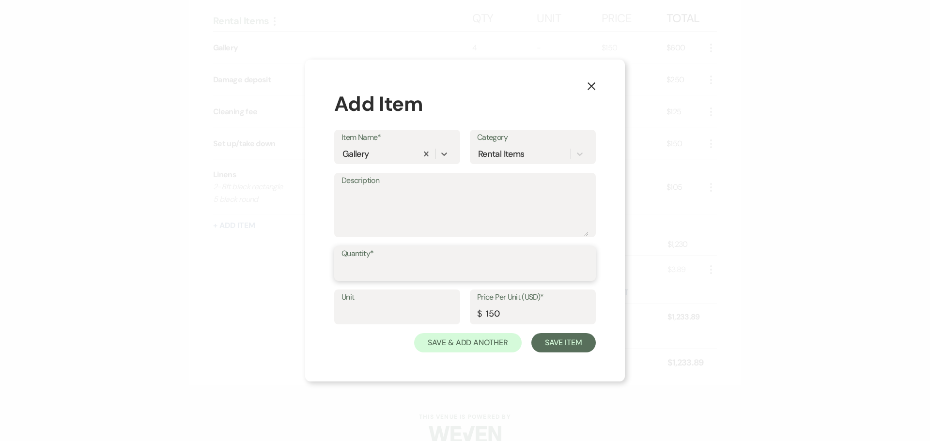
click at [366, 272] on input "Quantity*" at bounding box center [464, 270] width 247 height 19
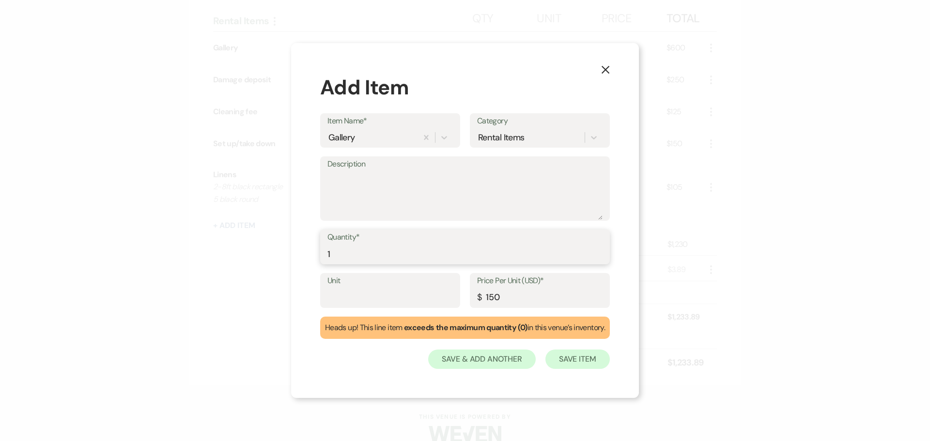
type input "1"
click at [578, 361] on button "Save Item" at bounding box center [577, 359] width 64 height 19
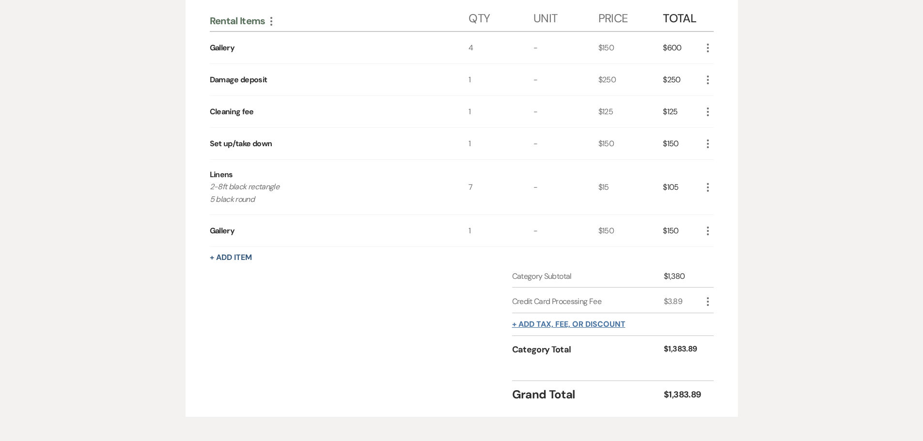
click at [547, 323] on button "+ Add tax, fee, or discount" at bounding box center [568, 325] width 113 height 8
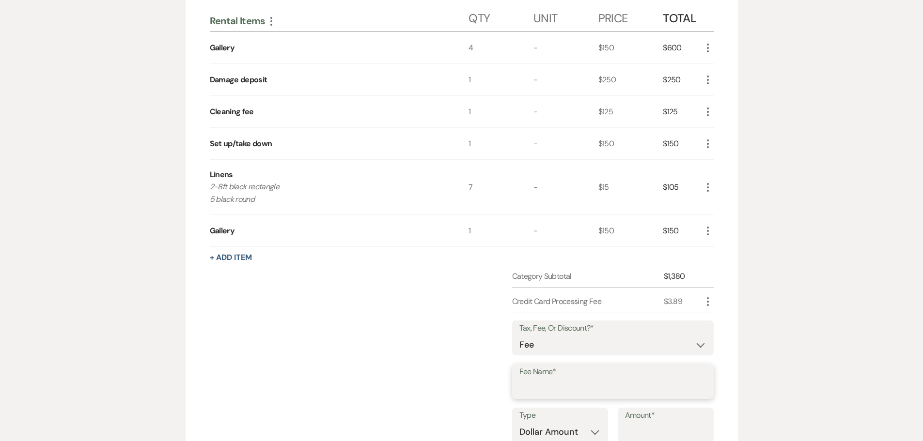
click at [561, 396] on input "Fee Name*" at bounding box center [612, 388] width 187 height 19
type input "5"
type input "card fee"
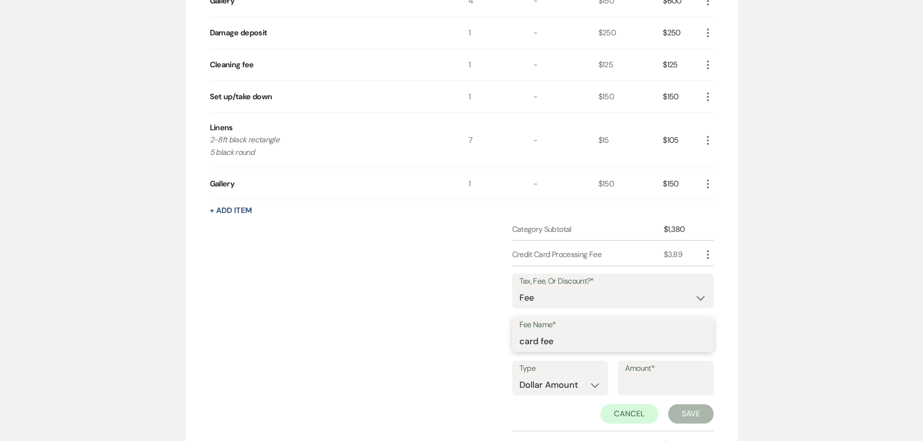
scroll to position [436, 0]
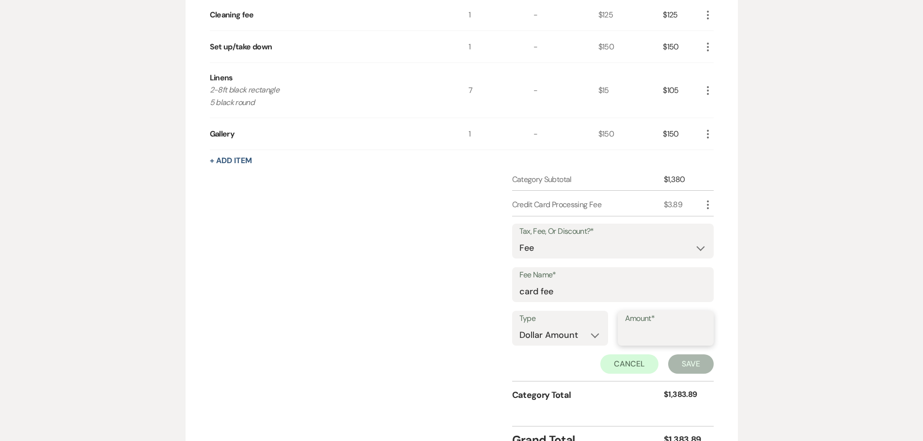
click at [640, 332] on input "Amount*" at bounding box center [665, 335] width 81 height 19
type input "5.55"
click at [674, 364] on button "Save" at bounding box center [691, 364] width 46 height 19
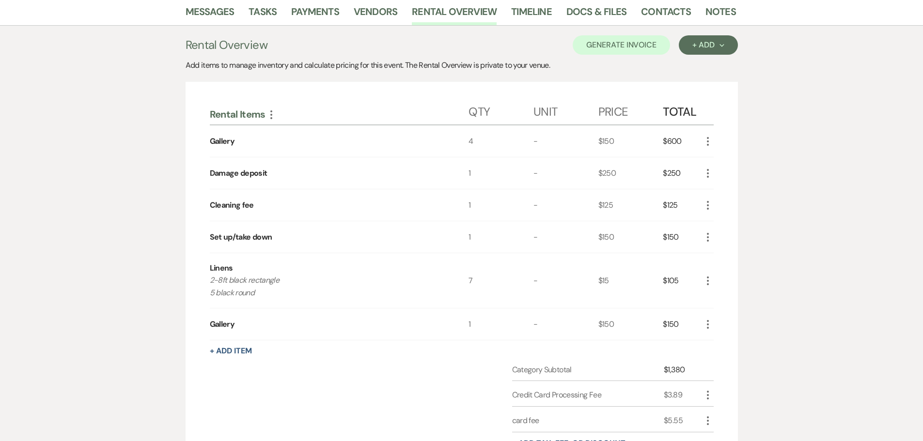
scroll to position [122, 0]
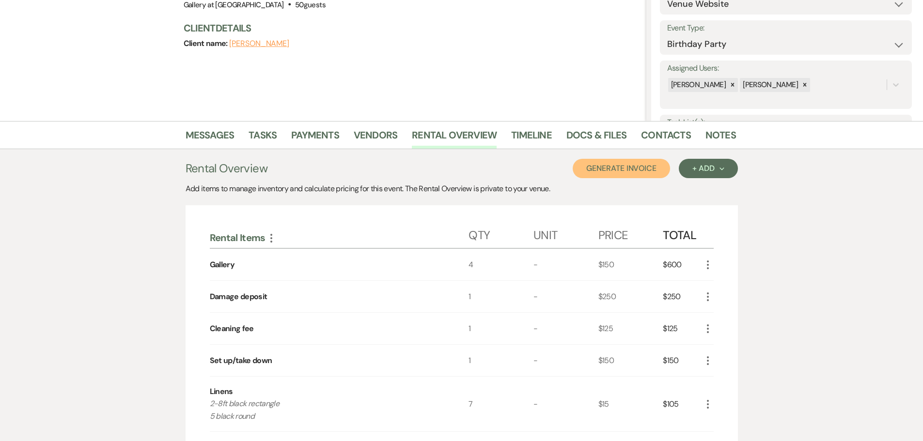
click at [621, 170] on button "Generate Invoice" at bounding box center [620, 168] width 97 height 19
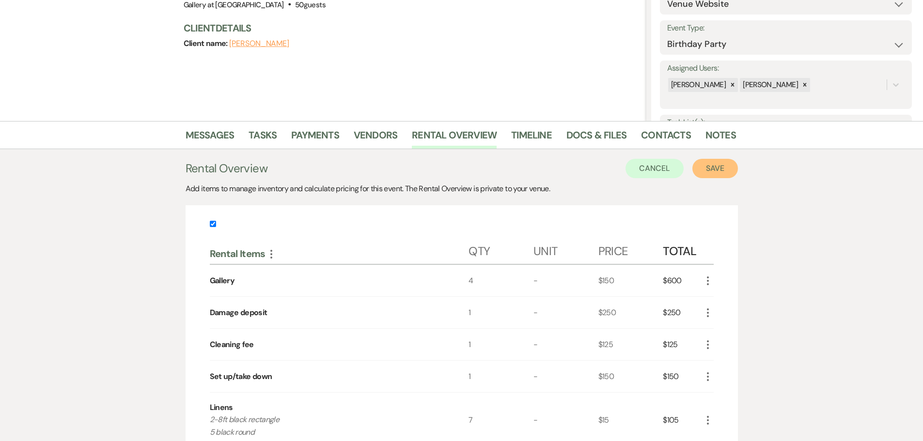
click at [723, 171] on button "Save" at bounding box center [715, 168] width 46 height 19
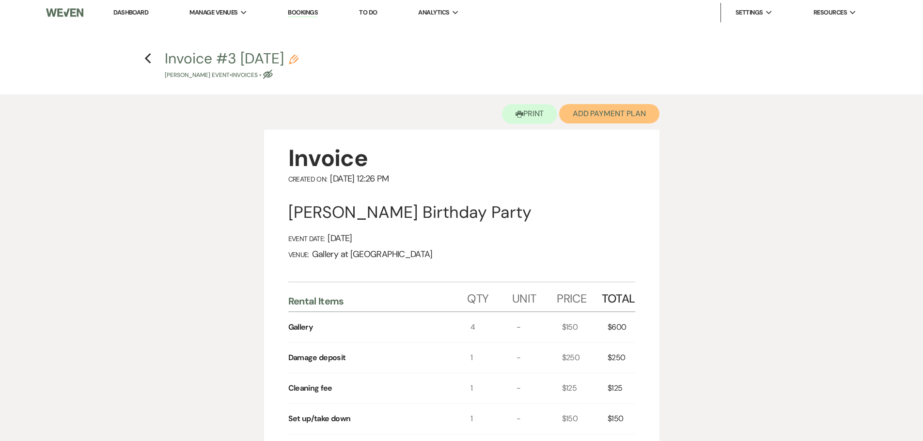
click at [571, 118] on button "Add Payment Plan" at bounding box center [609, 113] width 100 height 19
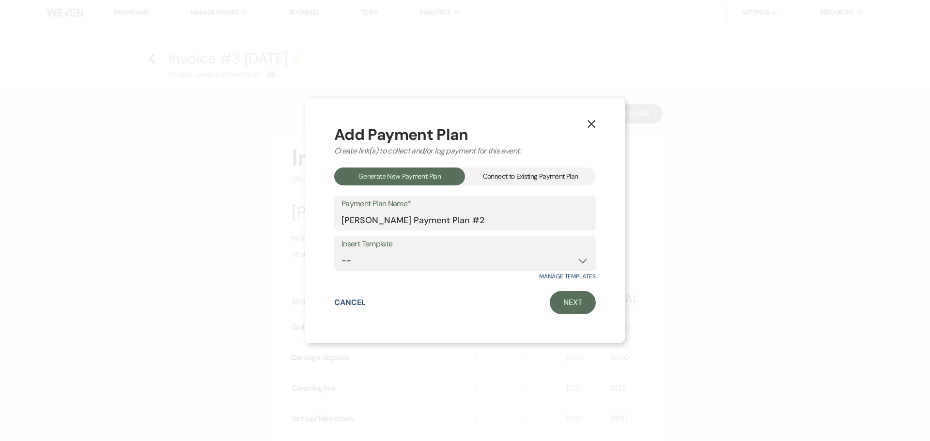
click at [512, 174] on div "Connect to Existing Payment Plan" at bounding box center [530, 177] width 131 height 18
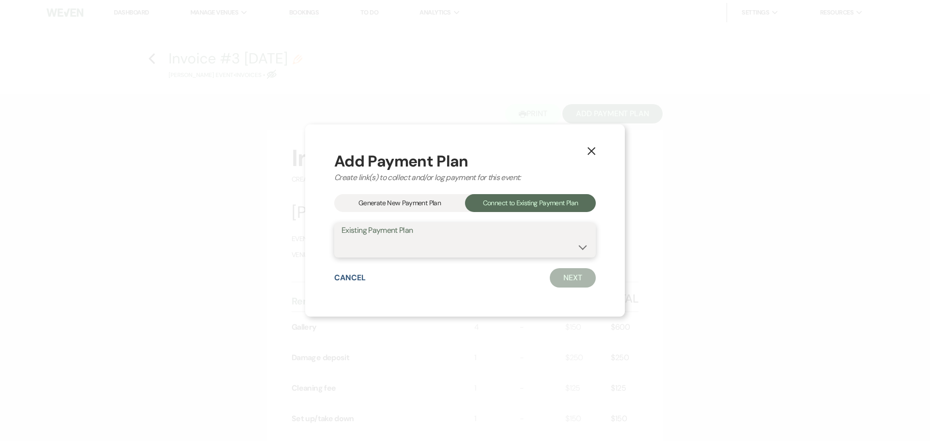
drag, startPoint x: 439, startPoint y: 242, endPoint x: 434, endPoint y: 254, distance: 12.9
click at [439, 242] on select "CHRISTOPHE ADENIYI's Payment Plan #1" at bounding box center [464, 247] width 247 height 19
select select "23878"
click at [341, 238] on select "CHRISTOPHE ADENIYI's Payment Plan #1" at bounding box center [464, 247] width 247 height 19
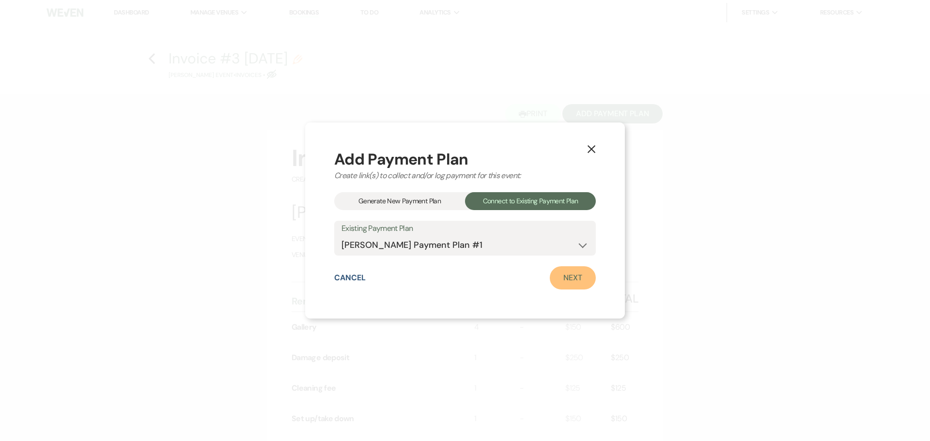
click at [587, 277] on link "Next" at bounding box center [573, 277] width 46 height 23
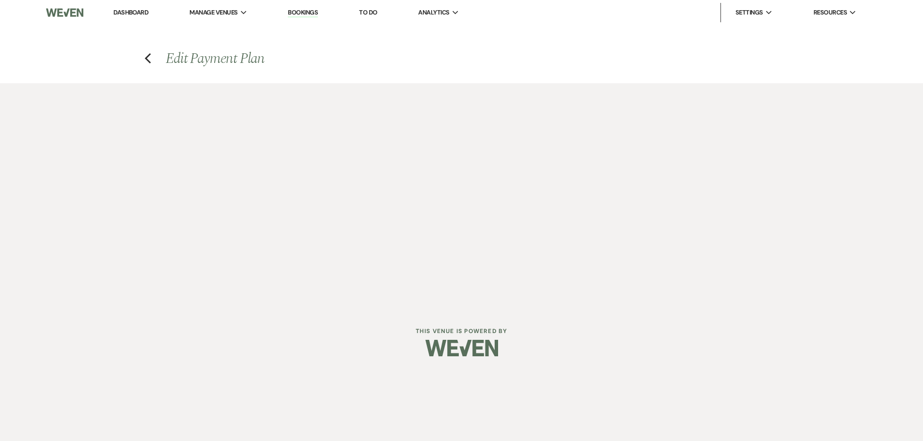
select select "28981"
select select "1"
select select "true"
select select "1"
select select "true"
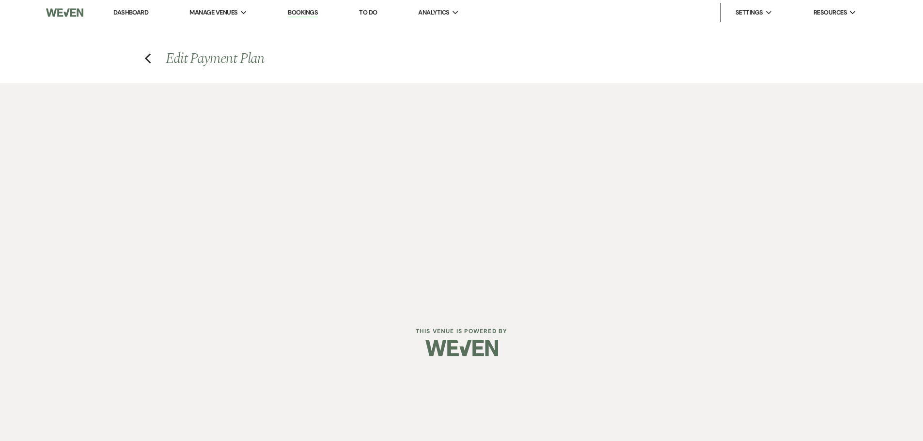
select select "1"
select select "true"
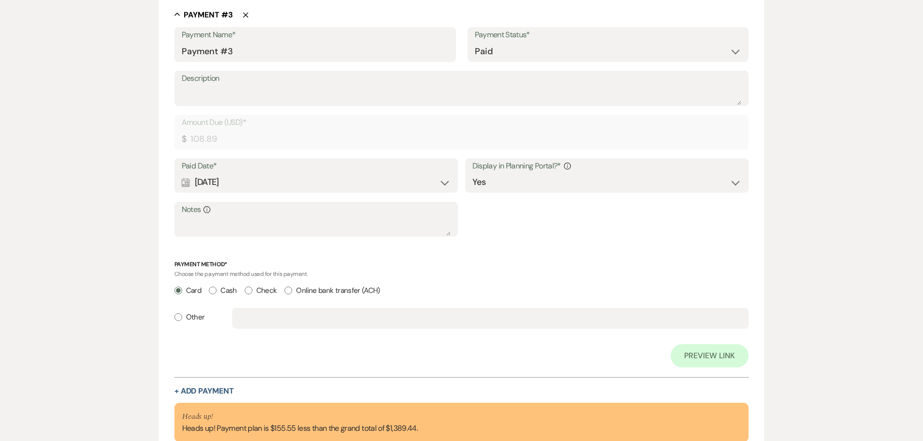
scroll to position [1114, 0]
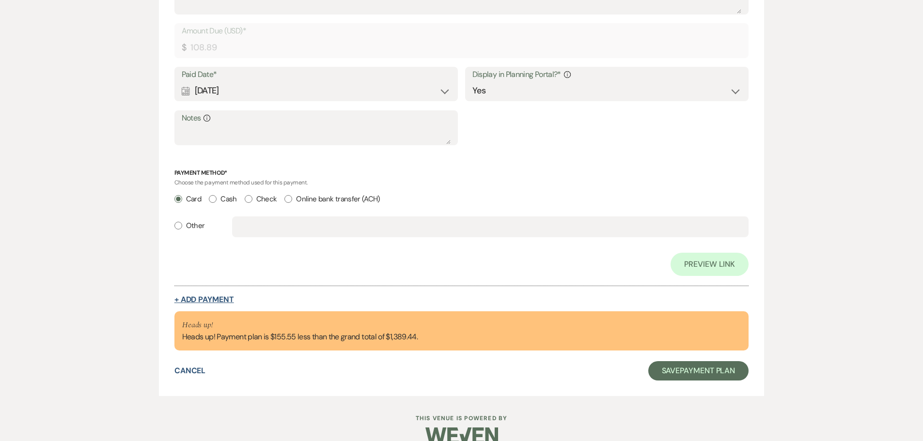
click at [223, 300] on button "+ Add Payment" at bounding box center [204, 300] width 60 height 8
select select "2"
select select "flat"
select select "true"
select select "client"
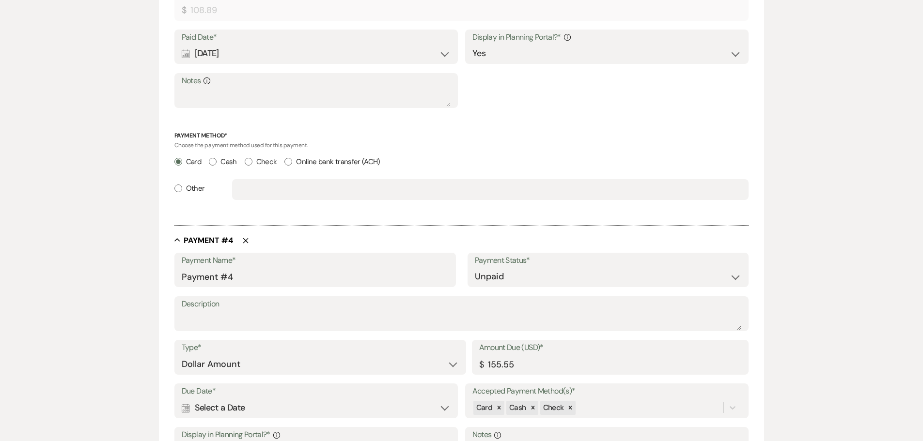
scroll to position [1164, 0]
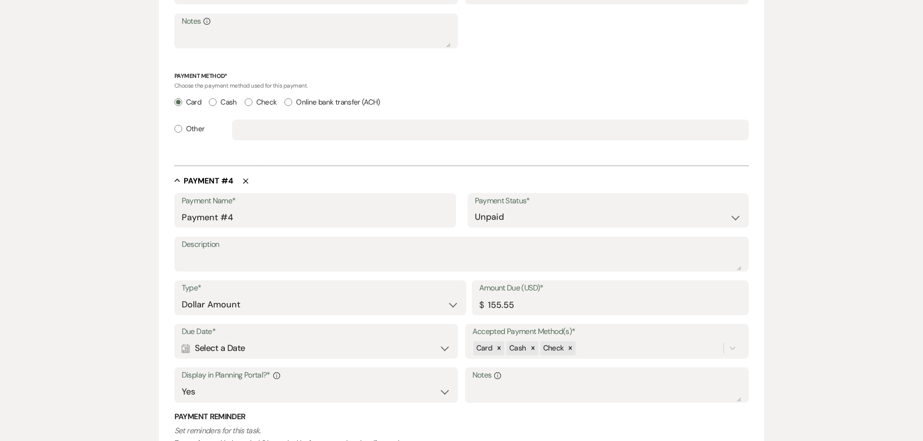
click at [185, 348] on icon "Calendar" at bounding box center [186, 348] width 8 height 9
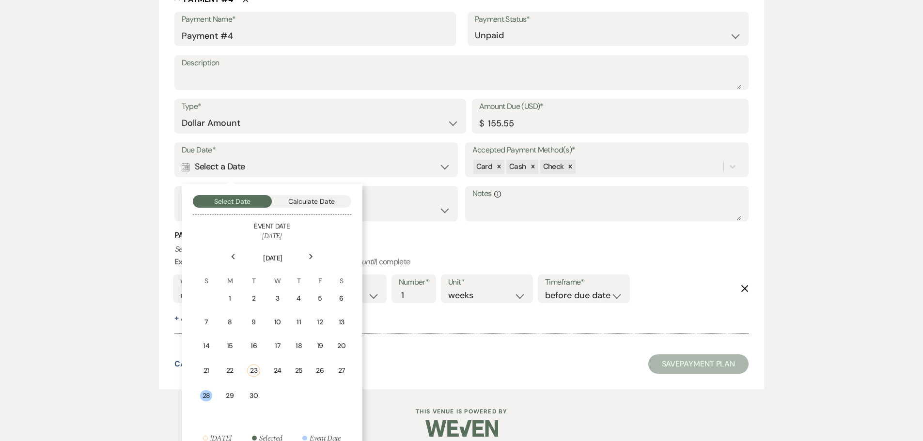
scroll to position [1358, 0]
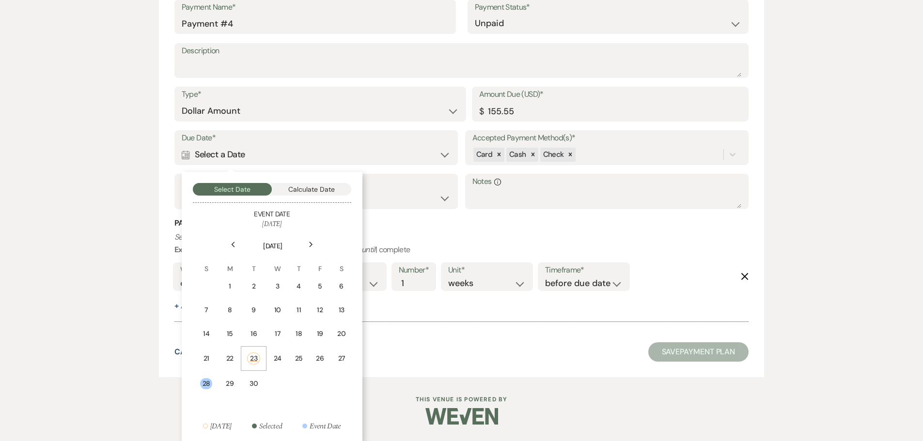
click at [254, 359] on div "23" at bounding box center [253, 359] width 13 height 12
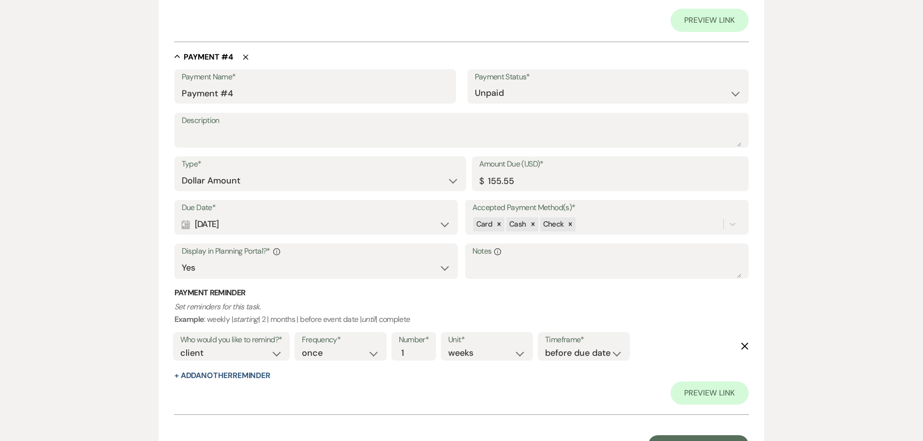
scroll to position [1428, 0]
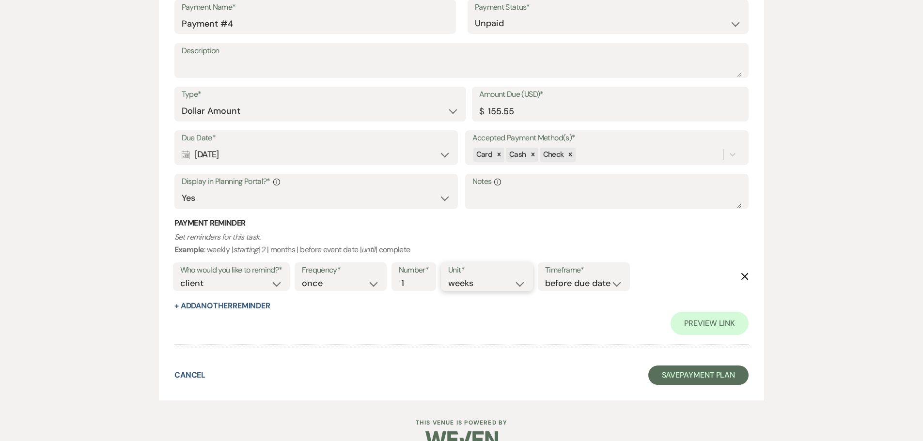
click at [456, 282] on select "days weeks months" at bounding box center [486, 283] width 77 height 13
select select "days"
click at [450, 277] on select "days weeks months" at bounding box center [486, 283] width 77 height 13
click at [198, 73] on textarea "Description" at bounding box center [462, 67] width 560 height 19
type textarea "Adding 1 hr"
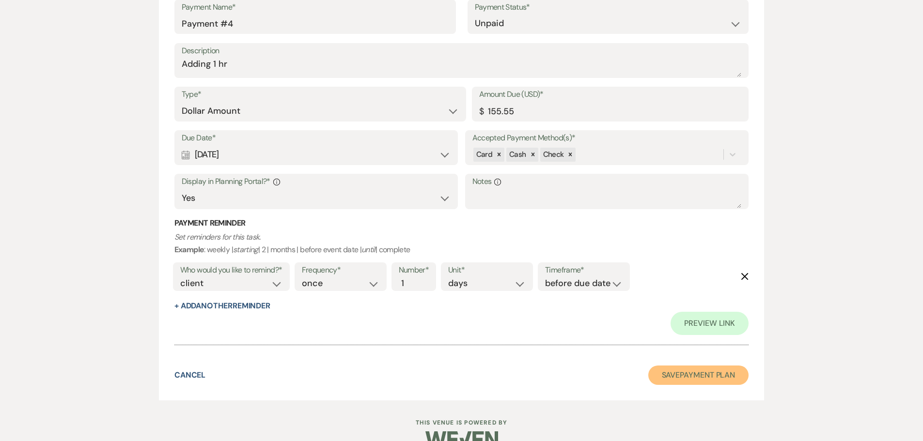
click at [701, 373] on button "Save Payment Plan" at bounding box center [698, 375] width 101 height 19
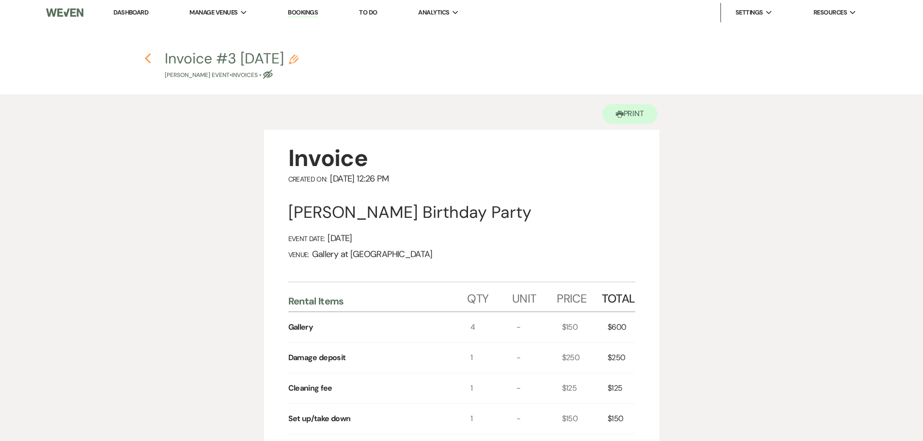
click at [147, 61] on use "button" at bounding box center [148, 58] width 6 height 11
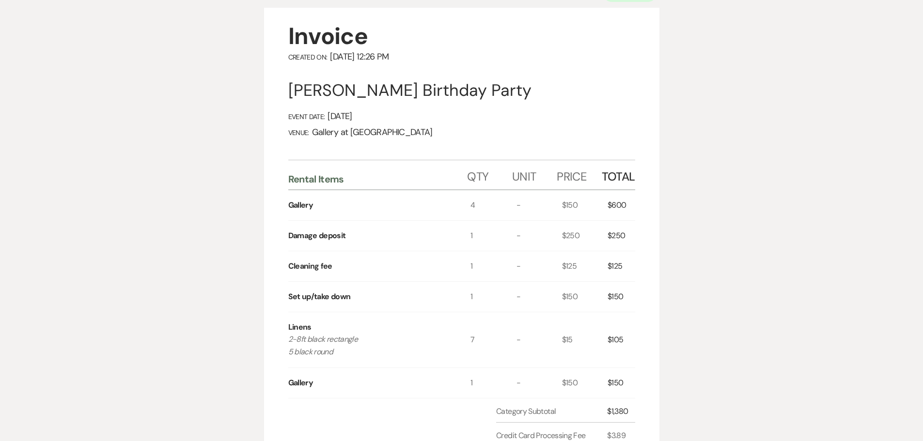
select select "5"
select select "4"
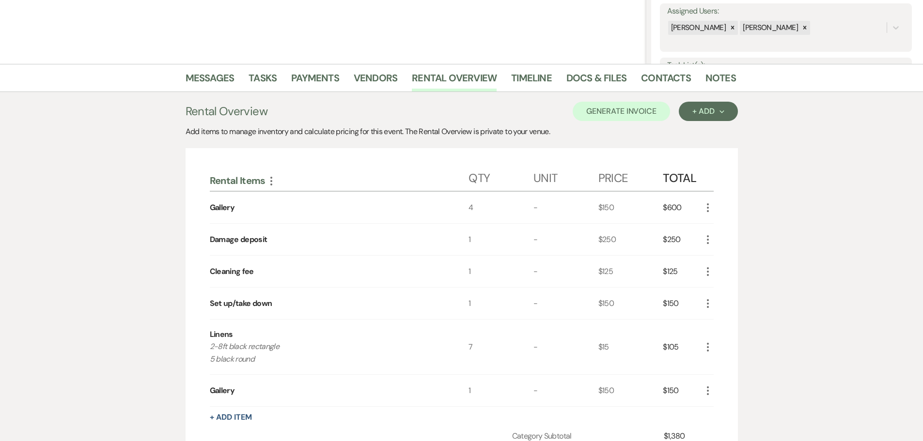
scroll to position [267, 0]
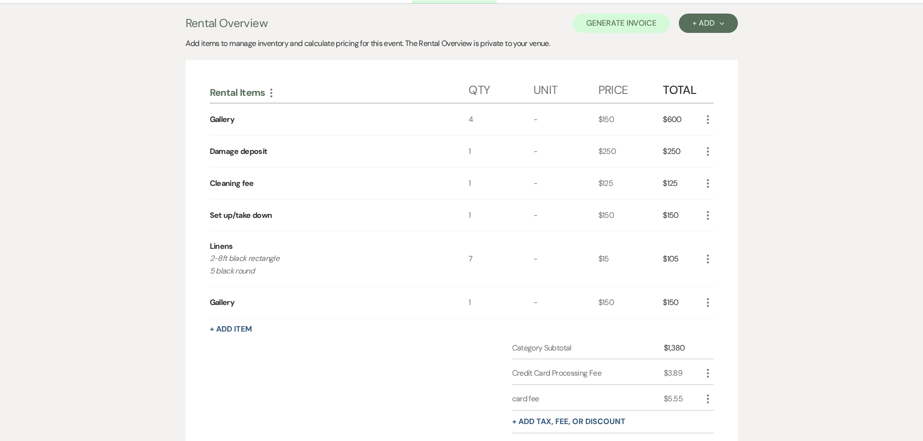
click at [710, 301] on icon "More" at bounding box center [708, 303] width 12 height 12
click at [722, 320] on button "Pencil Edit" at bounding box center [727, 321] width 50 height 15
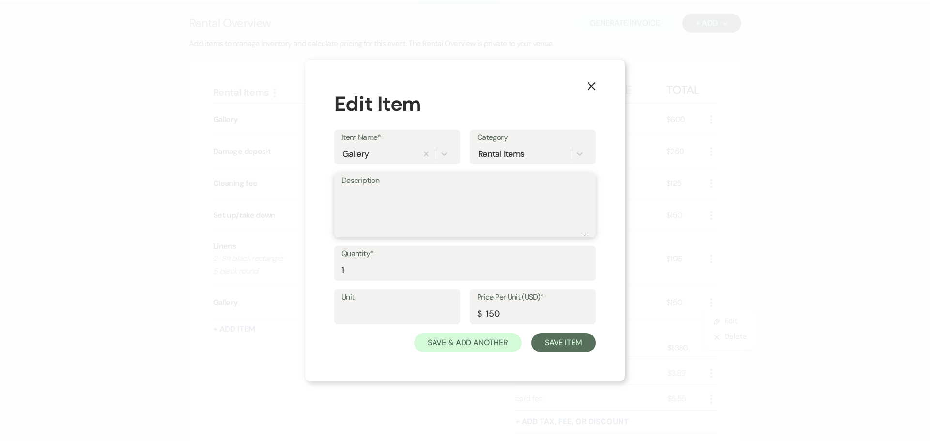
click at [359, 218] on textarea "Description" at bounding box center [464, 212] width 247 height 48
type textarea "Adding 1 hr NEW TIME 5:00PM-10:00PM"
click at [573, 348] on button "Save Item" at bounding box center [563, 342] width 64 height 19
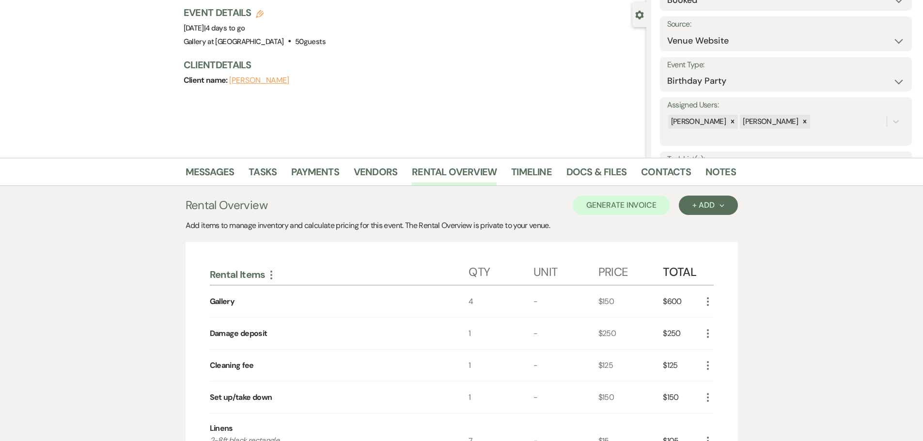
scroll to position [0, 0]
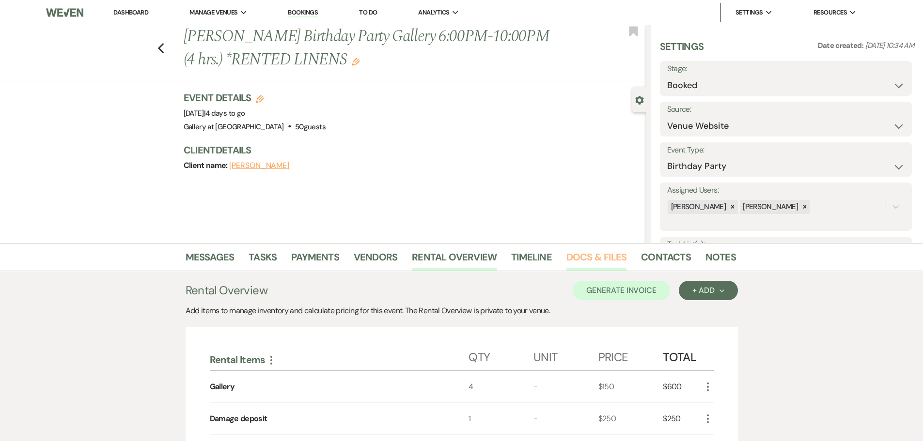
click at [595, 254] on link "Docs & Files" at bounding box center [596, 259] width 60 height 21
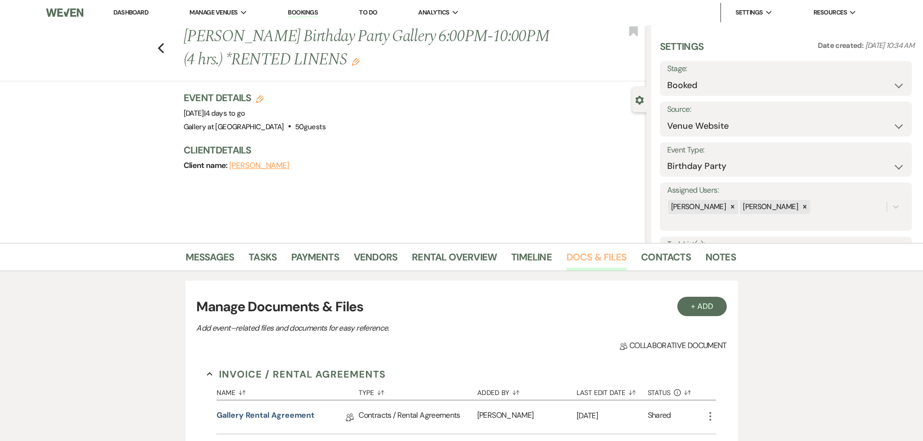
scroll to position [194, 0]
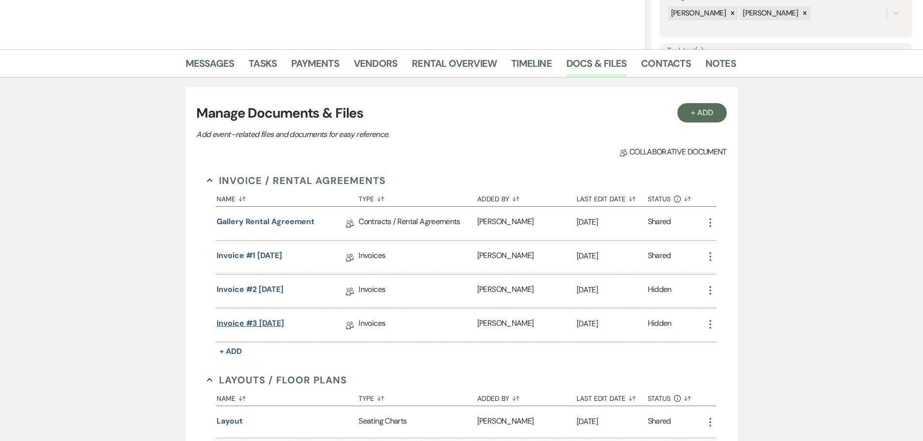
click at [284, 327] on link "Invoice #3 9-23-2025" at bounding box center [249, 325] width 67 height 15
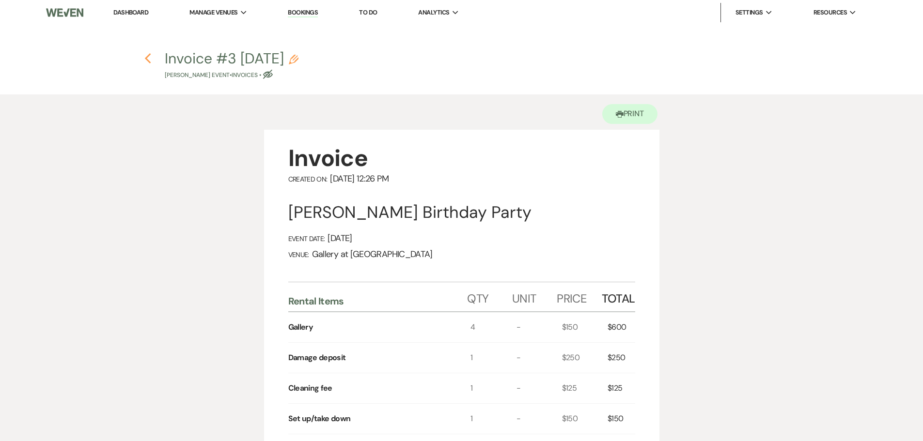
click at [147, 62] on icon "Previous" at bounding box center [147, 59] width 7 height 12
select select "5"
select select "4"
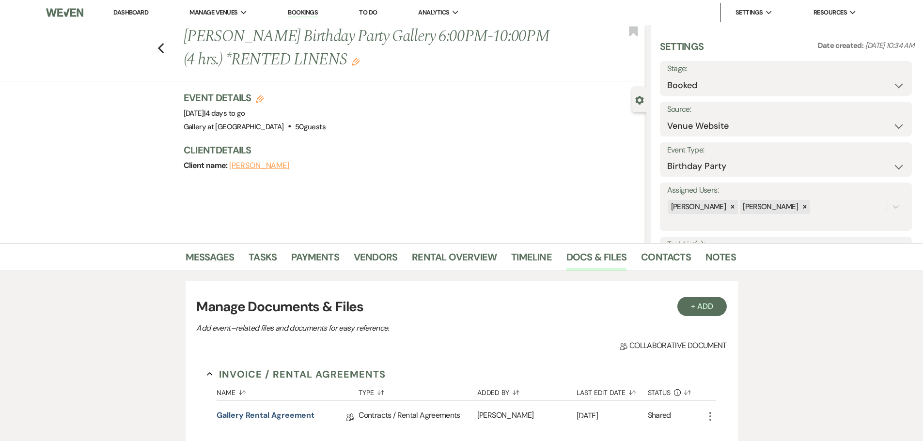
scroll to position [194, 0]
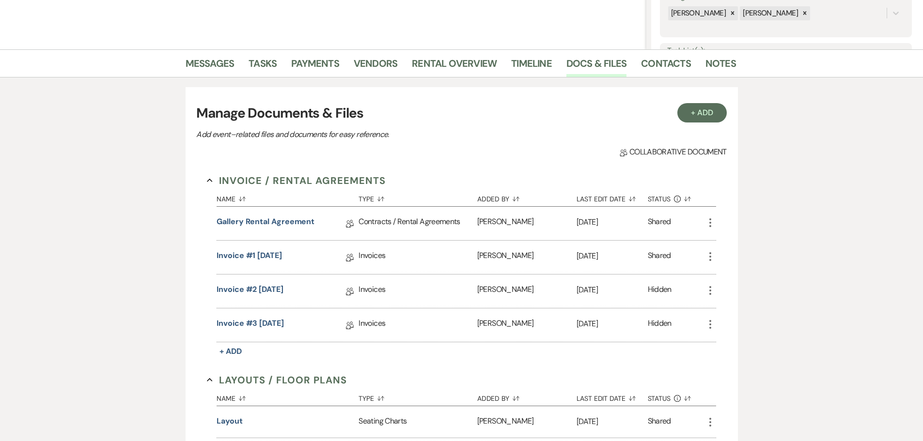
click at [710, 324] on use "button" at bounding box center [710, 324] width 2 height 9
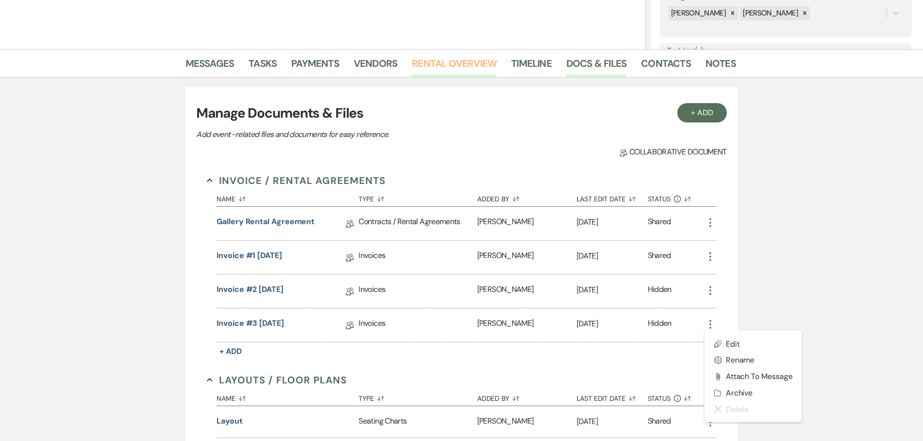
click at [444, 59] on link "Rental Overview" at bounding box center [454, 66] width 85 height 21
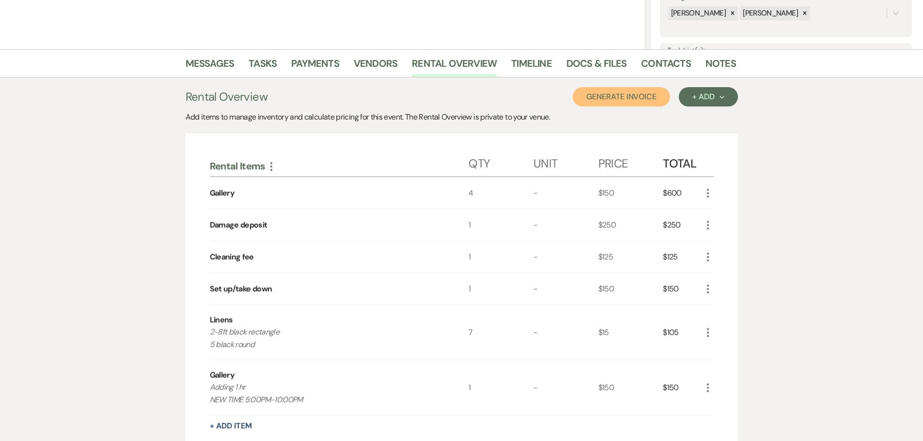
click at [593, 93] on button "Generate Invoice" at bounding box center [620, 96] width 97 height 19
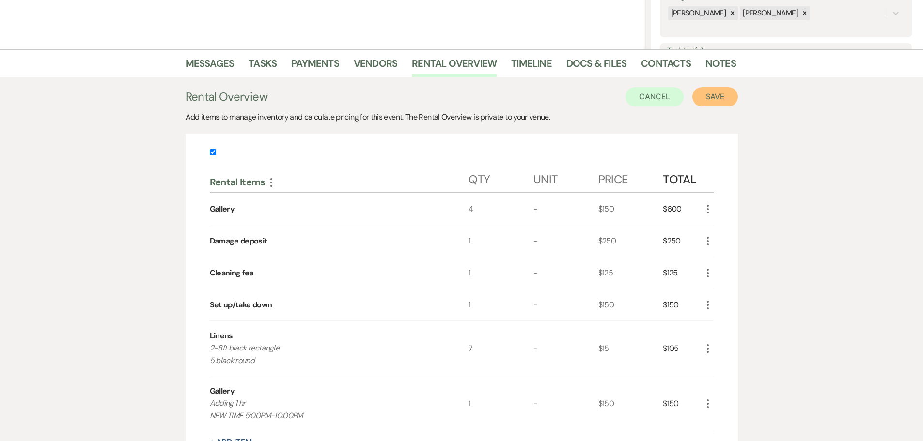
click at [718, 92] on button "Save" at bounding box center [715, 96] width 46 height 19
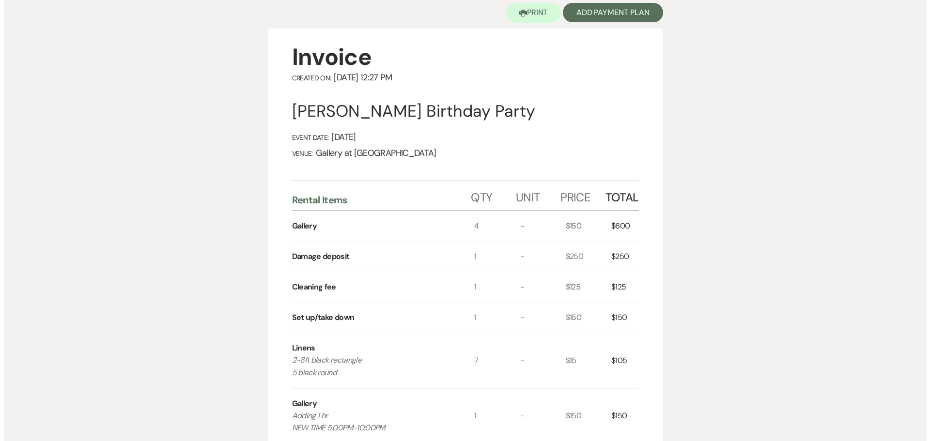
scroll to position [97, 0]
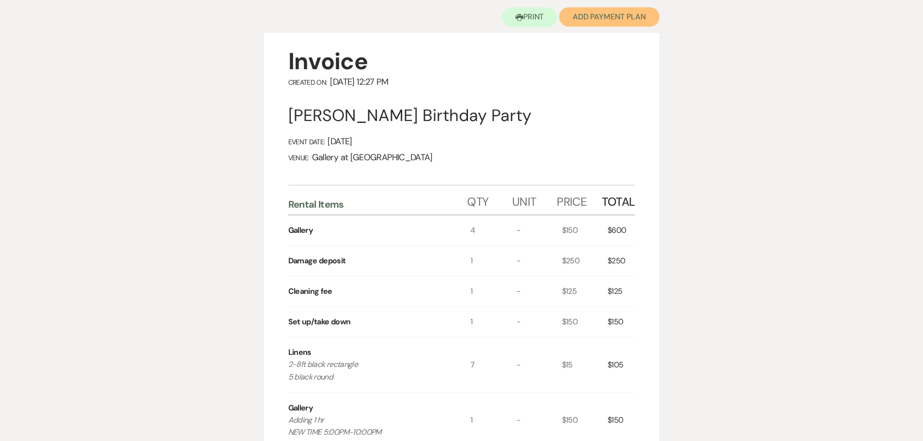
click at [589, 17] on button "Add Payment Plan" at bounding box center [609, 16] width 100 height 19
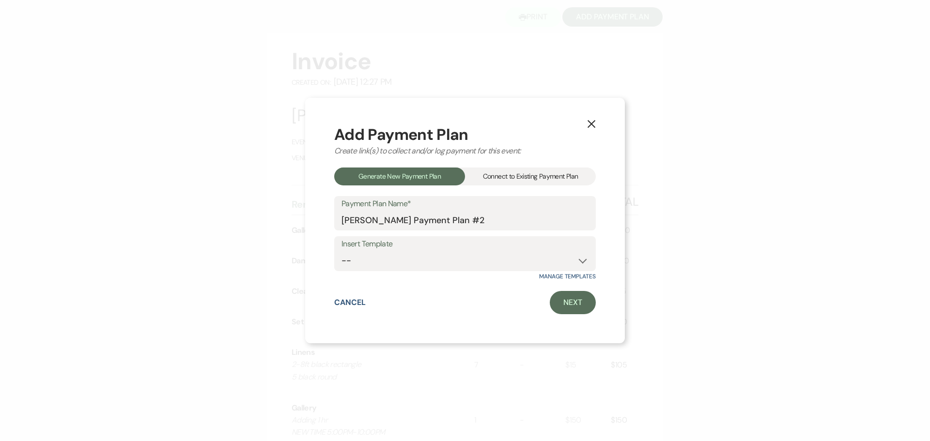
click at [516, 174] on div "Connect to Existing Payment Plan" at bounding box center [530, 177] width 131 height 18
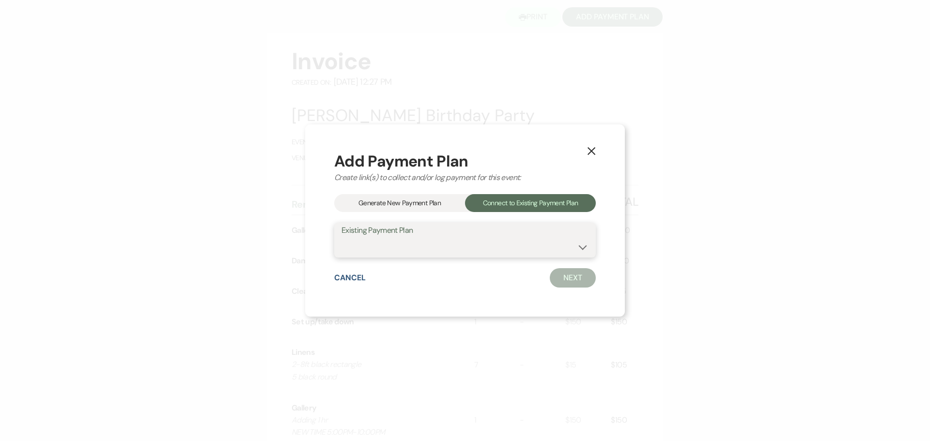
click at [401, 249] on select "CHRISTOPHE ADENIYI's Payment Plan #1" at bounding box center [464, 247] width 247 height 19
select select "23878"
click at [341, 238] on select "CHRISTOPHE ADENIYI's Payment Plan #1" at bounding box center [464, 247] width 247 height 19
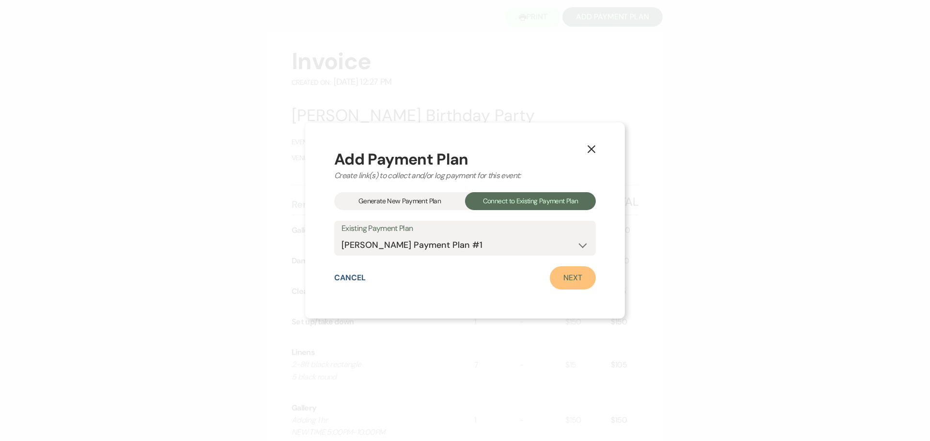
click at [567, 270] on link "Next" at bounding box center [573, 277] width 46 height 23
select select "28982"
select select "1"
select select "true"
select select "1"
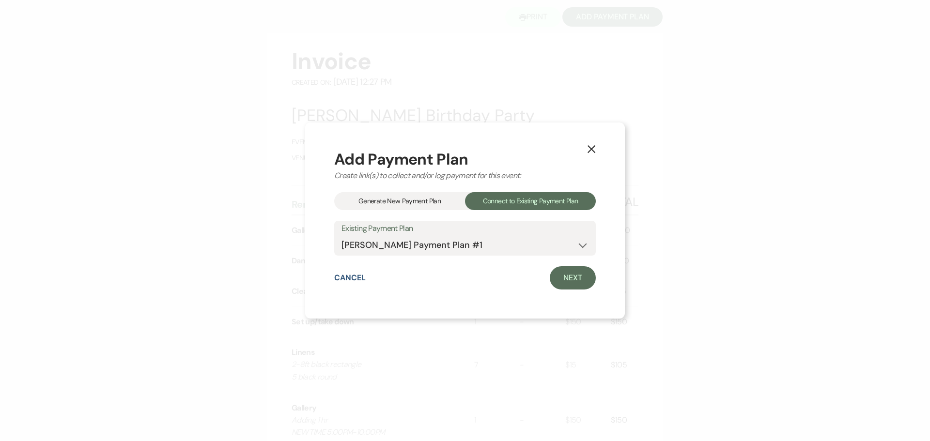
select select "true"
select select "1"
select select "true"
select select "2"
select select "flat"
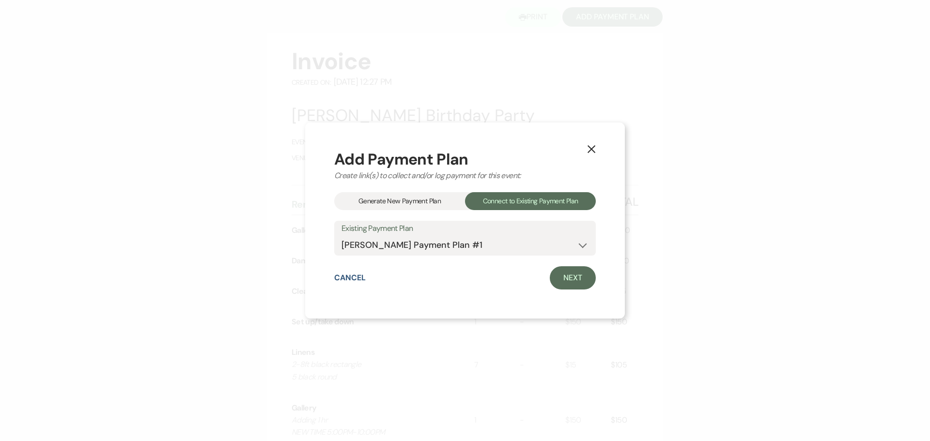
select select "true"
select select "client"
select select "days"
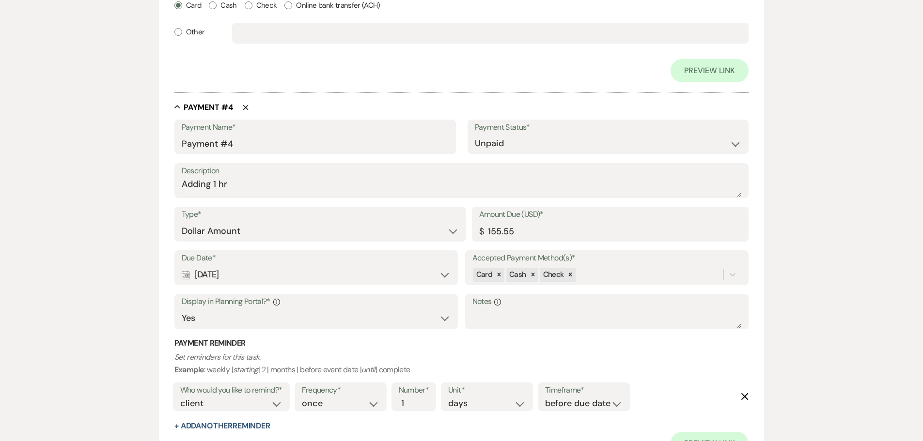
scroll to position [1449, 0]
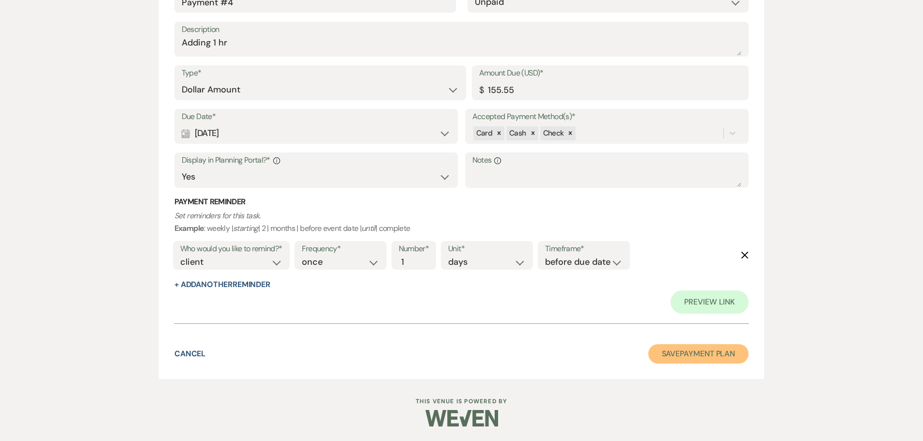
click at [720, 356] on button "Save Payment Plan" at bounding box center [698, 353] width 101 height 19
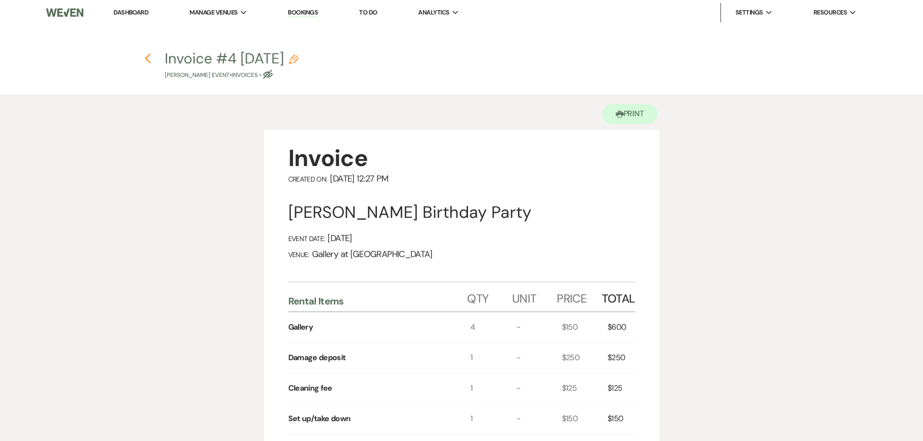
click at [148, 59] on icon "Previous" at bounding box center [147, 59] width 7 height 12
select select "5"
select select "4"
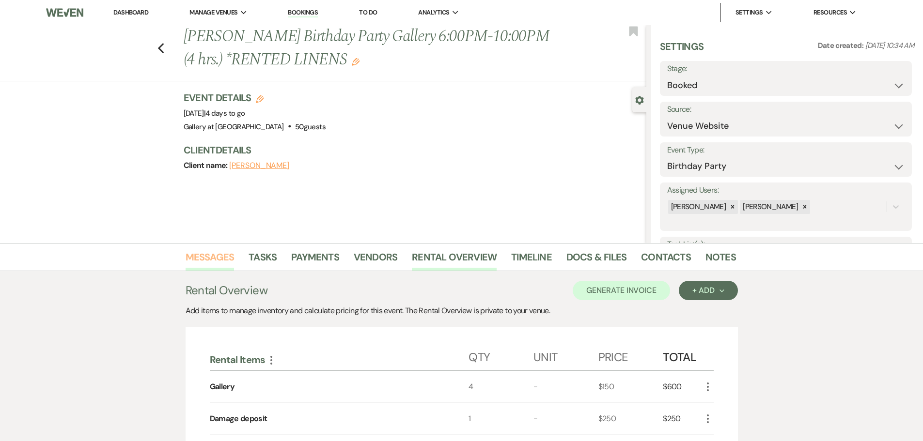
click at [202, 256] on link "Messages" at bounding box center [209, 259] width 49 height 21
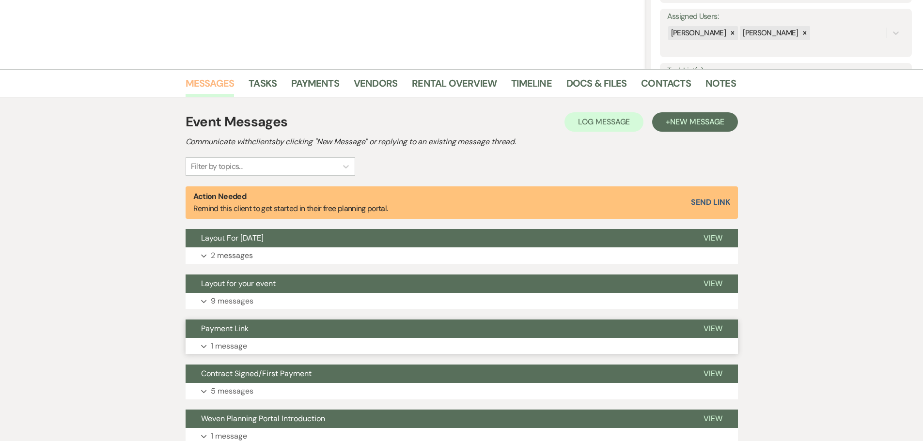
scroll to position [242, 0]
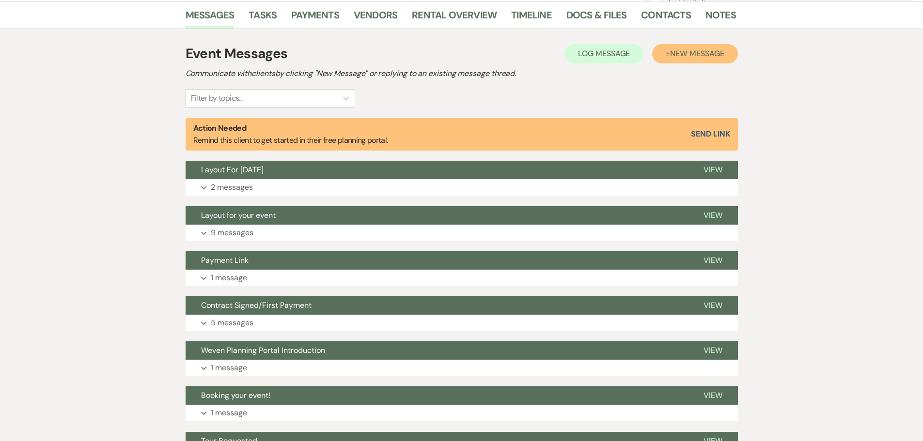
click at [704, 53] on span "New Message" at bounding box center [697, 53] width 54 height 10
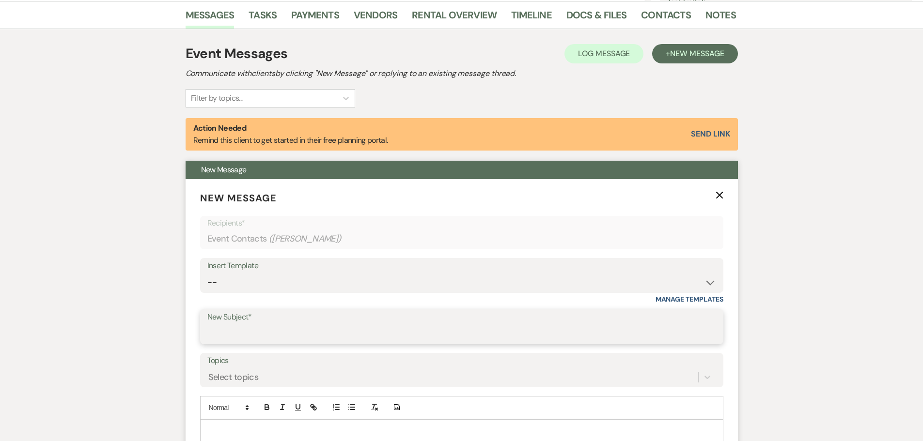
click at [248, 327] on input "New Subject*" at bounding box center [461, 333] width 509 height 19
type input "a"
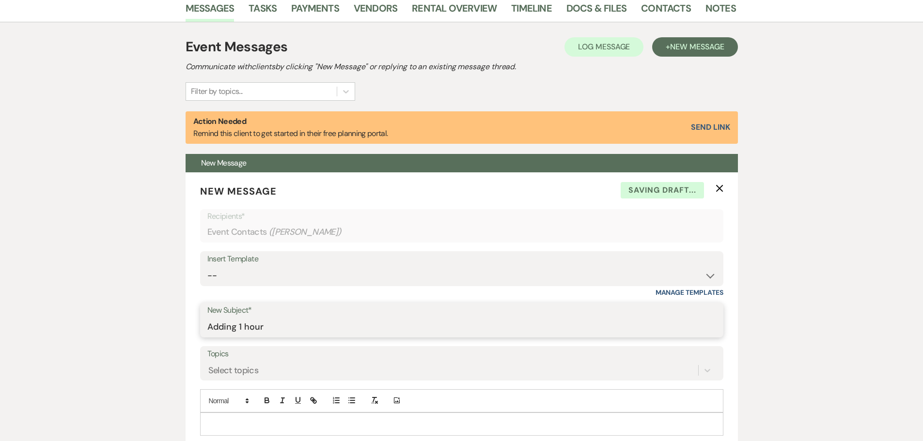
scroll to position [387, 0]
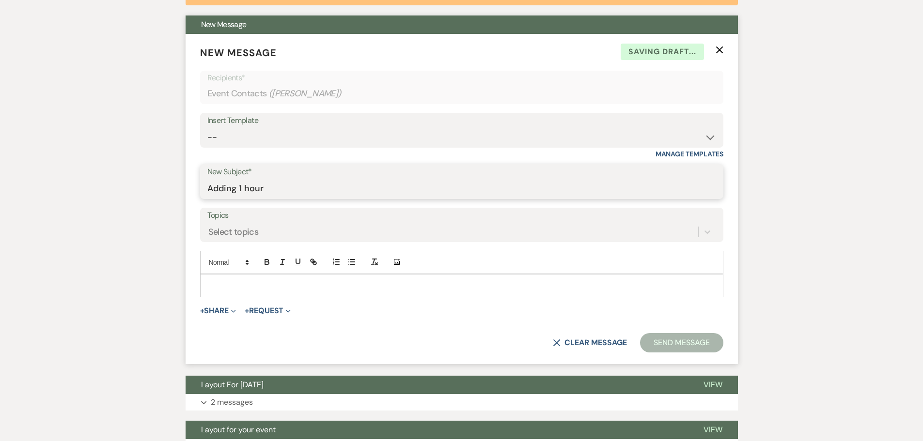
type input "Adding 1 hour"
click at [237, 284] on p at bounding box center [462, 285] width 508 height 11
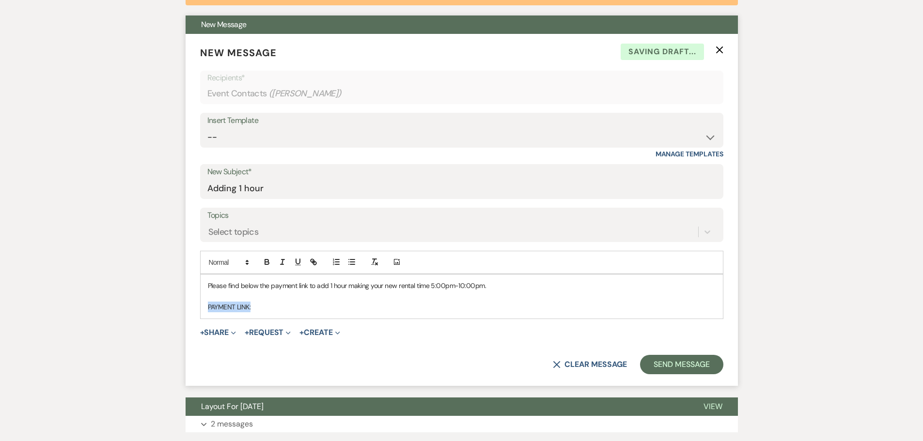
drag, startPoint x: 204, startPoint y: 309, endPoint x: 288, endPoint y: 304, distance: 83.9
click at [288, 304] on div "Please find below the payment link to add 1 hour making your new rental time 5:…" at bounding box center [462, 297] width 522 height 44
click at [265, 259] on icon "button" at bounding box center [266, 262] width 9 height 9
click at [257, 308] on p "PAYMENT LINK:" at bounding box center [462, 307] width 508 height 11
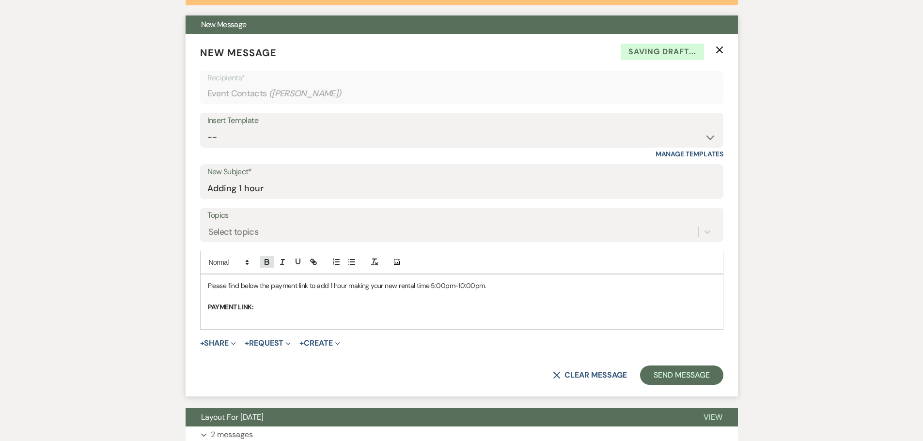
click at [267, 261] on icon "button" at bounding box center [266, 262] width 9 height 9
drag, startPoint x: 207, startPoint y: 319, endPoint x: 480, endPoint y: 322, distance: 273.2
click at [480, 322] on div "Please find below the payment link to add 1 hour making your new rental time 5:…" at bounding box center [462, 302] width 522 height 55
click at [312, 261] on line "button" at bounding box center [313, 262] width 2 height 2
type input "https://app.squareup.com/pay-invoice/invtmp:8ac62ad7-9f89-4673-ba44-d1a892b3d804"
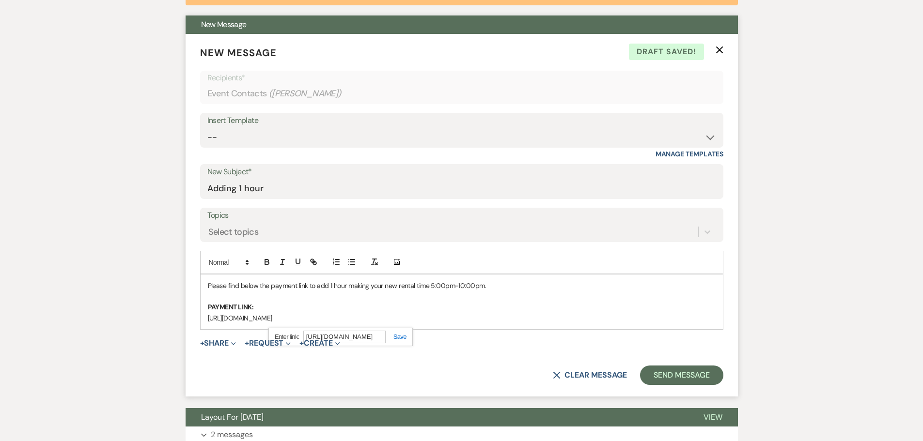
click at [399, 338] on link at bounding box center [396, 336] width 21 height 7
click at [409, 299] on p at bounding box center [462, 296] width 508 height 11
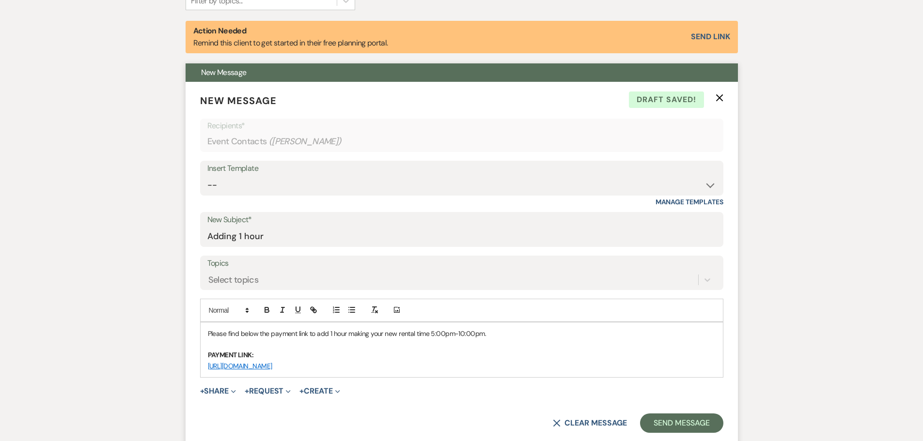
scroll to position [339, 0]
click at [680, 426] on button "Send Message" at bounding box center [681, 423] width 83 height 19
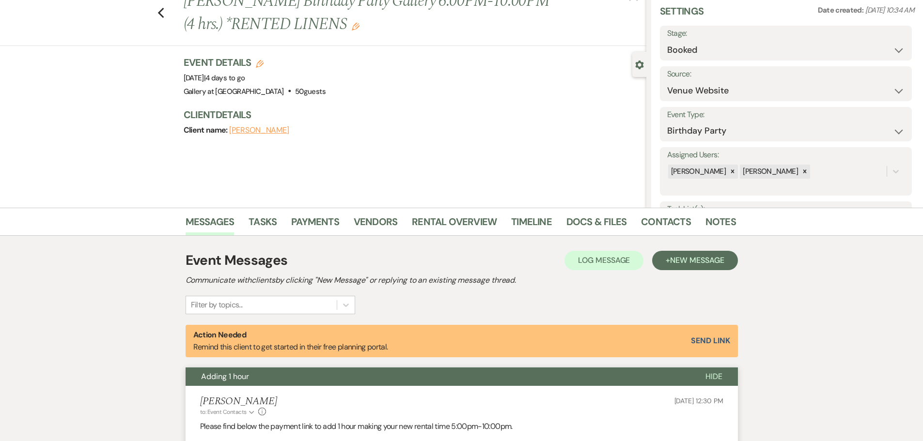
scroll to position [0, 0]
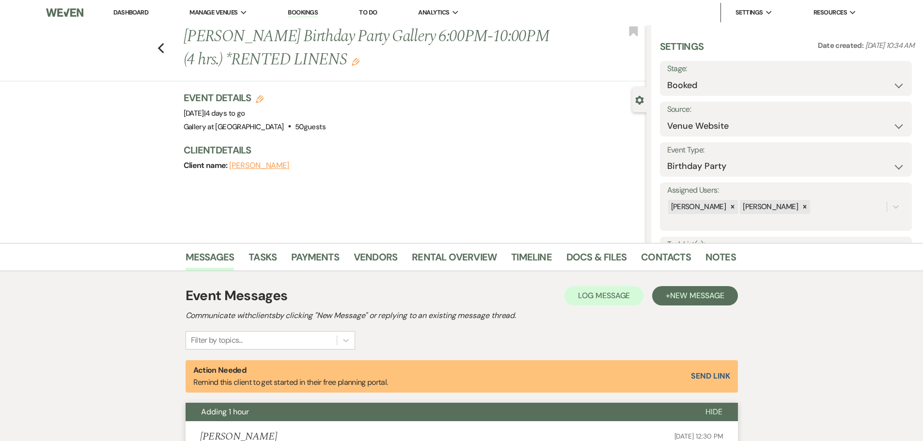
click at [359, 62] on use "button" at bounding box center [356, 62] width 8 height 8
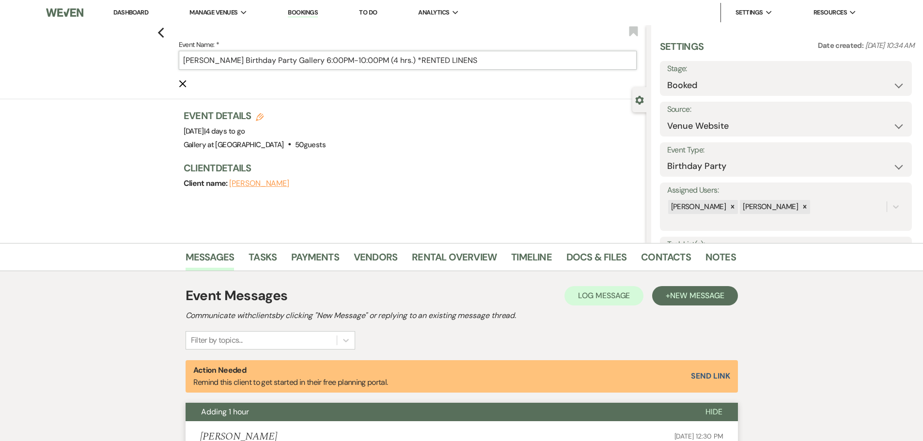
click at [359, 61] on input "CHRISTOPHER ADENIYI's Birthday Party Gallery 6:00PM-10:00PM (4 hrs.) *RENTED LI…" at bounding box center [408, 60] width 458 height 19
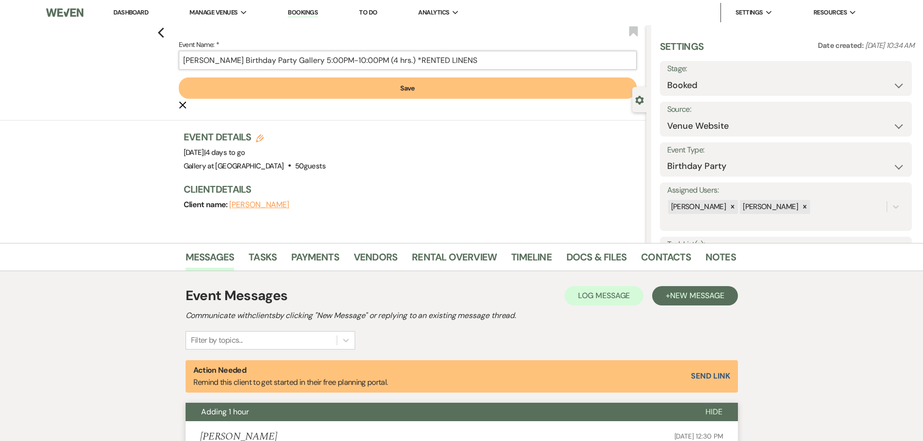
click at [430, 60] on input "CHRISTOPHER ADENIYI's Birthday Party Gallery 5:00PM-10:00PM (4 hrs.) *RENTED LI…" at bounding box center [408, 60] width 458 height 19
type input "CHRISTOPHER ADENIYI's Birthday Party Gallery 5:00PM-10:00PM (5 hrs.) *RENTED LI…"
click at [386, 84] on button "Save" at bounding box center [408, 87] width 458 height 21
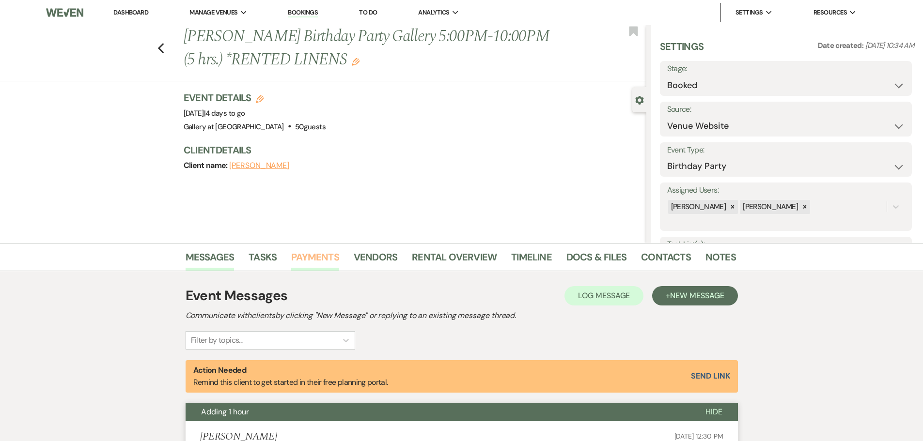
click at [326, 251] on link "Payments" at bounding box center [315, 259] width 48 height 21
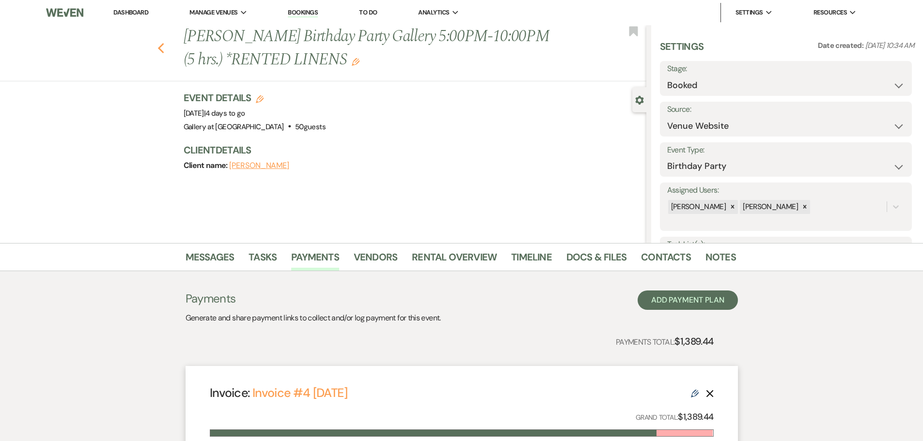
click at [165, 47] on icon "Previous" at bounding box center [160, 49] width 7 height 12
select select "8"
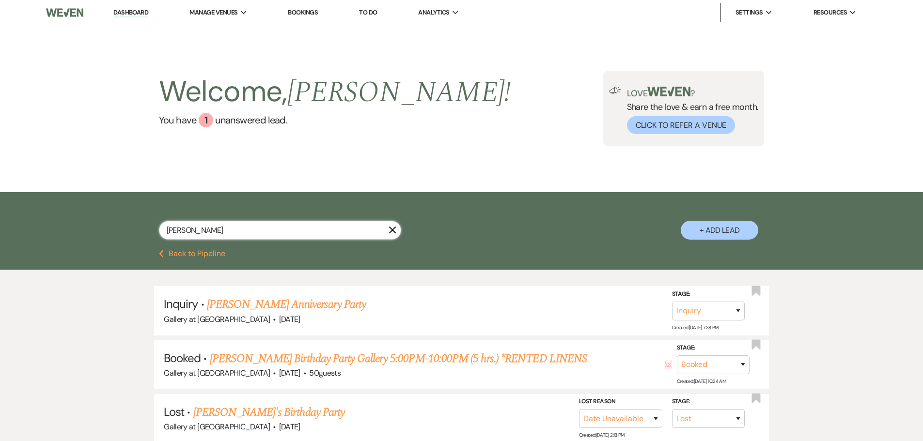
drag, startPoint x: 244, startPoint y: 224, endPoint x: 48, endPoint y: 233, distance: 195.9
click at [48, 233] on div "christopher X + Add Lead" at bounding box center [461, 221] width 923 height 58
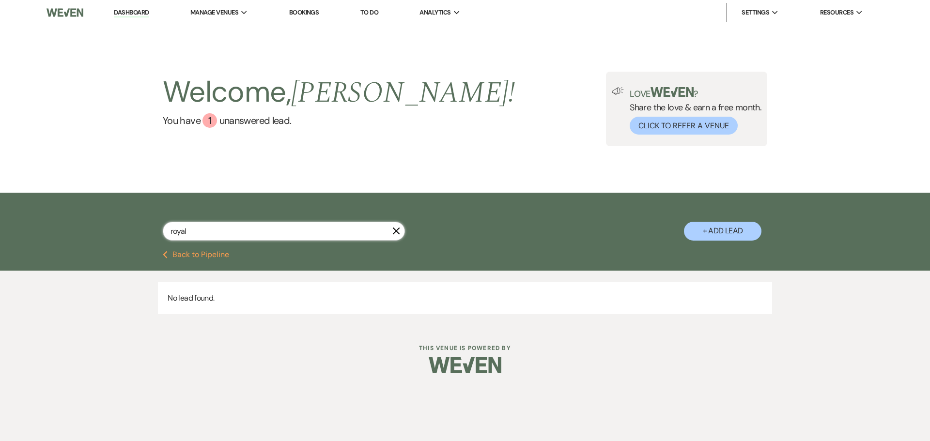
type input "royal"
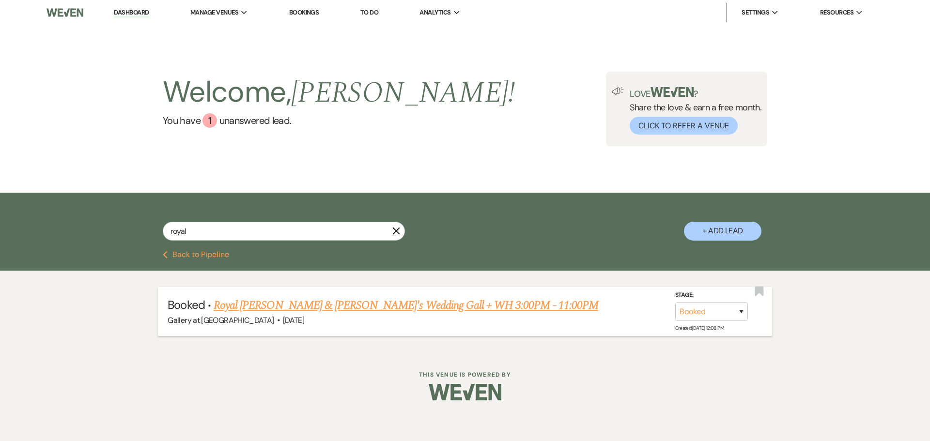
click at [367, 299] on link "Royal Daniels & Fiancé's Wedding Gall + WH 3:00PM - 11:00PM" at bounding box center [406, 305] width 385 height 17
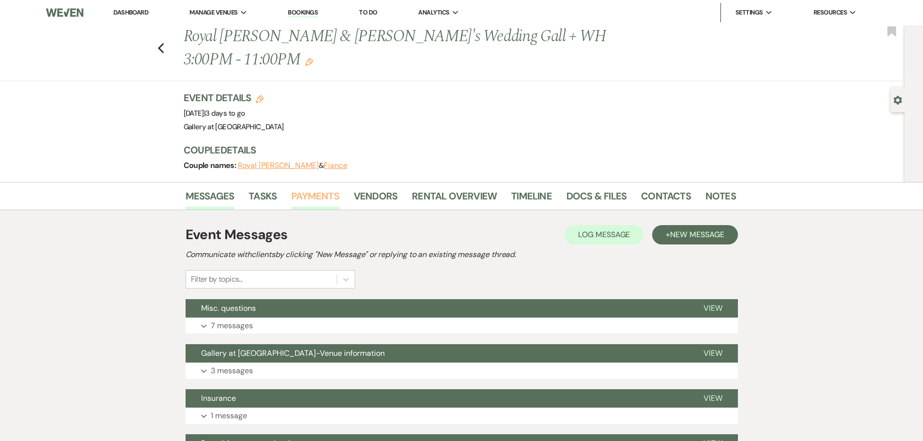
click at [316, 188] on link "Payments" at bounding box center [315, 198] width 48 height 21
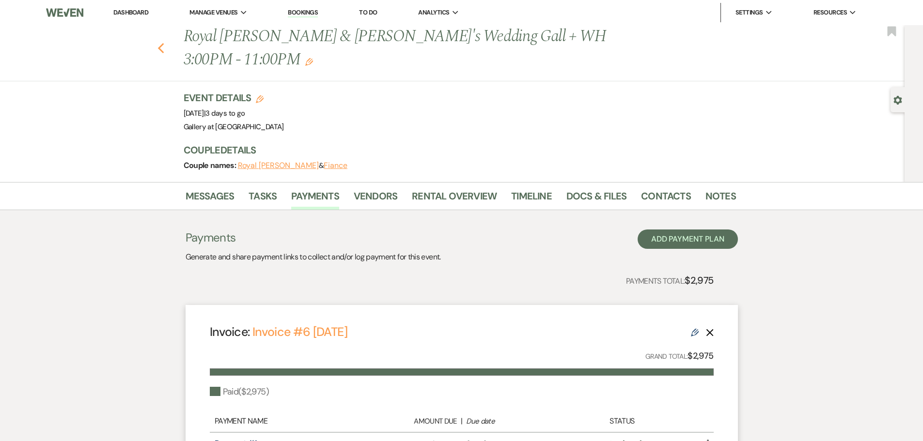
click at [165, 43] on icon "Previous" at bounding box center [160, 49] width 7 height 12
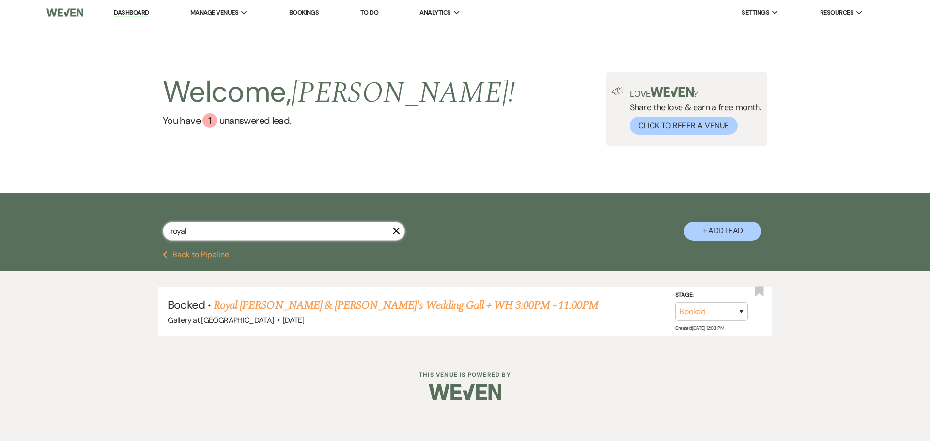
drag, startPoint x: 216, startPoint y: 232, endPoint x: 28, endPoint y: 226, distance: 188.5
click at [28, 226] on div "royal X + Add Lead" at bounding box center [465, 222] width 930 height 58
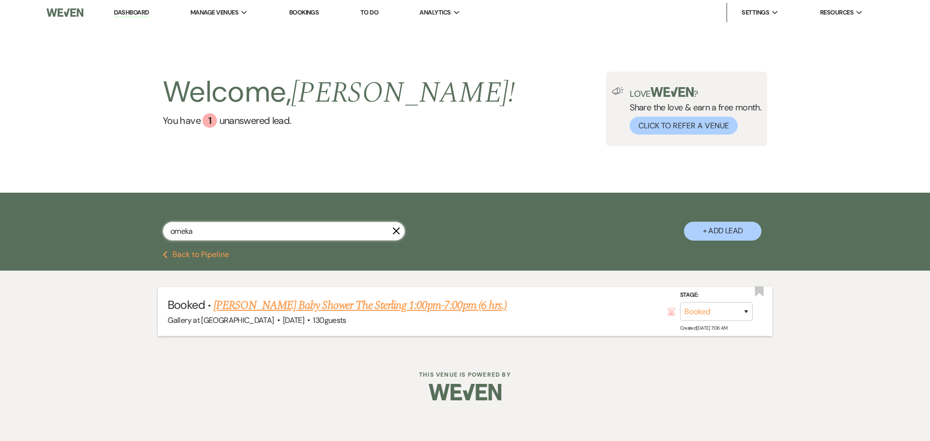
type input "omeka"
click at [304, 305] on link "Omeka Copeland's Baby Shower The Sterling 1:00pm-7:00pm (6 hrs.)" at bounding box center [360, 305] width 293 height 17
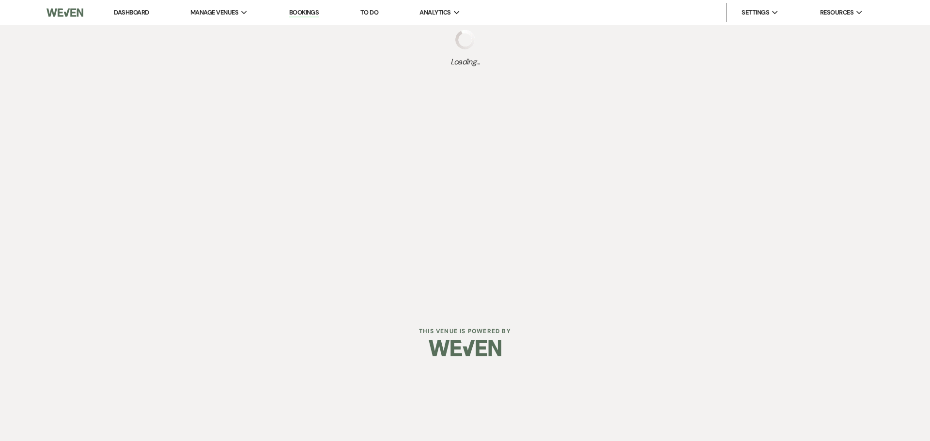
select select "5"
select select "3"
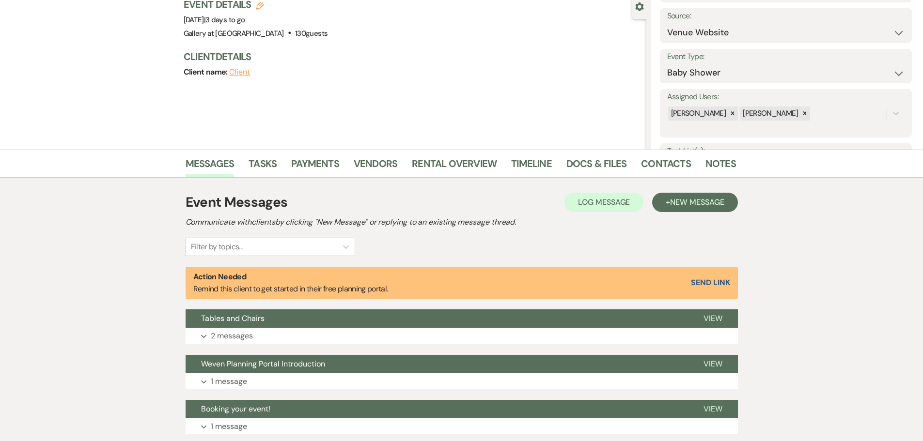
scroll to position [97, 0]
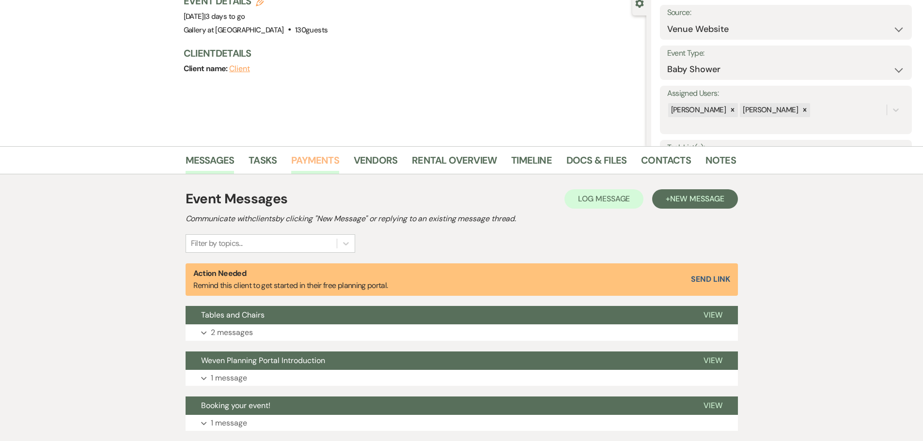
click at [318, 161] on link "Payments" at bounding box center [315, 163] width 48 height 21
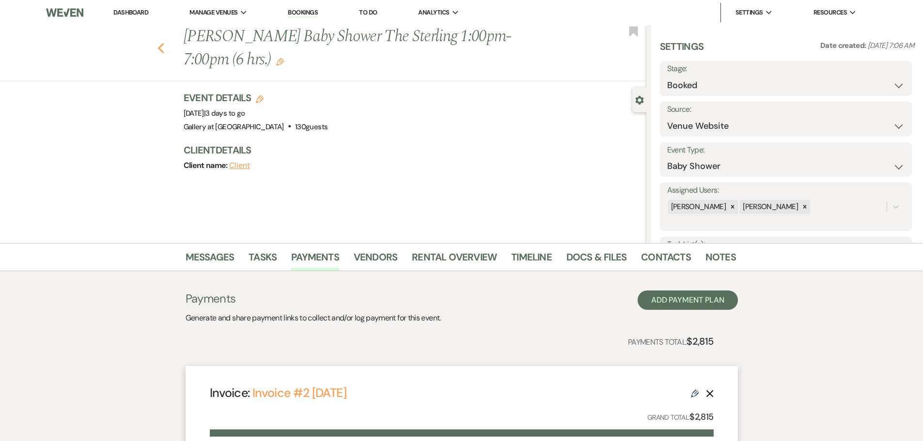
click at [163, 51] on icon "Previous" at bounding box center [160, 49] width 7 height 12
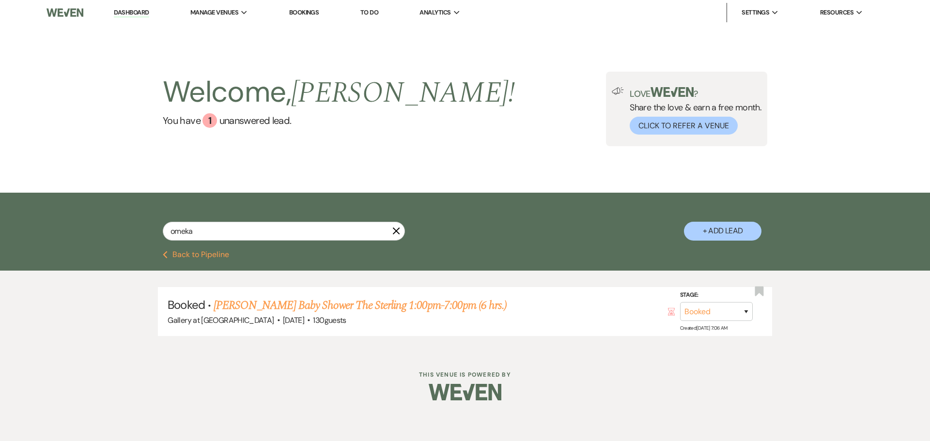
click at [395, 231] on icon "X" at bounding box center [396, 231] width 8 height 8
